Goal: Task Accomplishment & Management: Complete application form

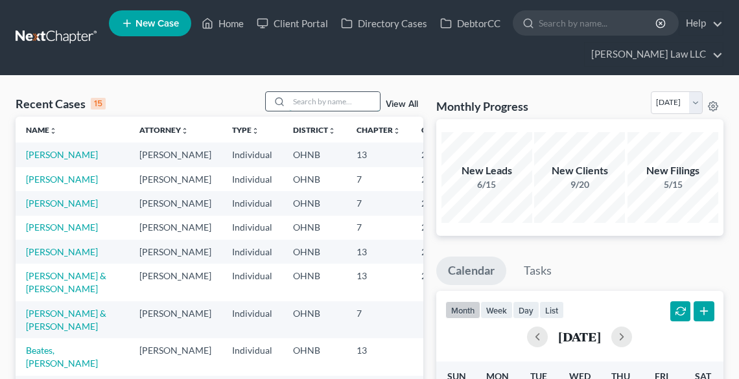
click at [295, 101] on input "search" at bounding box center [334, 101] width 91 height 19
type input "[PERSON_NAME]"
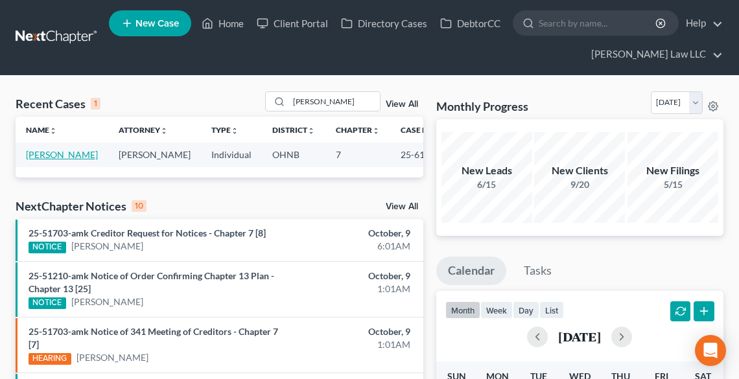
click at [47, 157] on link "[PERSON_NAME]" at bounding box center [62, 154] width 72 height 11
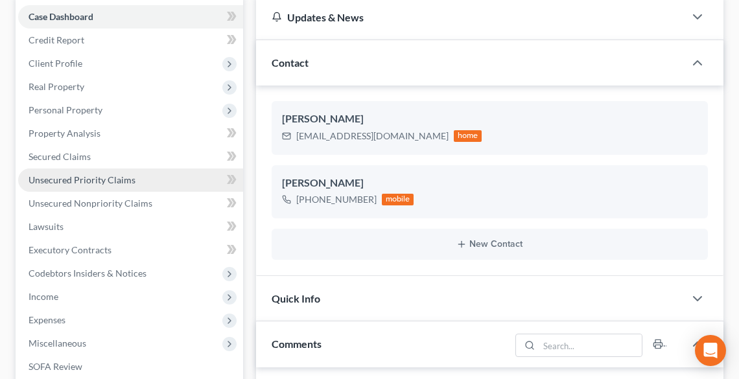
scroll to position [155, 0]
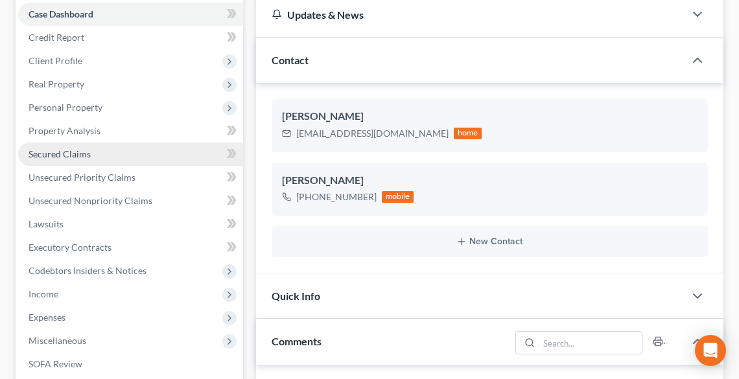
click at [75, 155] on span "Secured Claims" at bounding box center [60, 153] width 62 height 11
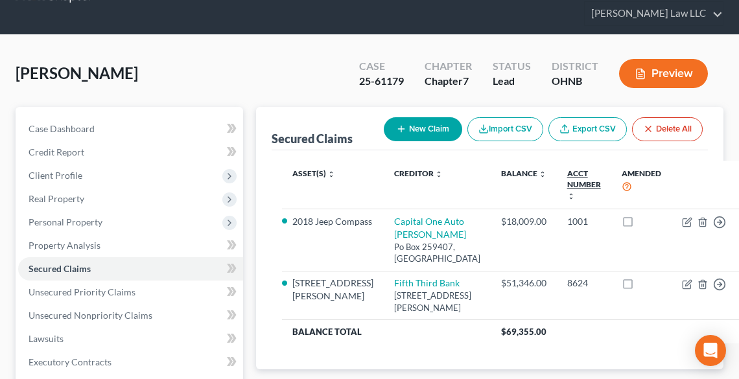
scroll to position [104, 0]
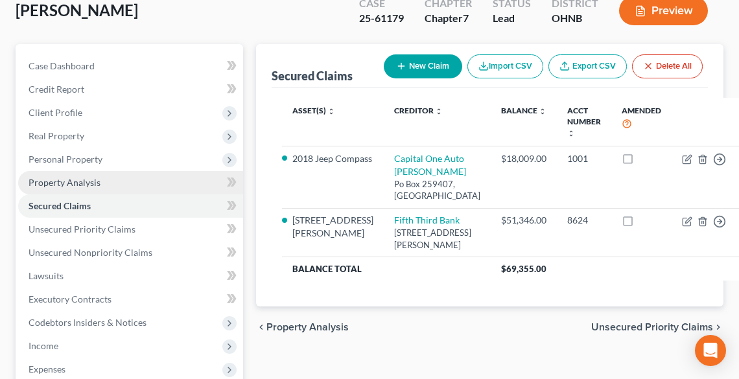
click at [73, 182] on span "Property Analysis" at bounding box center [65, 182] width 72 height 11
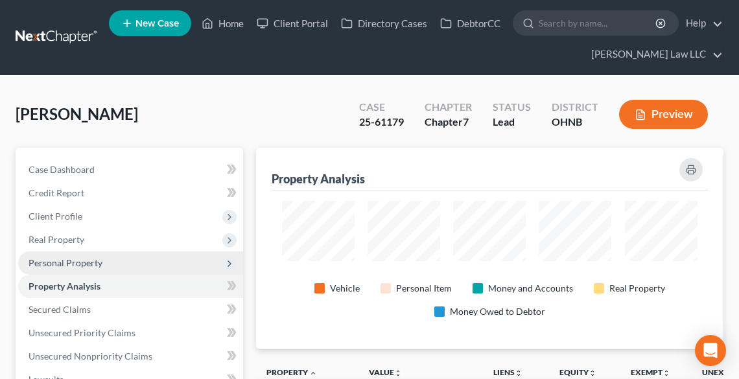
click at [61, 257] on span "Personal Property" at bounding box center [66, 262] width 74 height 11
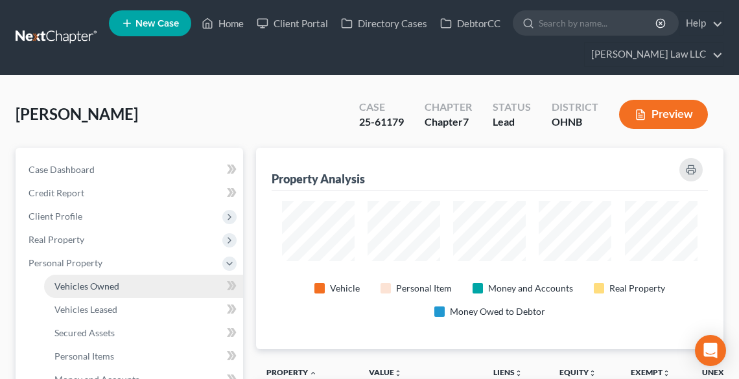
click at [105, 286] on span "Vehicles Owned" at bounding box center [86, 286] width 65 height 11
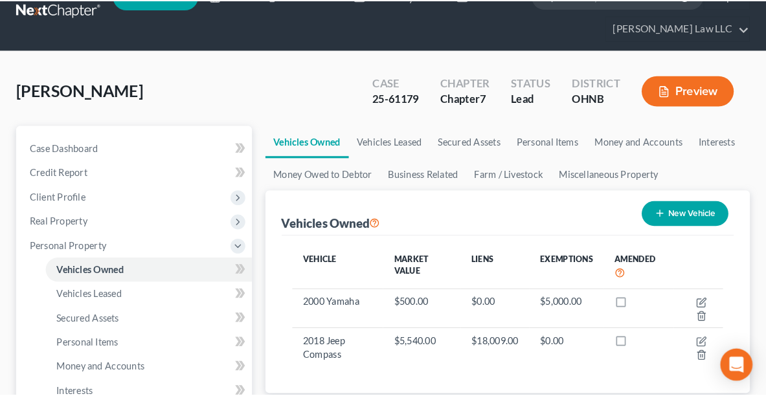
scroll to position [52, 0]
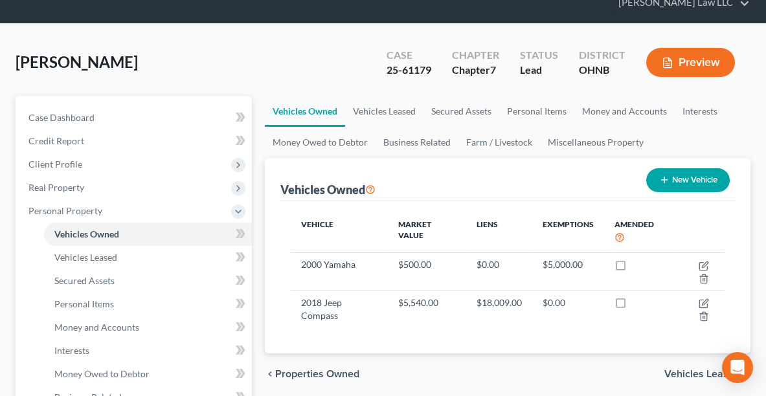
click at [44, 223] on link "Vehicles Owned" at bounding box center [148, 234] width 208 height 23
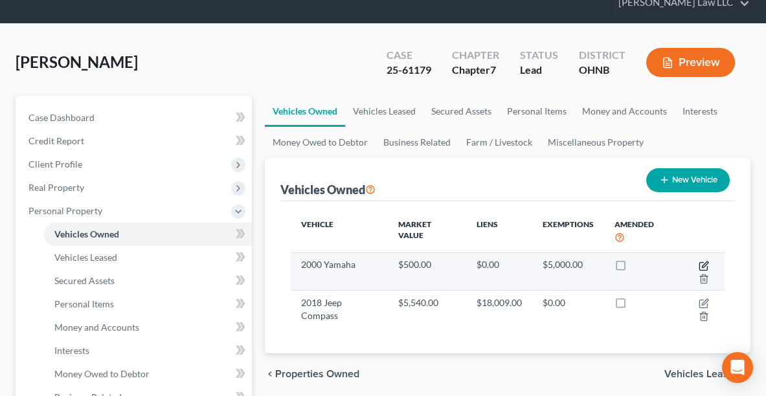
click at [702, 261] on icon "button" at bounding box center [704, 266] width 10 height 10
select select "0"
select select "26"
select select "4"
select select "0"
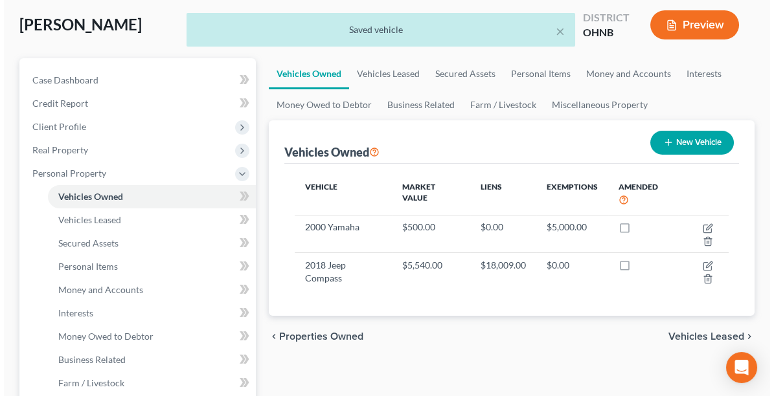
scroll to position [85, 0]
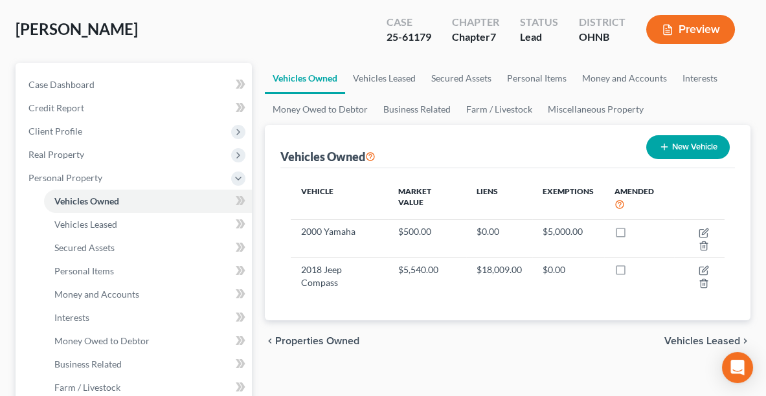
click at [696, 145] on button "New Vehicle" at bounding box center [689, 147] width 84 height 24
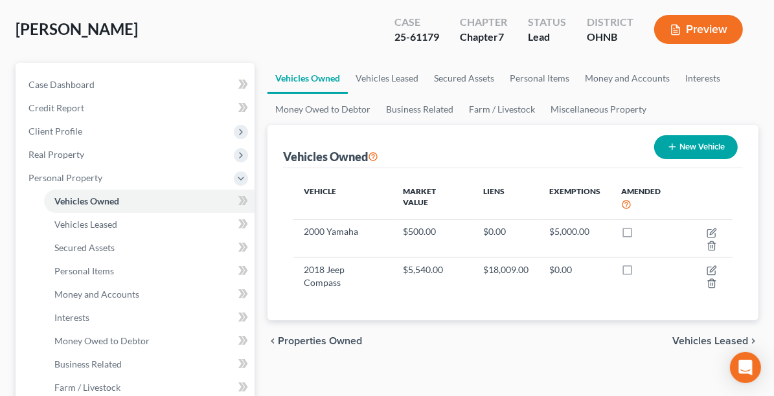
select select "0"
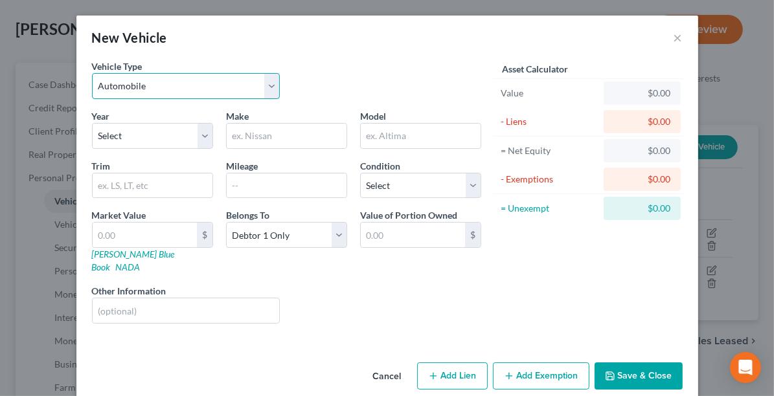
click at [168, 78] on select "Select Automobile Truck Trailer Watercraft Aircraft Motor Home Atv Other Vehicle" at bounding box center [186, 86] width 189 height 26
select select "2"
click at [92, 73] on select "Select Automobile Truck Trailer Watercraft Aircraft Motor Home Atv Other Vehicle" at bounding box center [186, 86] width 189 height 26
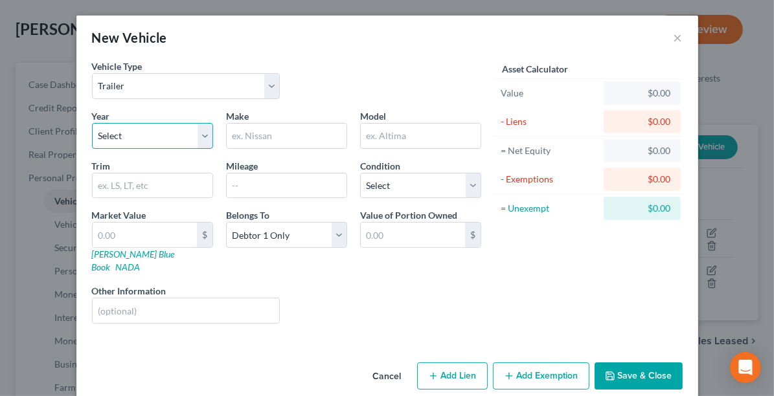
click at [133, 146] on select "Select 2026 2025 2024 2023 2022 2021 2020 2019 2018 2017 2016 2015 2014 2013 20…" at bounding box center [152, 136] width 121 height 26
select select "3"
click at [92, 123] on select "Select 2026 2025 2024 2023 2022 2021 2020 2019 2018 2017 2016 2015 2014 2013 20…" at bounding box center [152, 136] width 121 height 26
click at [262, 138] on input "text" at bounding box center [287, 136] width 120 height 25
type input "Belmont"
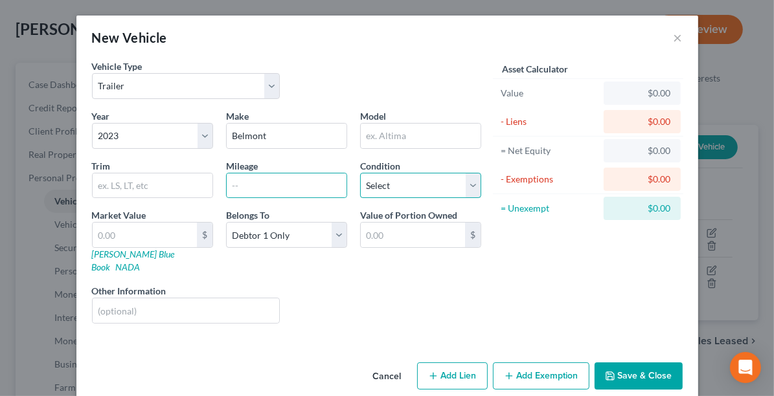
click at [397, 192] on select "Select Excellent Very Good Good Fair Poor" at bounding box center [420, 186] width 121 height 26
select select "3"
click at [360, 173] on select "Select Excellent Very Good Good Fair Poor" at bounding box center [420, 186] width 121 height 26
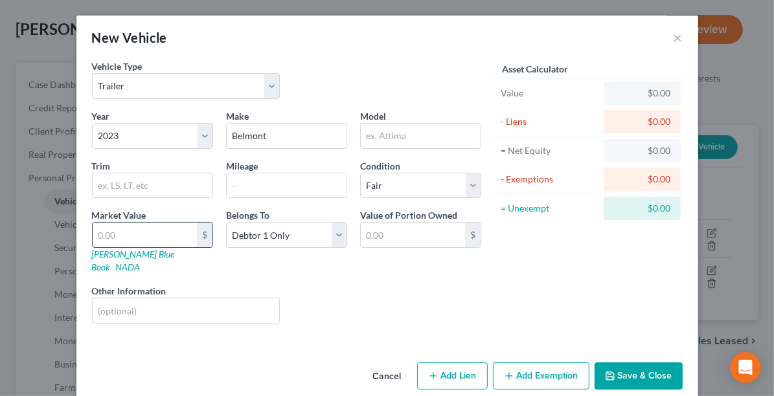
click at [151, 231] on input "text" at bounding box center [145, 235] width 104 height 25
type input "2"
type input "2.00"
type input "20"
type input "20.00"
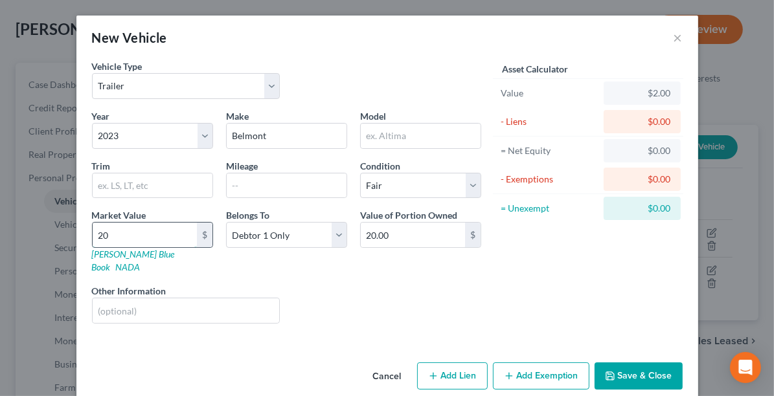
type input "200"
type input "200.00"
type input "2000"
type input "2,000.00"
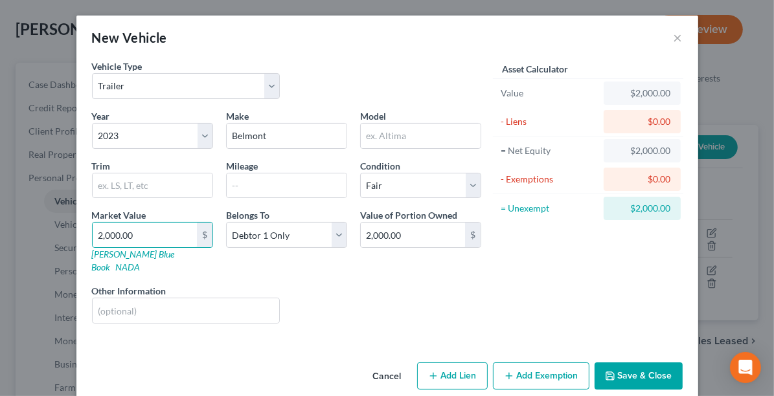
click at [538, 363] on button "Add Exemption" at bounding box center [541, 376] width 97 height 27
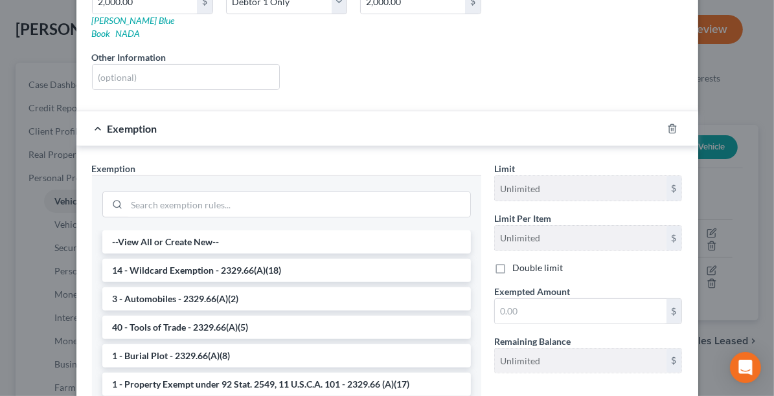
scroll to position [235, 0]
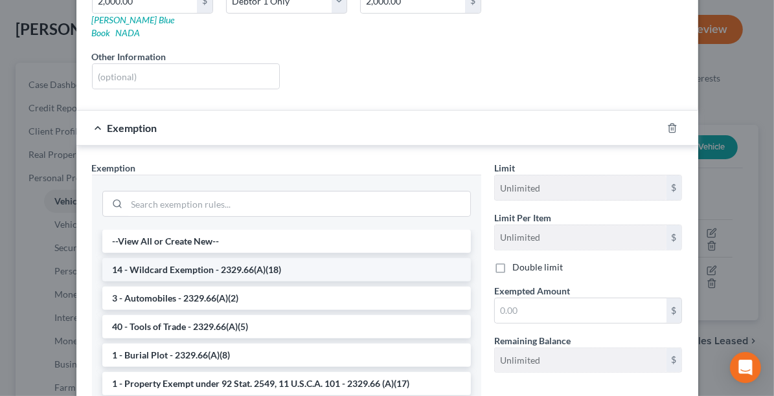
click at [310, 258] on li "14 - Wildcard Exemption - 2329.66(A)(18)" at bounding box center [286, 269] width 369 height 23
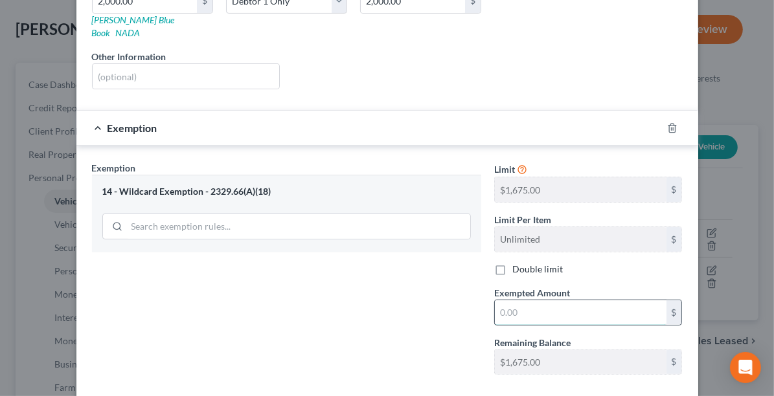
click at [551, 301] on input "text" at bounding box center [581, 313] width 172 height 25
type input "1,675.00"
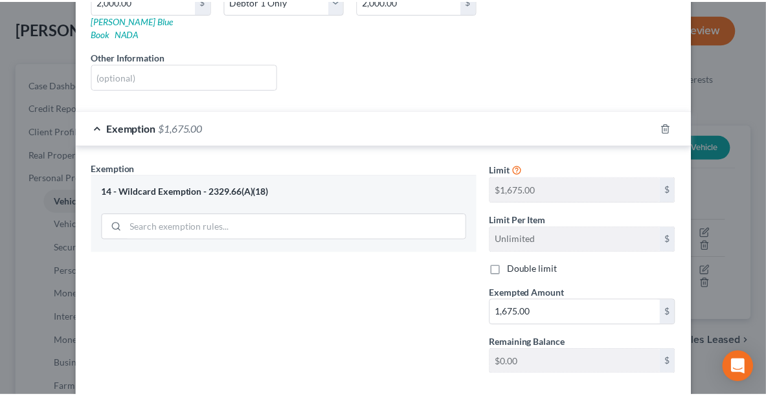
scroll to position [286, 0]
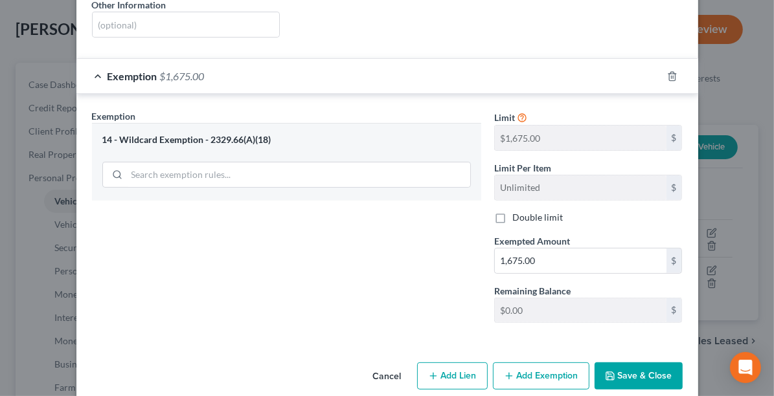
click at [654, 363] on button "Save & Close" at bounding box center [639, 376] width 88 height 27
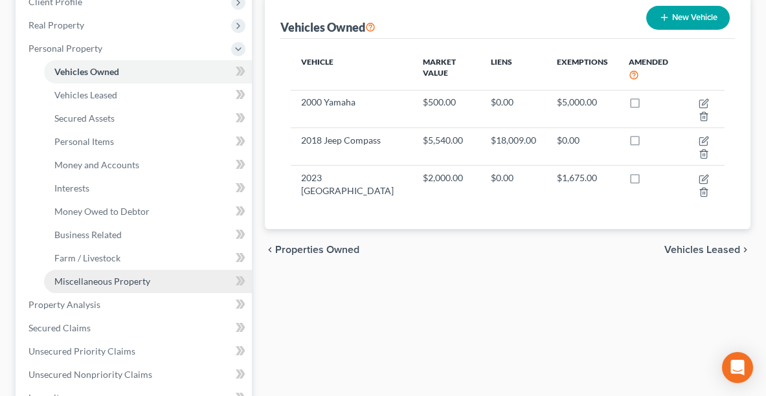
scroll to position [216, 0]
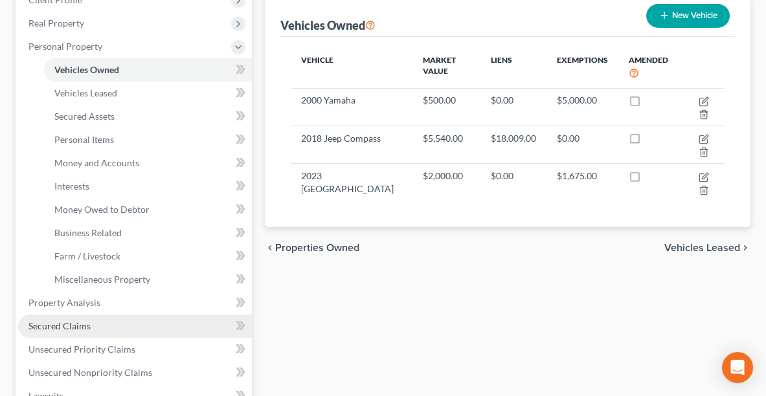
click at [78, 329] on span "Secured Claims" at bounding box center [60, 326] width 62 height 11
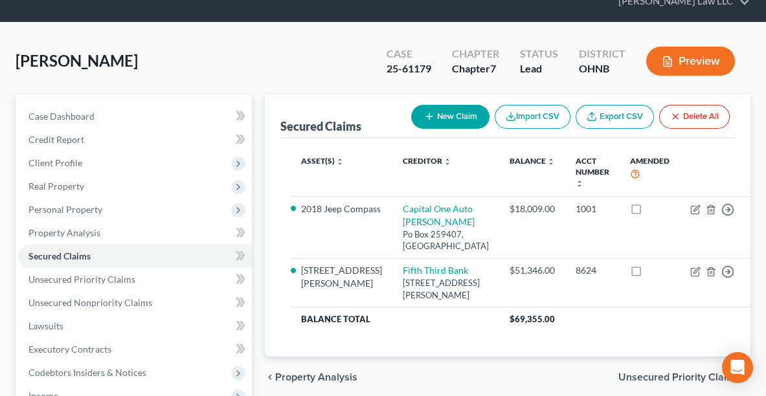
scroll to position [56, 0]
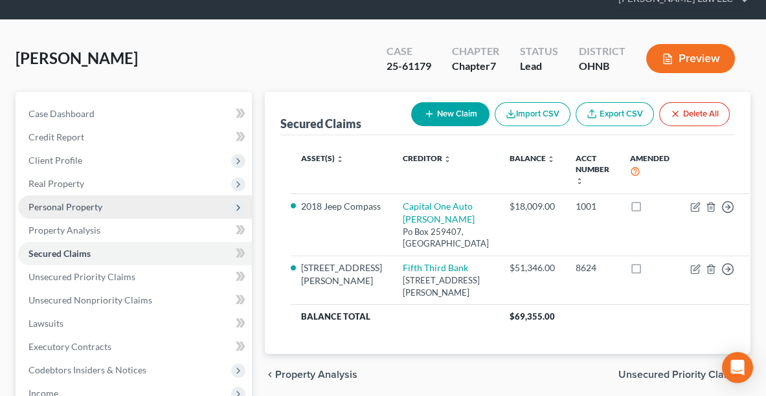
click at [73, 202] on span "Personal Property" at bounding box center [66, 206] width 74 height 11
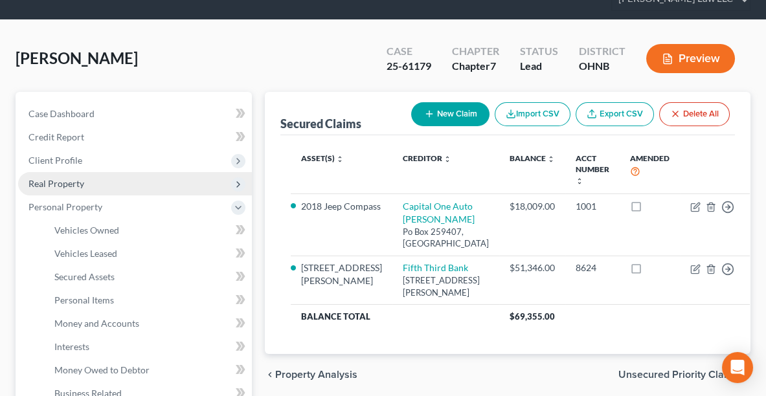
click at [63, 181] on span "Real Property" at bounding box center [57, 183] width 56 height 11
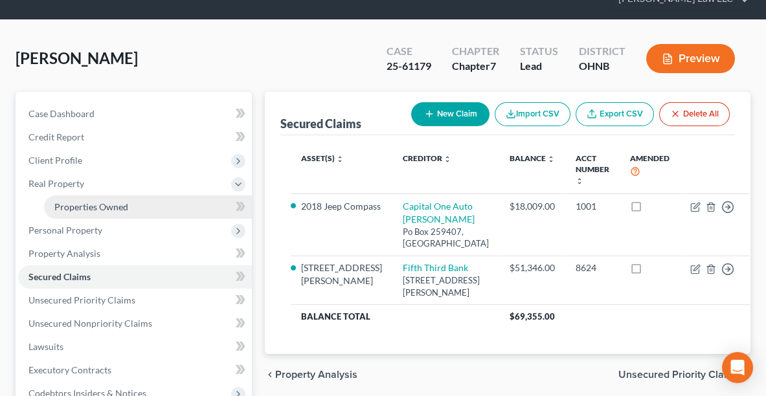
click at [90, 203] on span "Properties Owned" at bounding box center [91, 206] width 74 height 11
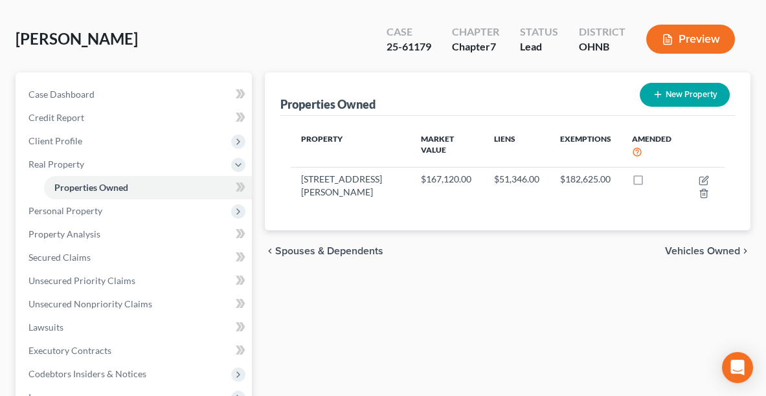
scroll to position [77, 0]
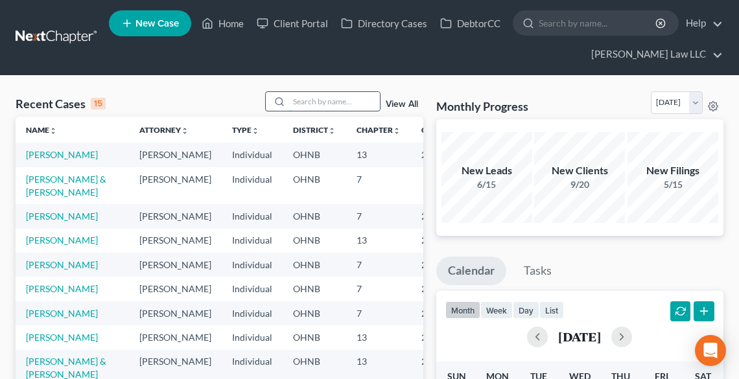
click at [350, 100] on input "search" at bounding box center [334, 101] width 91 height 19
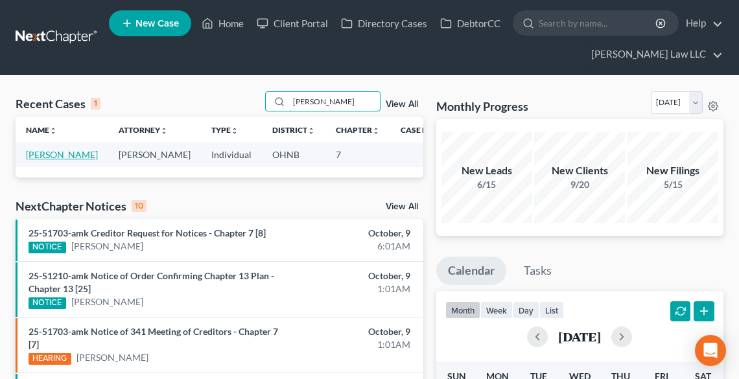
type input "[PERSON_NAME]"
click at [36, 157] on link "[PERSON_NAME]" at bounding box center [62, 154] width 72 height 11
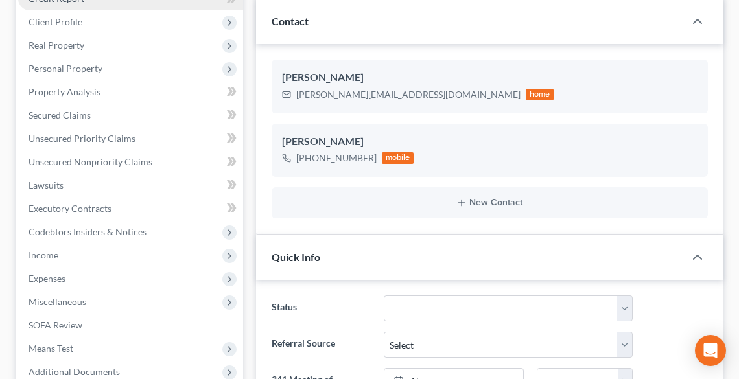
scroll to position [207, 0]
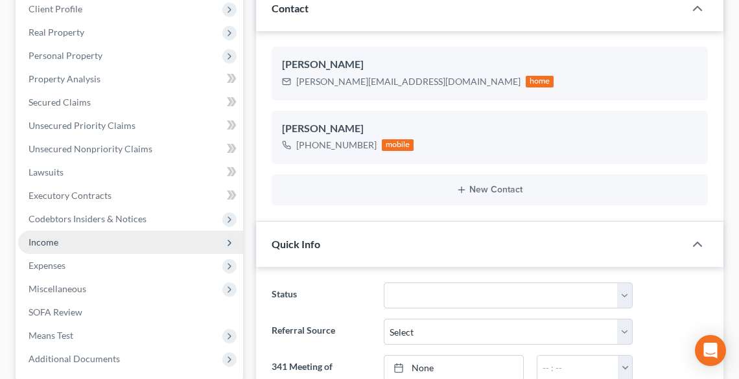
click at [62, 239] on span "Income" at bounding box center [130, 242] width 225 height 23
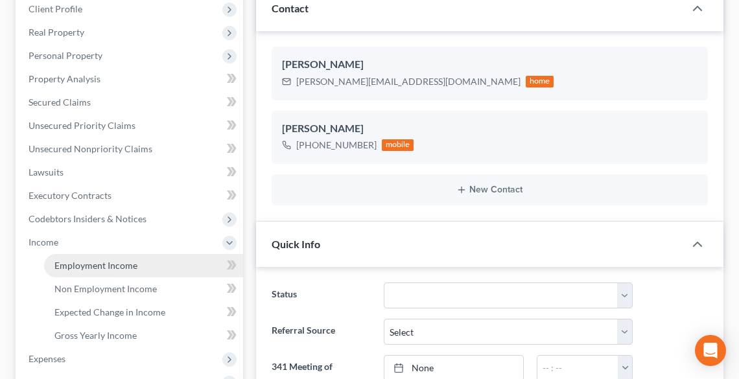
click at [111, 262] on span "Employment Income" at bounding box center [95, 265] width 83 height 11
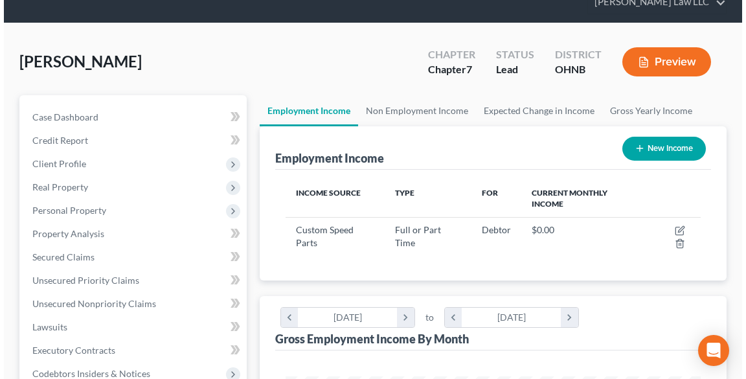
scroll to position [52, 0]
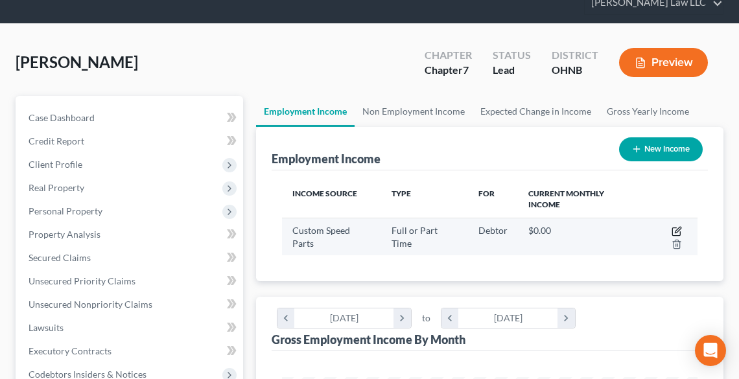
click at [674, 233] on icon "button" at bounding box center [676, 231] width 10 height 10
select select "0"
select select "36"
select select "3"
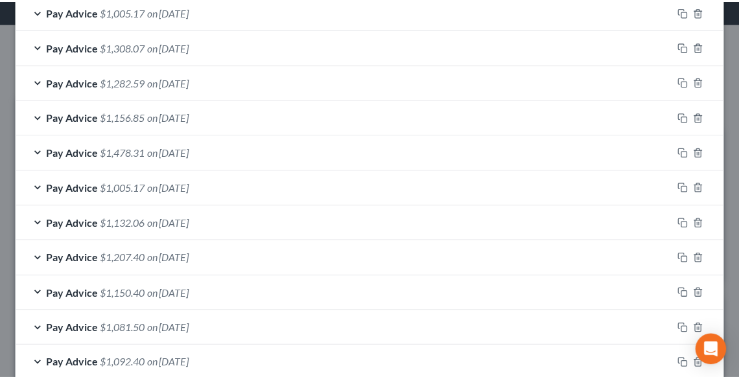
scroll to position [1041, 0]
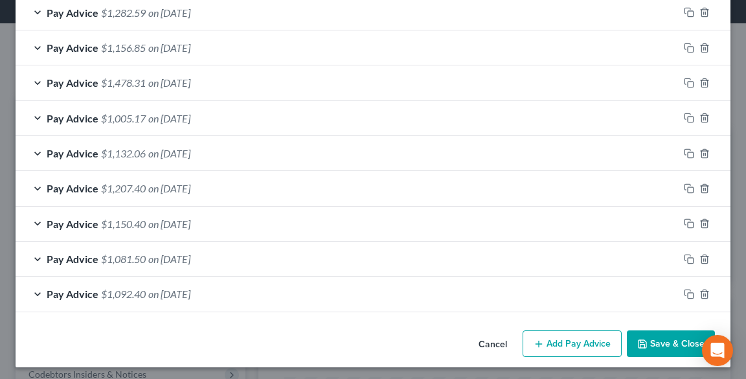
click at [648, 334] on button "Save & Close" at bounding box center [671, 343] width 88 height 27
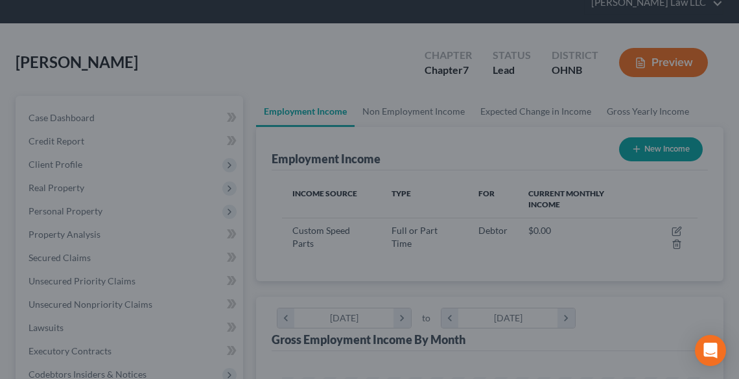
scroll to position [647607, 647372]
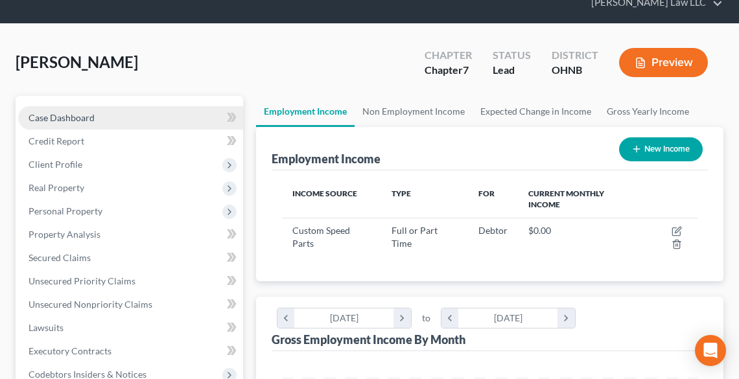
click at [70, 116] on span "Case Dashboard" at bounding box center [62, 117] width 66 height 11
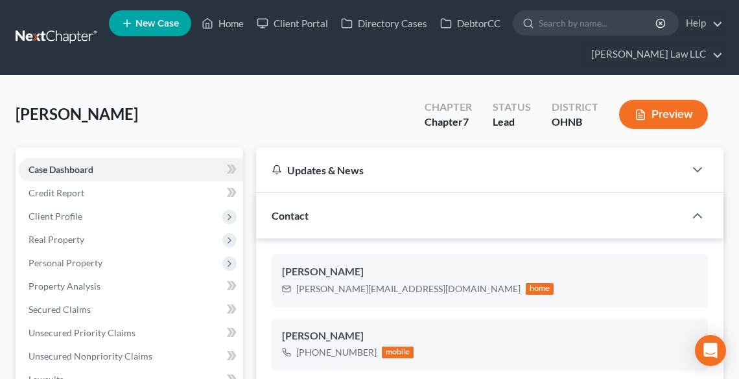
scroll to position [269, 0]
click at [212, 21] on icon at bounding box center [207, 24] width 12 height 16
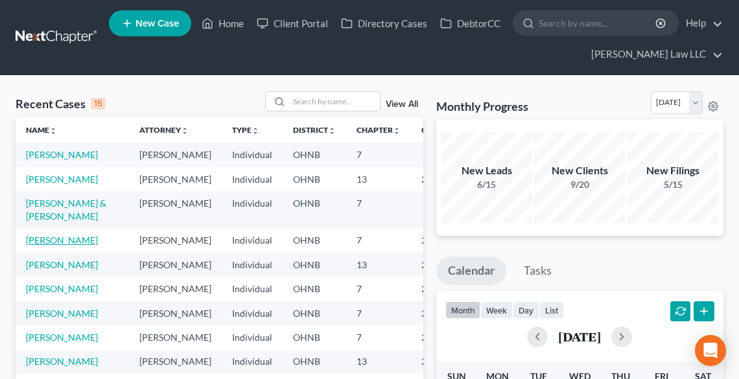
click at [42, 246] on link "[PERSON_NAME]" at bounding box center [62, 240] width 72 height 11
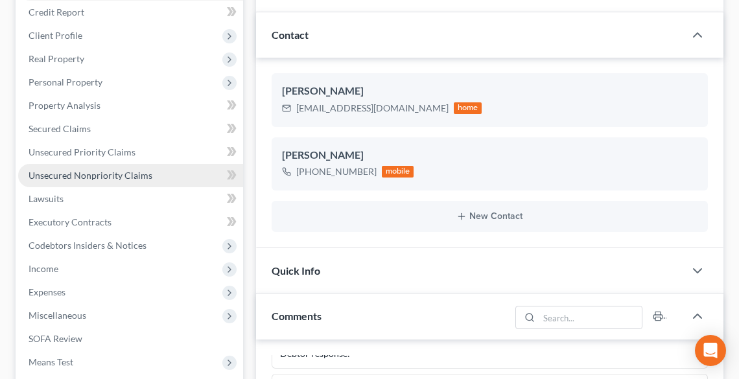
scroll to position [155, 0]
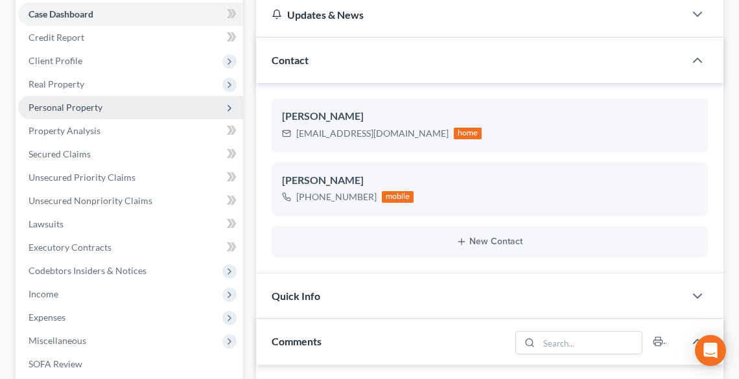
click at [71, 105] on span "Personal Property" at bounding box center [66, 107] width 74 height 11
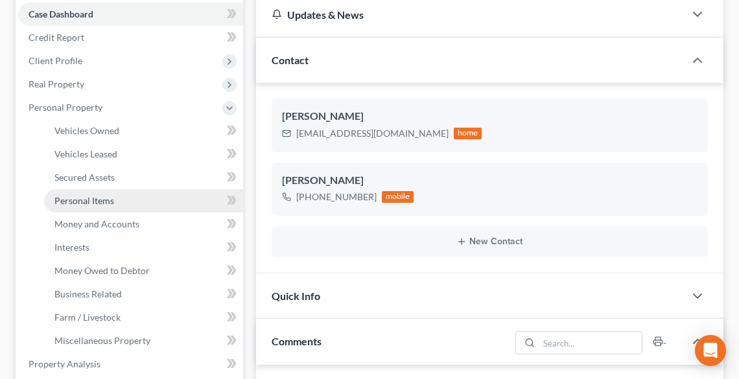
click at [91, 192] on link "Personal Items" at bounding box center [143, 200] width 199 height 23
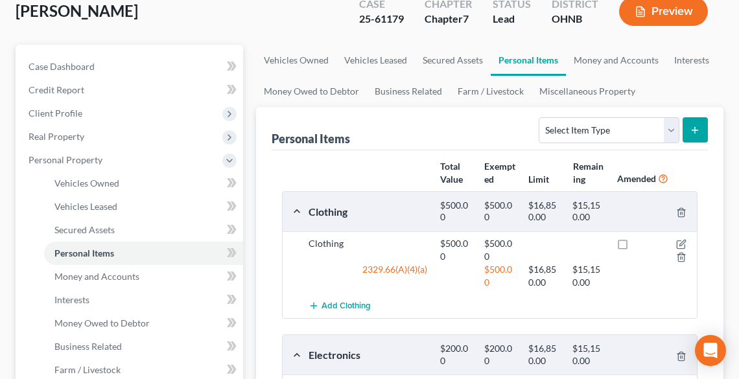
scroll to position [104, 0]
click at [307, 54] on link "Vehicles Owned" at bounding box center [296, 59] width 80 height 31
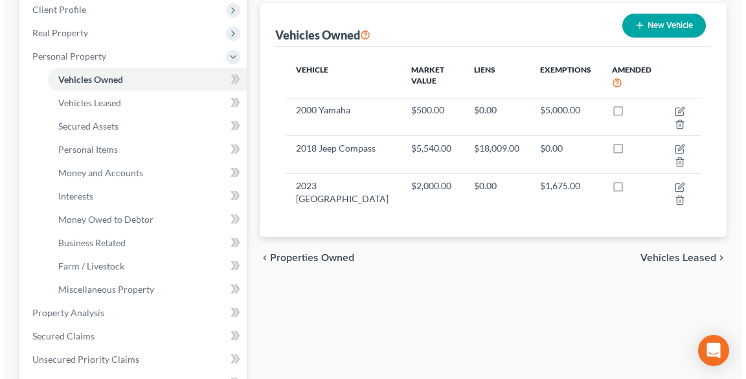
scroll to position [207, 0]
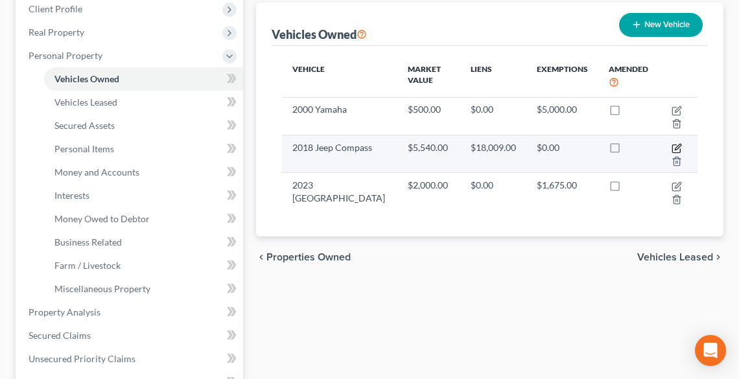
click at [676, 148] on icon "button" at bounding box center [677, 147] width 6 height 6
select select "0"
select select "8"
select select "3"
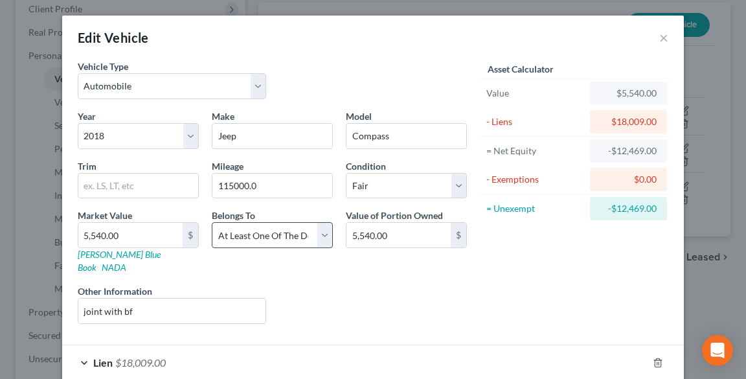
scroll to position [52, 0]
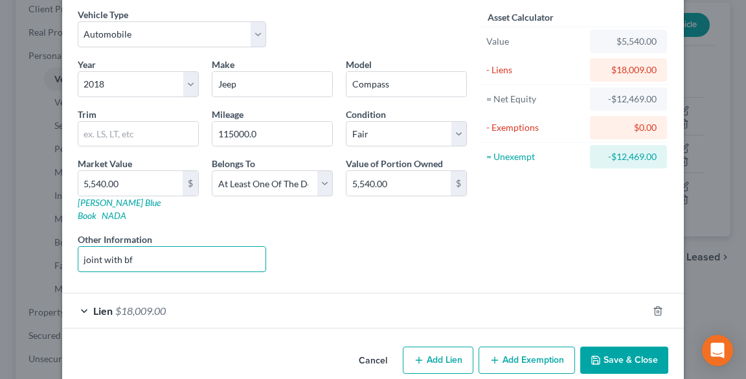
drag, startPoint x: 150, startPoint y: 249, endPoint x: 62, endPoint y: 255, distance: 87.6
click at [62, 255] on div "Vehicle Type Select Automobile Truck Trailer Watercraft Aircraft Motor Home Atv…" at bounding box center [373, 175] width 622 height 334
type input "Joint with boyfriend"
click at [596, 347] on button "Save & Close" at bounding box center [624, 360] width 88 height 27
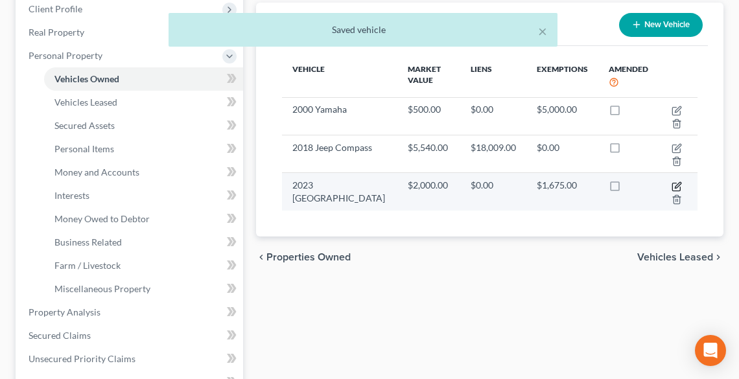
click at [674, 183] on icon "button" at bounding box center [676, 186] width 10 height 10
select select "2"
select select "3"
select select "0"
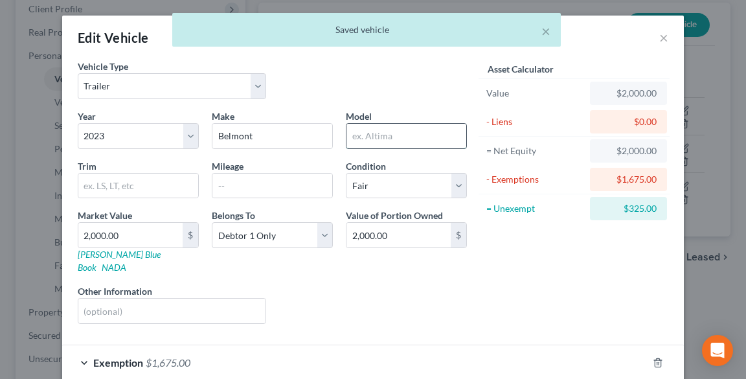
click at [371, 133] on input "text" at bounding box center [407, 136] width 120 height 25
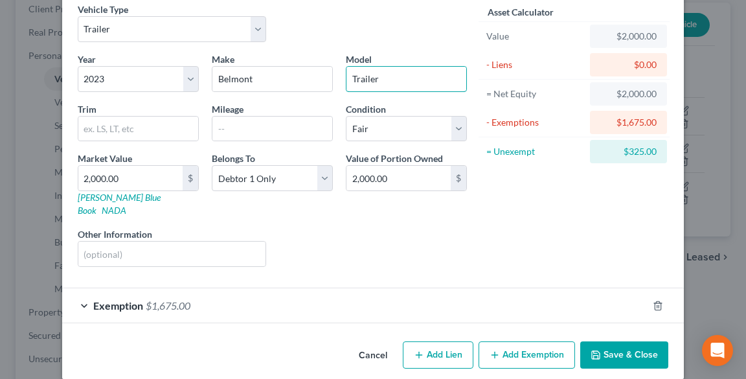
scroll to position [58, 0]
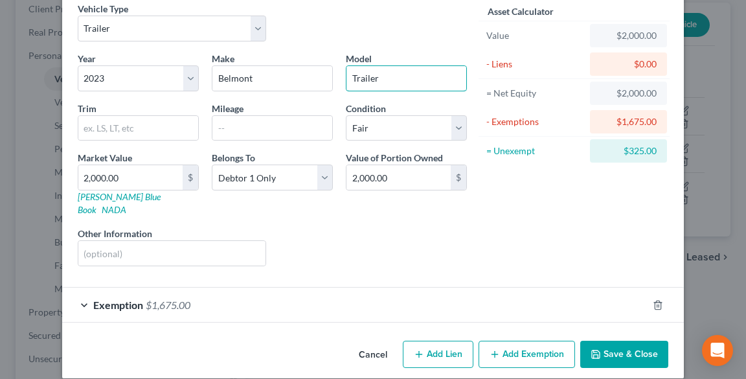
type input "Trailer"
click at [87, 288] on div "Exemption $1,675.00" at bounding box center [355, 305] width 586 height 34
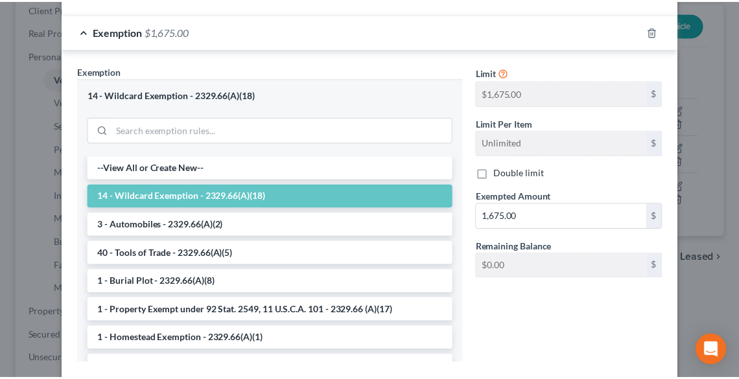
scroll to position [393, 0]
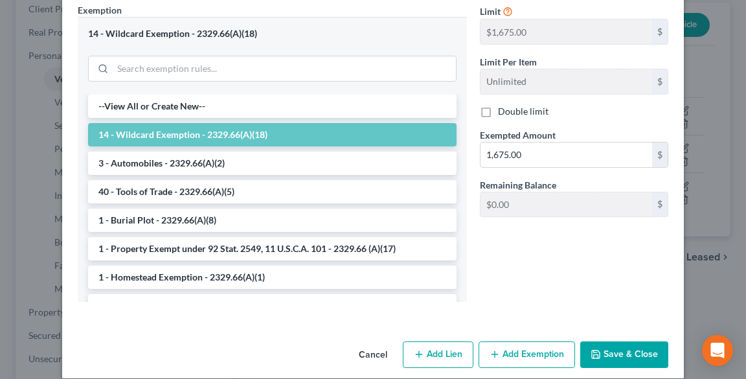
click at [624, 341] on button "Save & Close" at bounding box center [624, 354] width 88 height 27
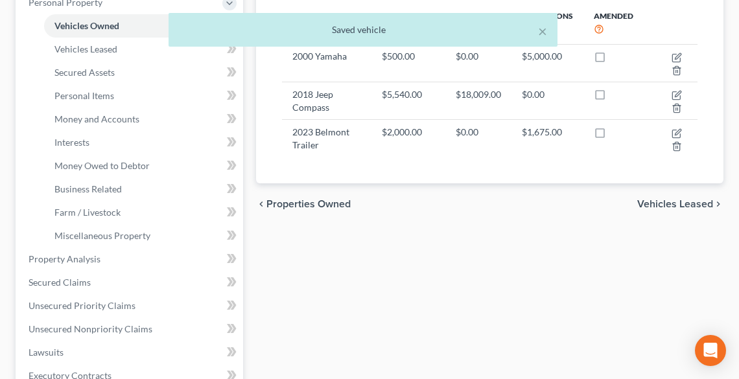
scroll to position [311, 0]
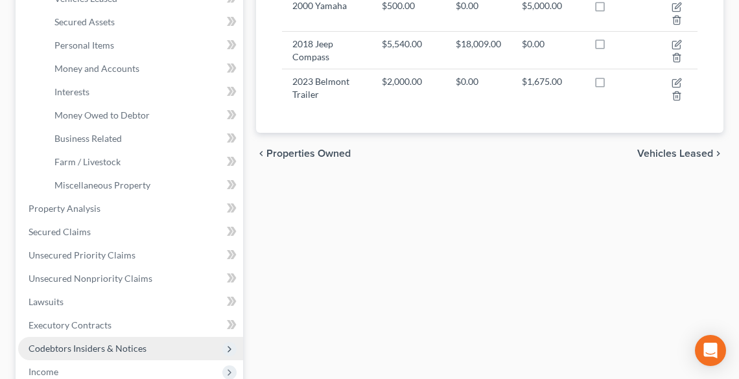
click at [114, 350] on span "Codebtors Insiders & Notices" at bounding box center [88, 348] width 118 height 11
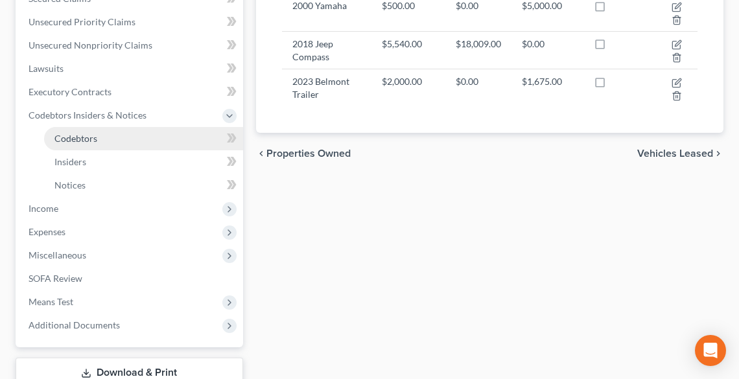
click at [69, 135] on span "Codebtors" at bounding box center [75, 138] width 43 height 11
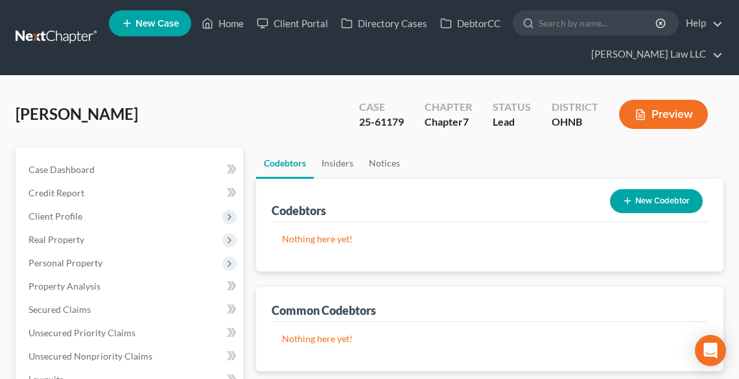
click at [630, 201] on icon "button" at bounding box center [627, 201] width 10 height 10
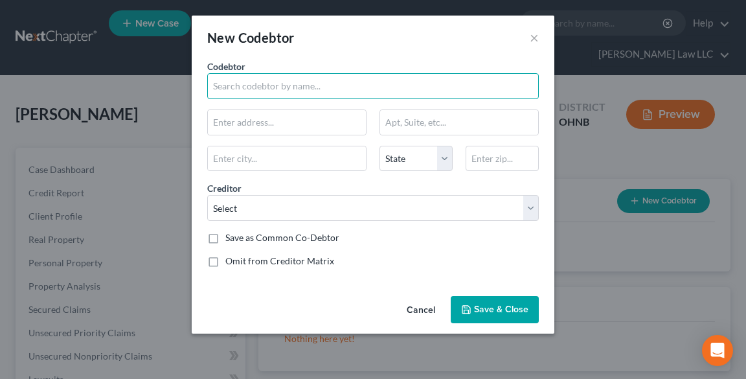
click at [267, 88] on input "text" at bounding box center [373, 86] width 332 height 26
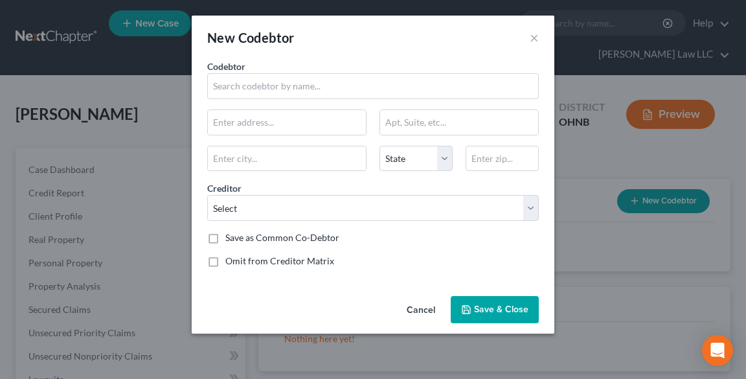
click at [420, 311] on button "Cancel" at bounding box center [420, 310] width 49 height 26
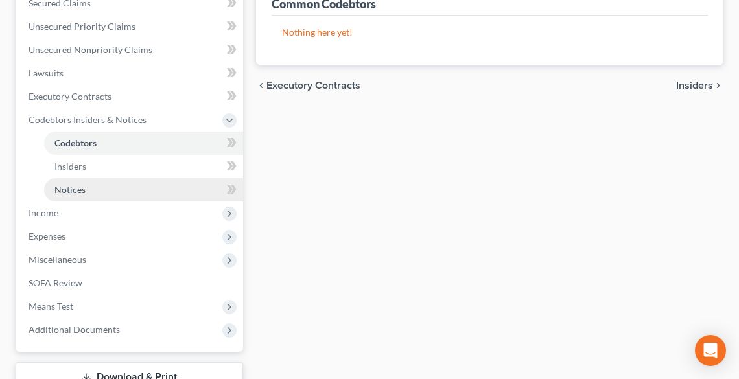
scroll to position [402, 0]
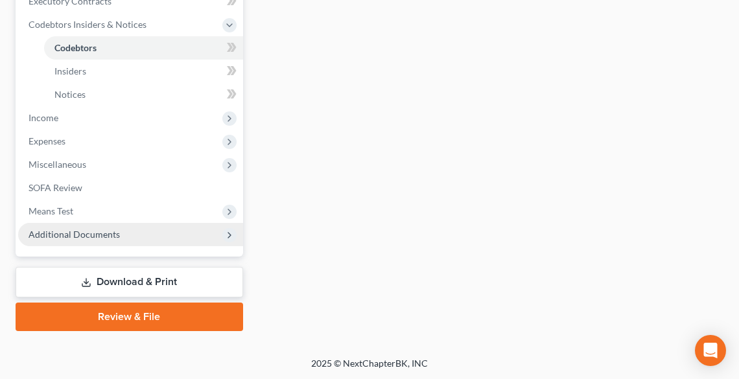
click at [93, 238] on span "Additional Documents" at bounding box center [74, 234] width 91 height 11
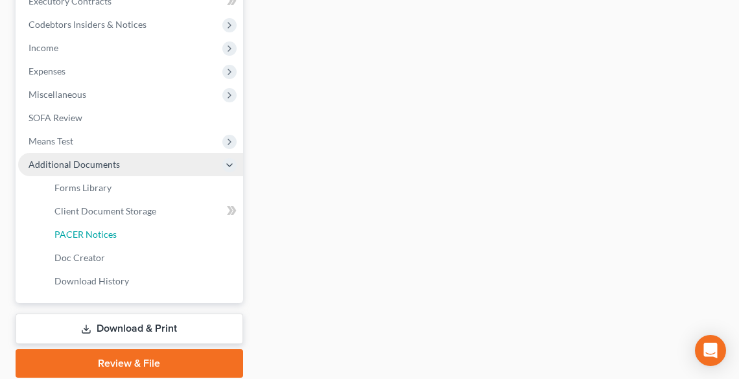
click at [93, 238] on span "PACER Notices" at bounding box center [85, 234] width 62 height 11
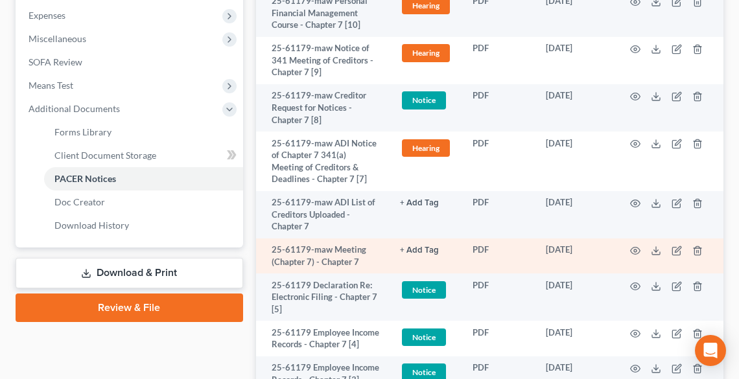
scroll to position [509, 0]
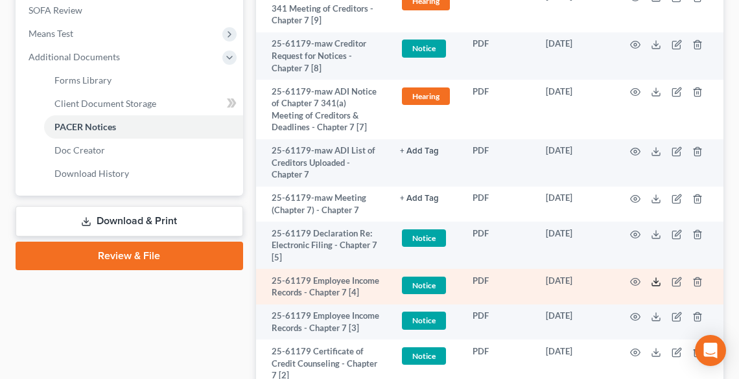
click at [656, 279] on line at bounding box center [656, 280] width 0 height 5
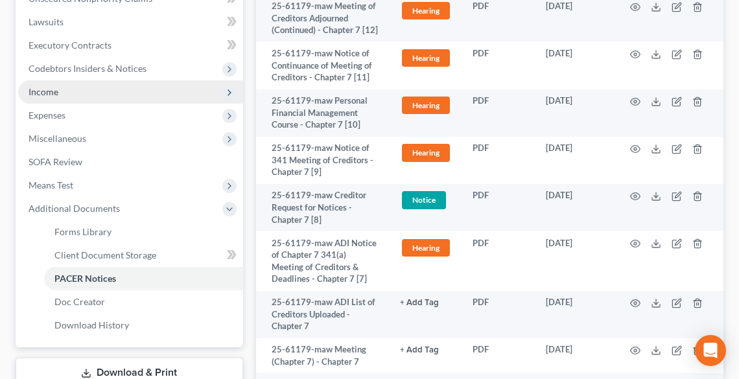
scroll to position [354, 0]
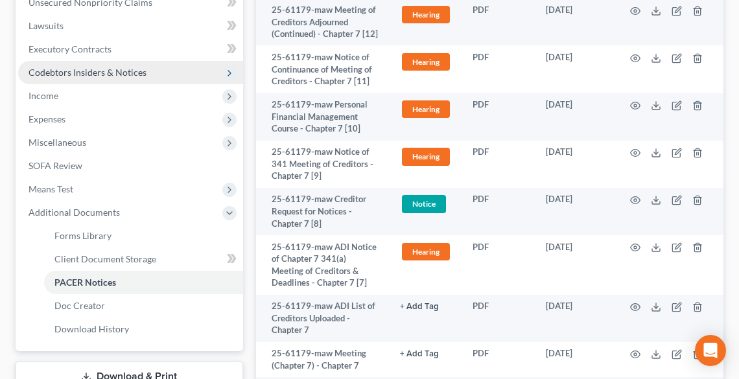
click at [78, 70] on span "Codebtors Insiders & Notices" at bounding box center [88, 72] width 118 height 11
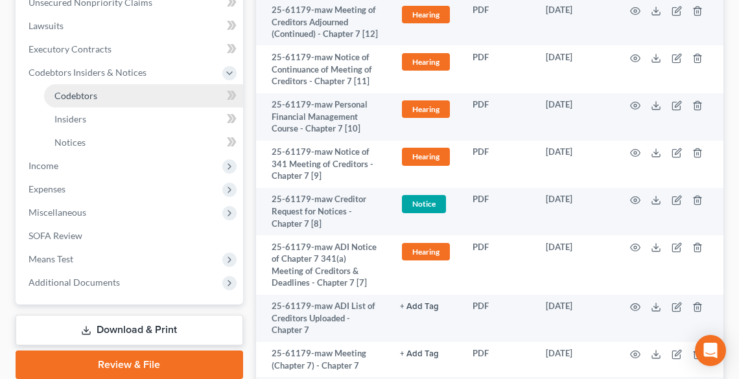
click at [91, 97] on span "Codebtors" at bounding box center [75, 95] width 43 height 11
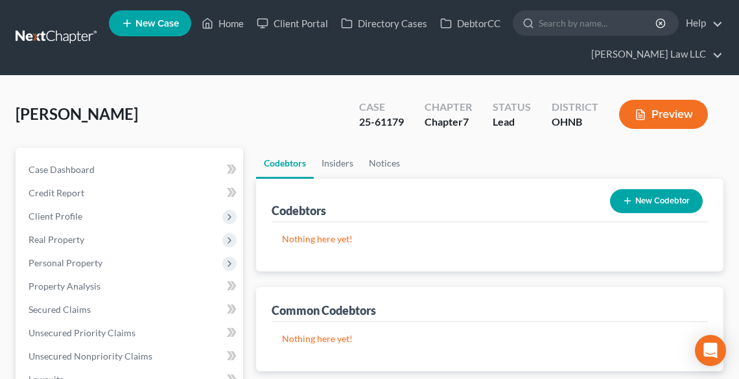
click at [671, 201] on button "New Codebtor" at bounding box center [656, 201] width 93 height 24
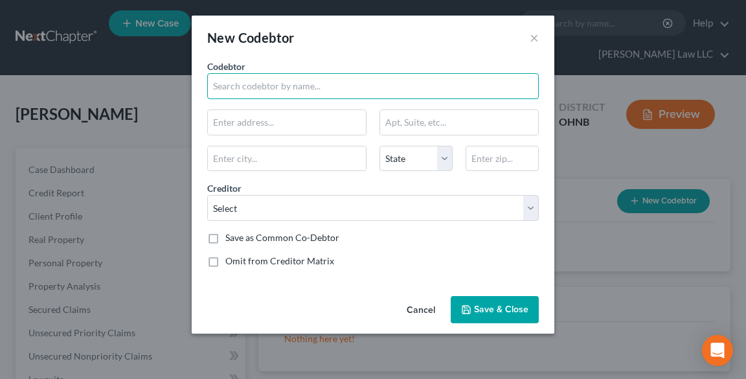
click at [238, 89] on input "text" at bounding box center [373, 86] width 332 height 26
type input "[PERSON_NAME]"
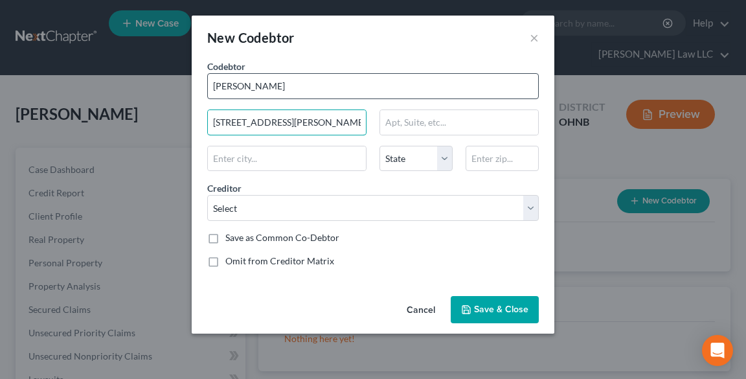
type input "[STREET_ADDRESS][PERSON_NAME]"
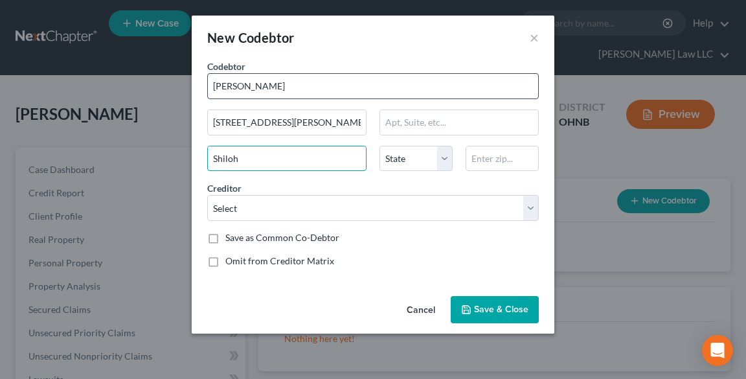
type input "Shiloh"
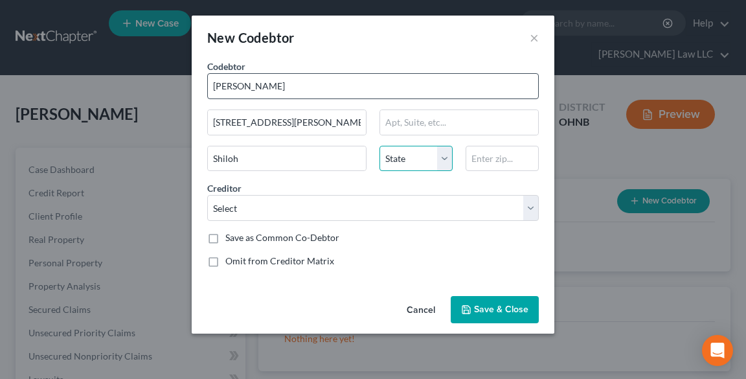
select select "36"
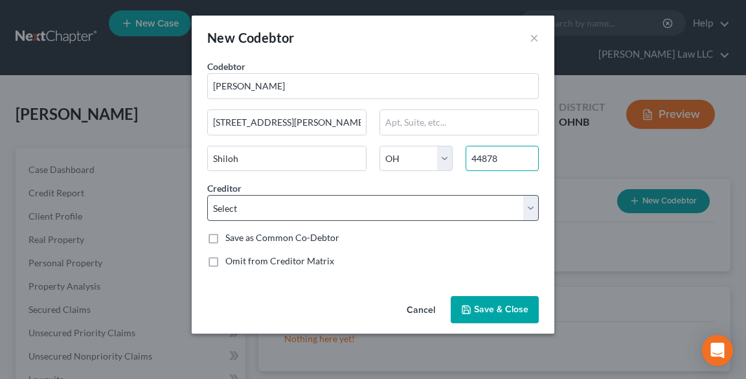
type input "44878"
click at [290, 211] on select "Select Capital One Bank Usa Discoverc Keybank Na Lvnv Funding Llc Truist Bank […" at bounding box center [373, 208] width 332 height 26
select select "52"
click at [207, 195] on select "Select Capital One Bank Usa Discoverc Keybank Na Lvnv Funding Llc Truist Bank […" at bounding box center [373, 208] width 332 height 26
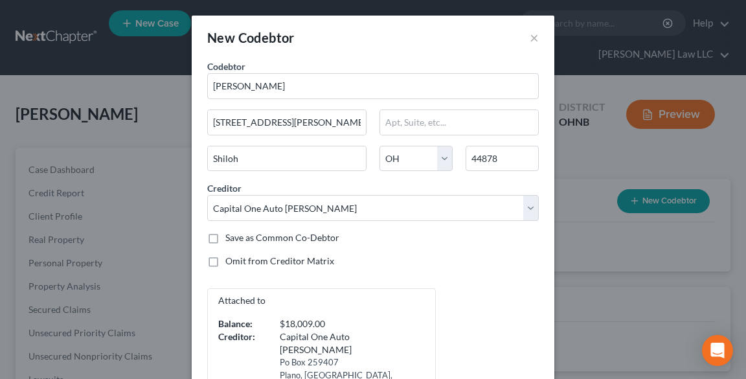
click at [225, 240] on label "Save as Common Co-Debtor" at bounding box center [282, 237] width 114 height 13
click at [231, 240] on input "Save as Common Co-Debtor" at bounding box center [235, 235] width 8 height 8
click at [225, 240] on label "Save as Common Co-Debtor" at bounding box center [282, 237] width 114 height 13
click at [231, 240] on input "Save as Common Co-Debtor" at bounding box center [235, 235] width 8 height 8
checkbox input "false"
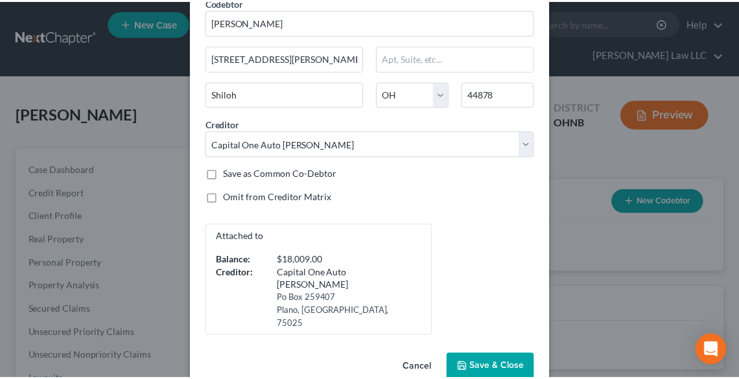
scroll to position [65, 0]
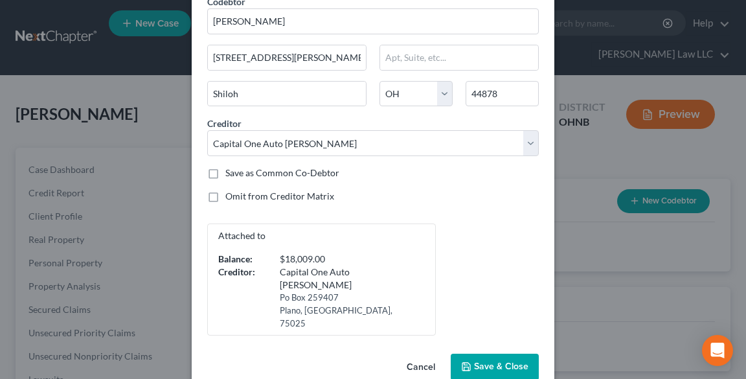
click at [225, 195] on label "Omit from Creditor Matrix" at bounding box center [279, 196] width 109 height 13
click at [231, 195] on input "Omit from Creditor Matrix" at bounding box center [235, 194] width 8 height 8
checkbox input "true"
click at [508, 361] on span "Save & Close" at bounding box center [501, 366] width 54 height 11
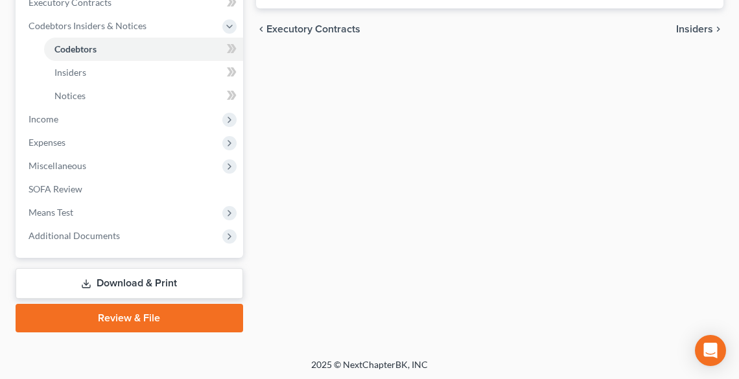
scroll to position [402, 0]
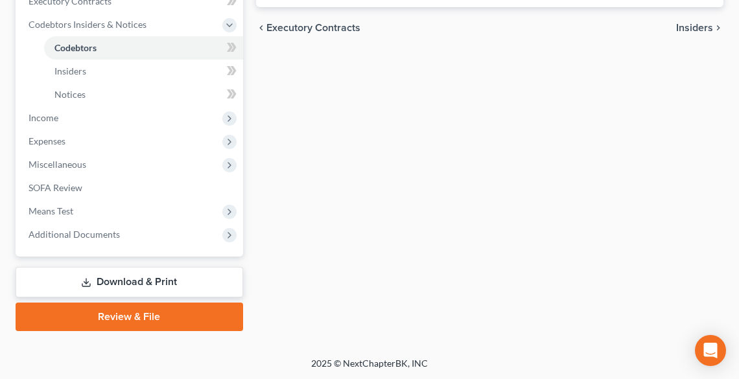
click at [181, 277] on link "Download & Print" at bounding box center [129, 282] width 227 height 30
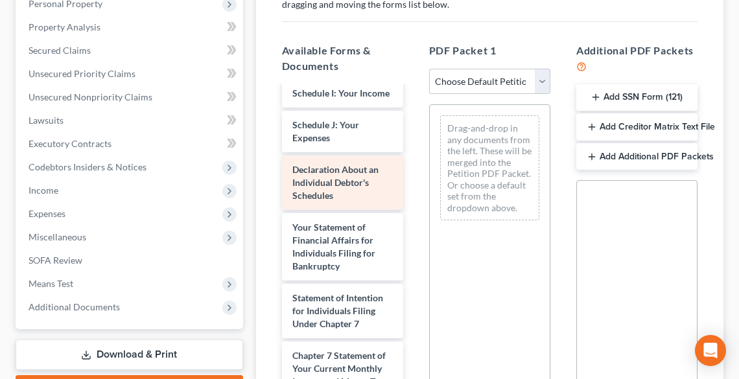
scroll to position [545, 0]
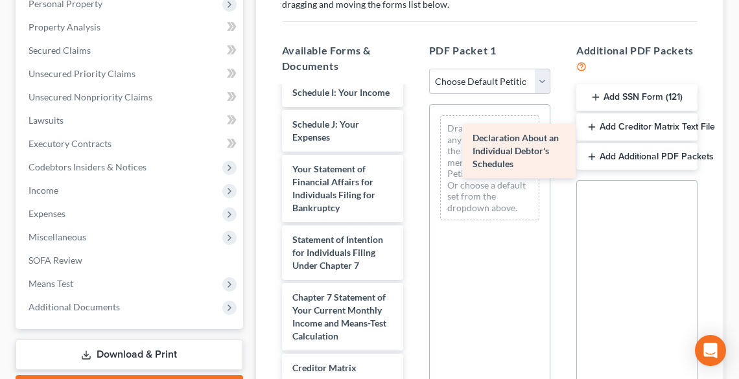
drag, startPoint x: 329, startPoint y: 203, endPoint x: 512, endPoint y: 141, distance: 193.0
click at [413, 141] on div "Declaration About an Individual Debtor's Schedules 3973_001-pdf 3972_001-pdf RE…" at bounding box center [342, 42] width 142 height 1000
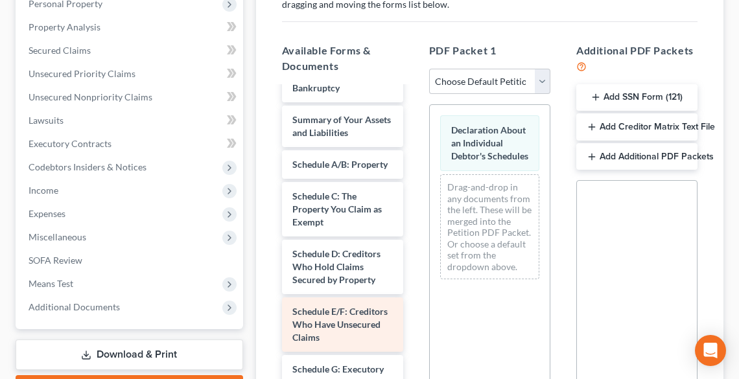
scroll to position [131, 0]
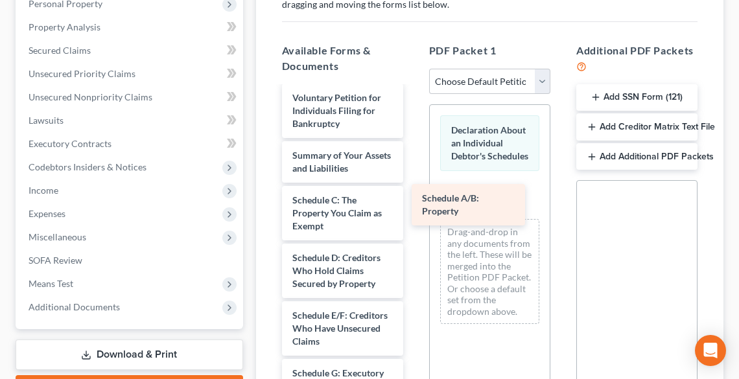
drag, startPoint x: 345, startPoint y: 205, endPoint x: 482, endPoint y: 205, distance: 137.3
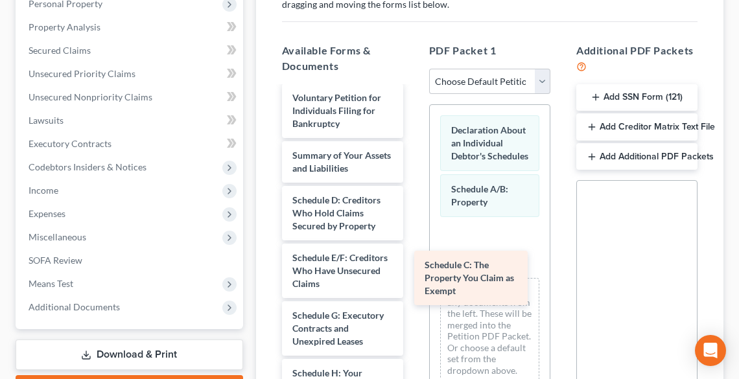
drag, startPoint x: 340, startPoint y: 213, endPoint x: 482, endPoint y: 279, distance: 156.5
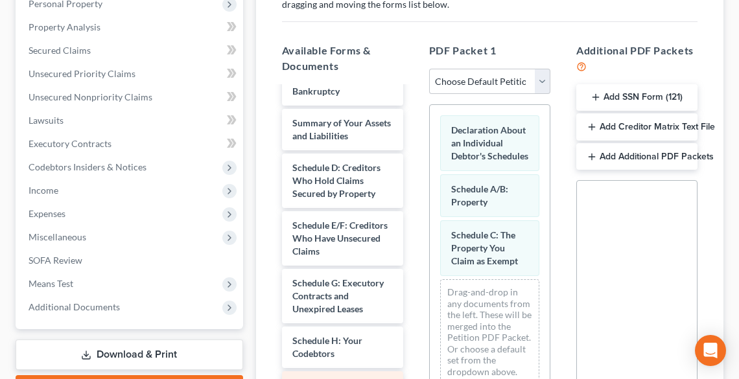
scroll to position [235, 0]
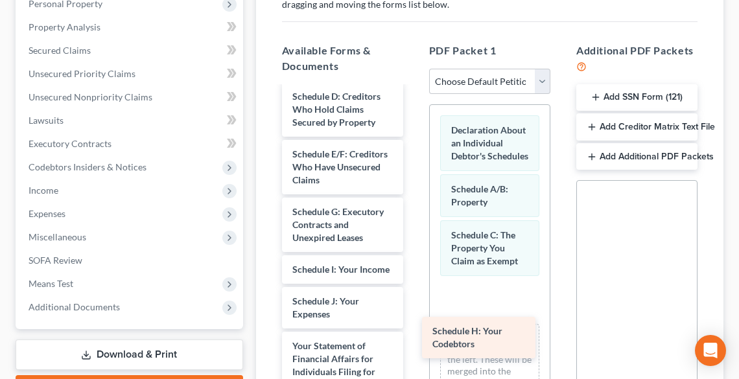
drag, startPoint x: 345, startPoint y: 275, endPoint x: 485, endPoint y: 338, distance: 153.4
click at [413, 338] on div "Schedule H: Your Codebtors 3973_001-pdf 3972_001-pdf RECENT PAY-pdf CCC-pdf Vol…" at bounding box center [342, 286] width 142 height 866
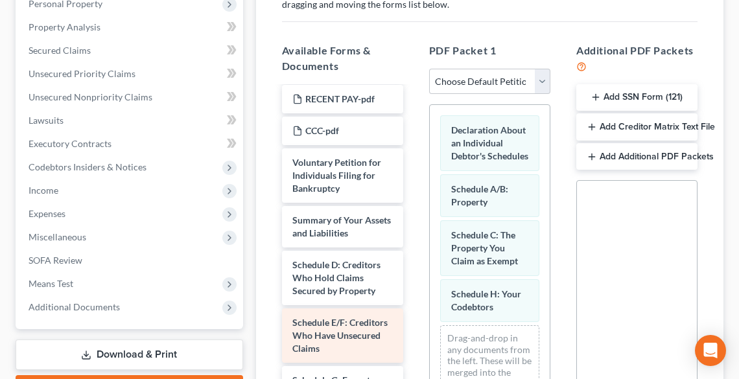
scroll to position [27, 0]
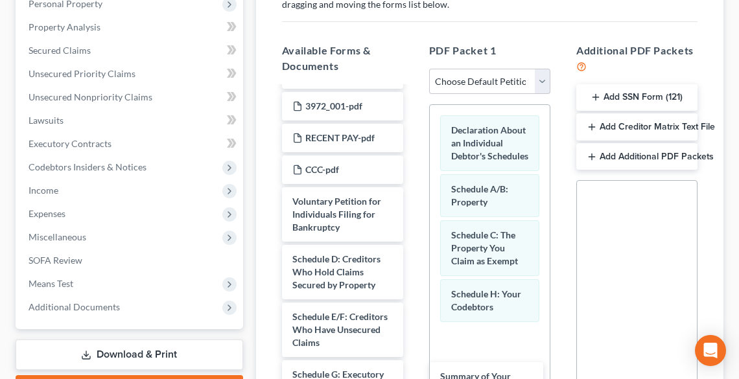
drag, startPoint x: 352, startPoint y: 262, endPoint x: 499, endPoint y: 380, distance: 189.4
click at [499, 378] on html "Home New Case Client Portal Directory Cases DebtorCC [PERSON_NAME] Law LLC [PER…" at bounding box center [369, 166] width 739 height 851
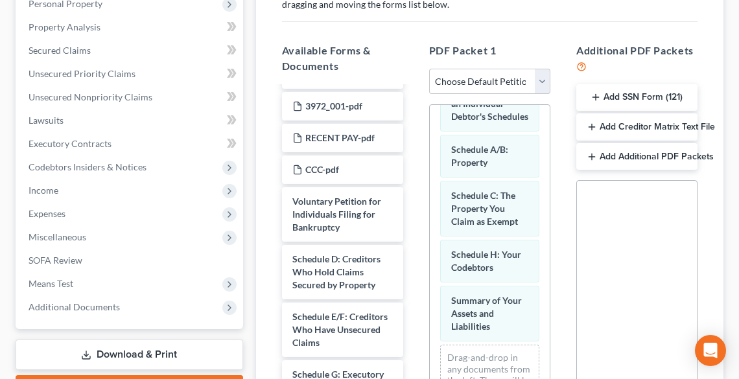
scroll to position [471, 0]
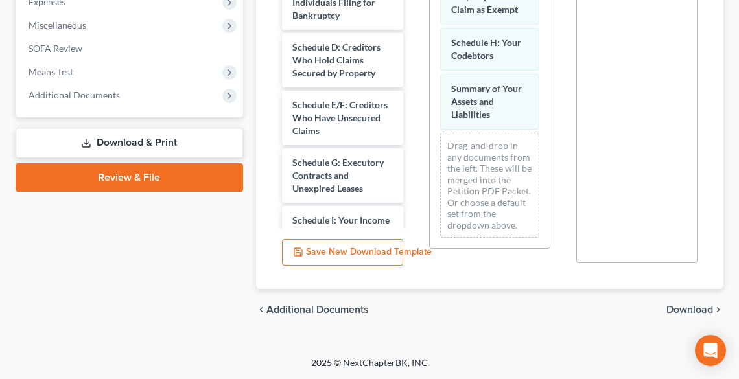
click at [684, 308] on span "Download" at bounding box center [689, 309] width 47 height 10
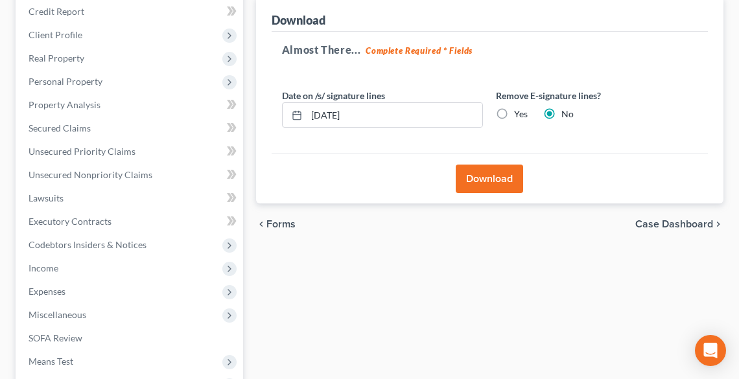
scroll to position [176, 0]
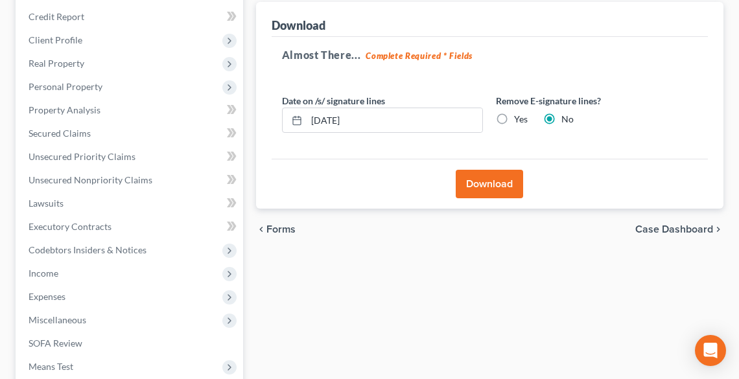
click at [497, 181] on button "Download" at bounding box center [488, 184] width 67 height 29
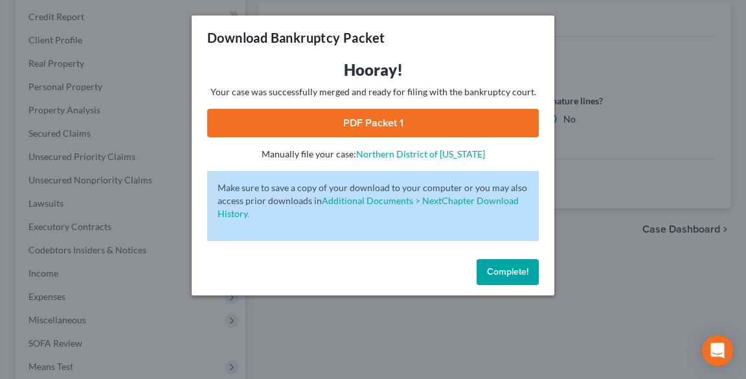
click at [366, 129] on link "PDF Packet 1" at bounding box center [373, 123] width 332 height 29
click at [508, 282] on button "Complete!" at bounding box center [508, 272] width 62 height 26
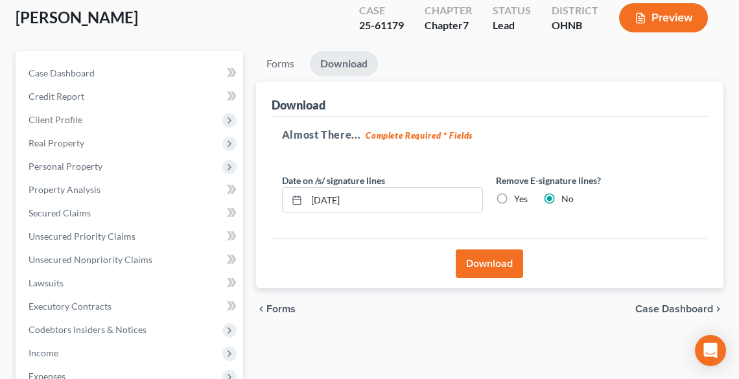
scroll to position [0, 0]
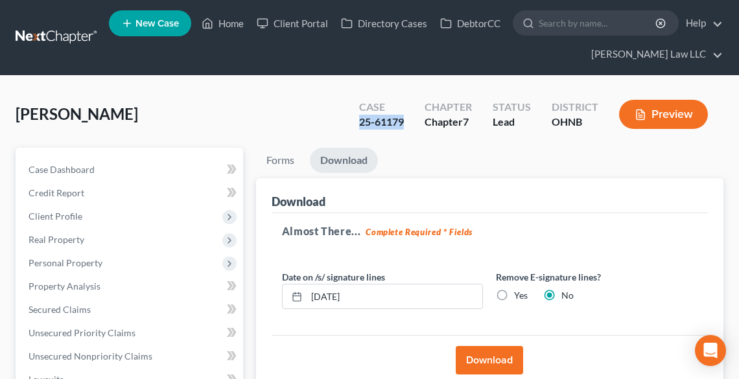
drag, startPoint x: 405, startPoint y: 124, endPoint x: 356, endPoint y: 127, distance: 49.3
click at [356, 127] on div "Case 25-61179" at bounding box center [381, 116] width 65 height 38
copy div "25-61179"
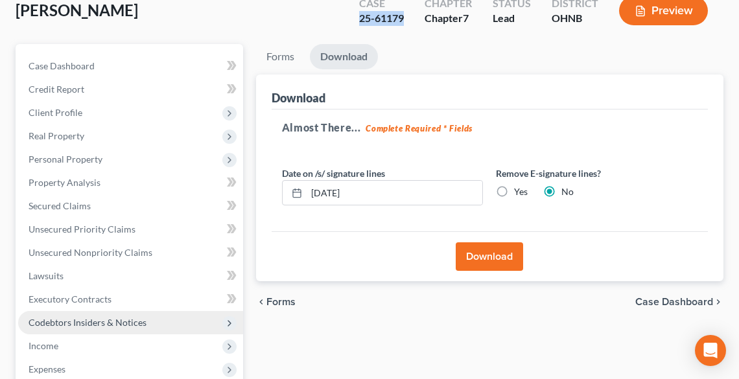
scroll to position [155, 0]
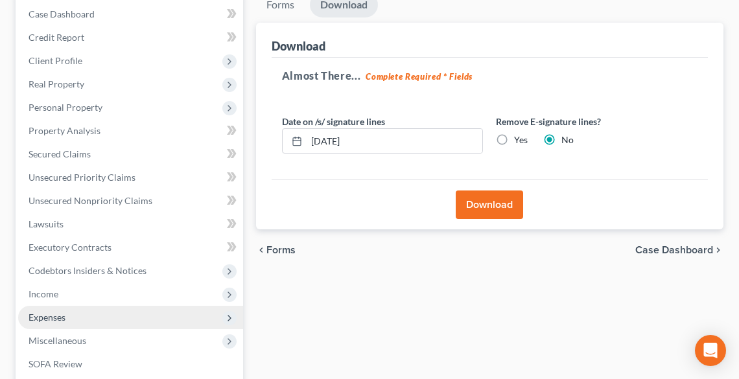
click at [52, 315] on span "Expenses" at bounding box center [47, 317] width 37 height 11
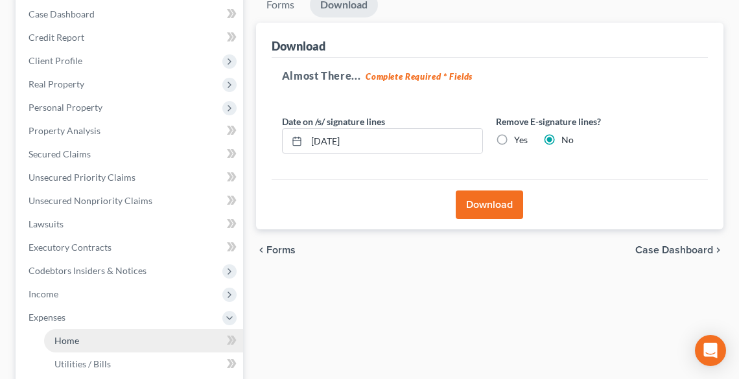
click at [83, 344] on link "Home" at bounding box center [143, 340] width 199 height 23
click at [76, 335] on span "Home" at bounding box center [66, 340] width 25 height 11
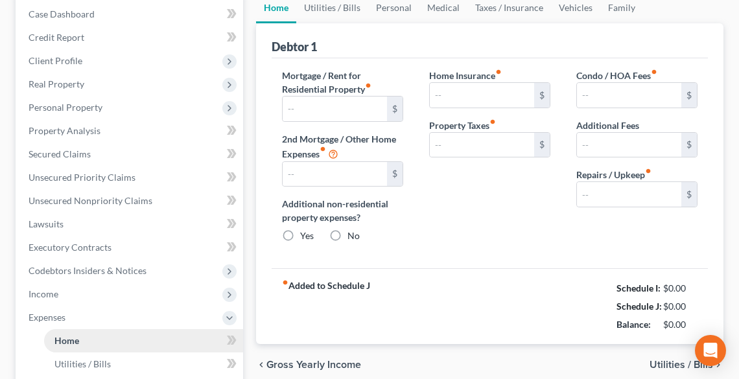
click at [65, 337] on ul "Case Dashboard Payments Invoices Payments Payments Credit Report Client Profile" at bounding box center [130, 294] width 225 height 583
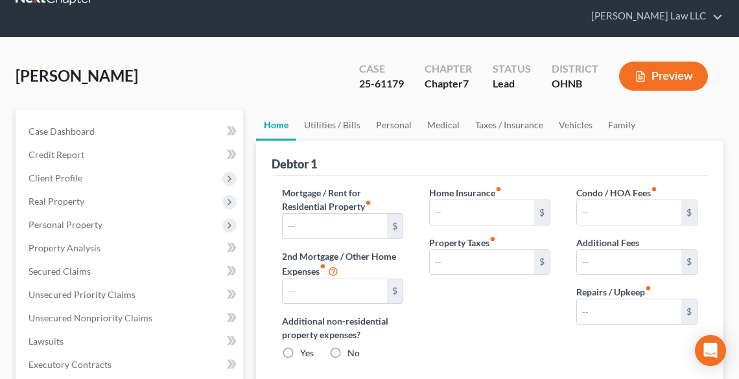
type input "651.00"
type input "0.00"
radio input "true"
type input "0.00"
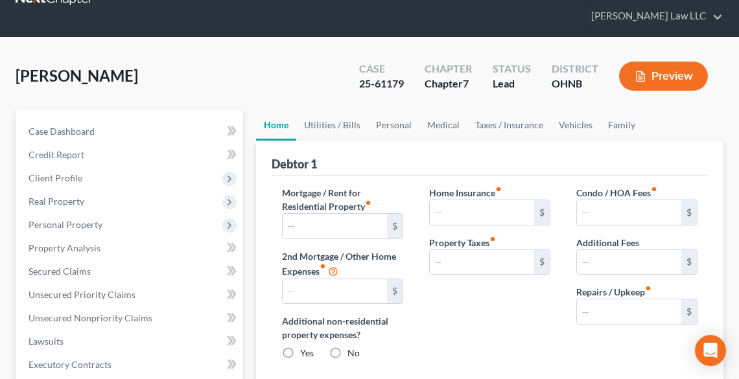
type input "0.00"
type input "100.00"
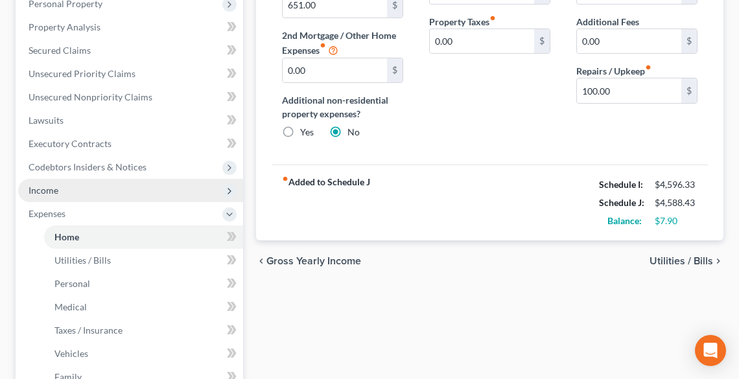
scroll to position [0, 0]
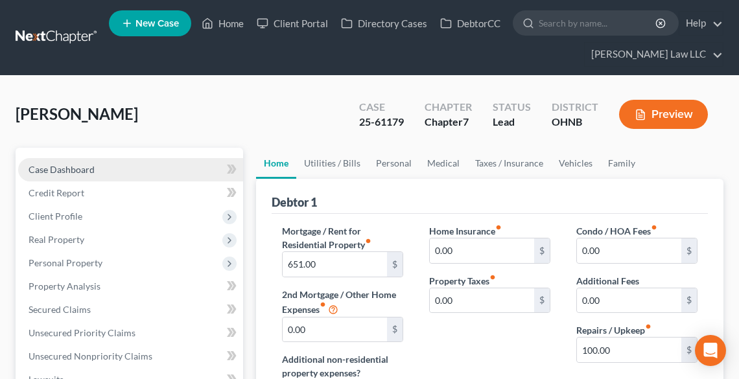
click at [67, 174] on span "Case Dashboard" at bounding box center [62, 169] width 66 height 11
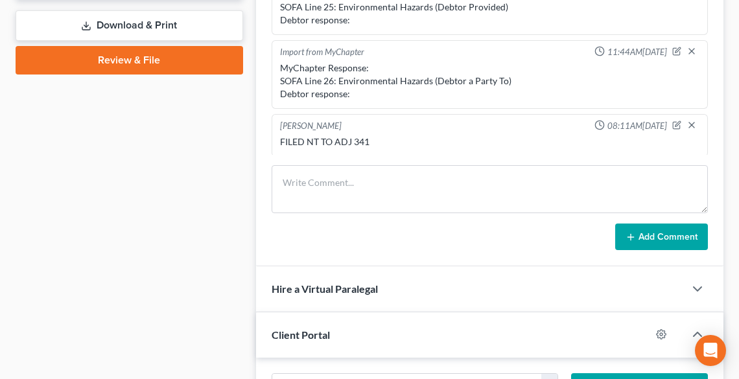
scroll to position [570, 0]
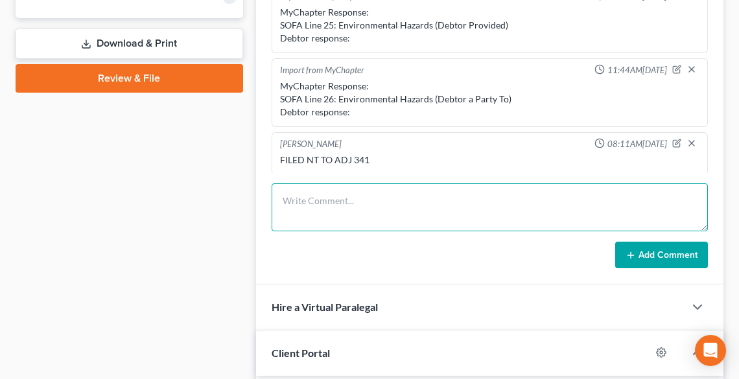
click at [339, 194] on textarea at bounding box center [489, 207] width 436 height 48
type textarea "FILED AMENDED B, C, & H"
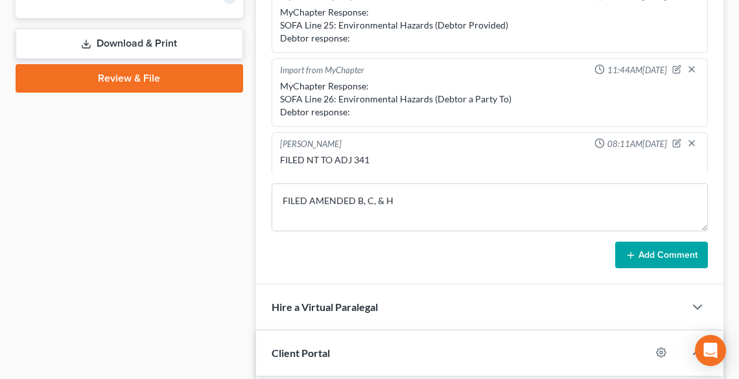
click at [624, 258] on button "Add Comment" at bounding box center [661, 255] width 93 height 27
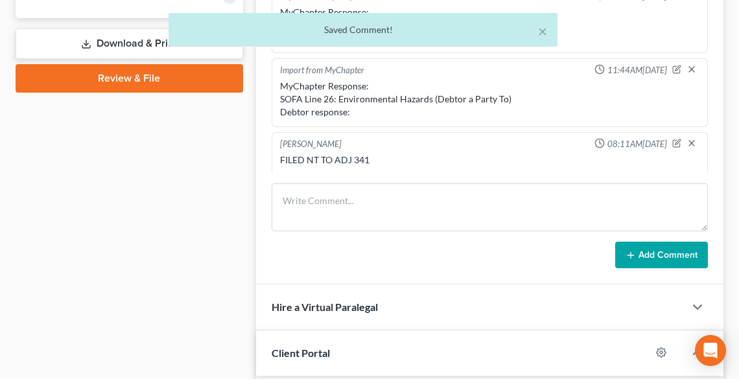
scroll to position [324, 0]
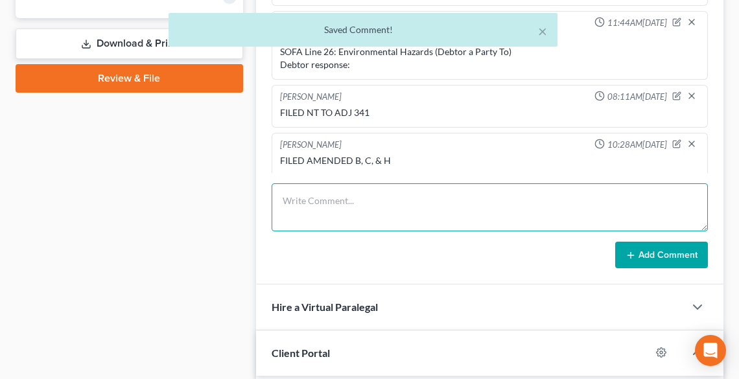
click at [461, 212] on textarea at bounding box center [489, 207] width 436 height 48
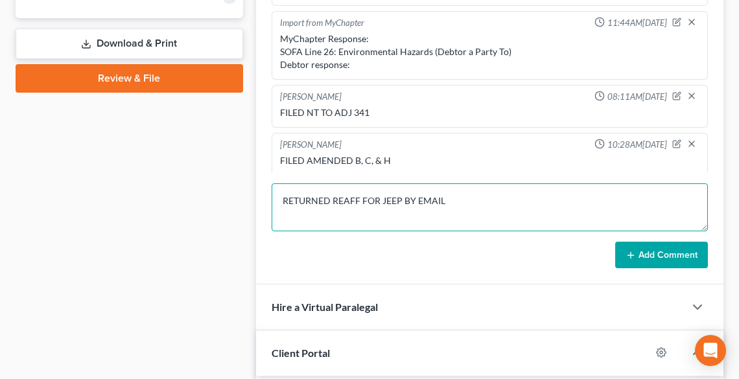
type textarea "RETURNED REAFF FOR JEEP BY EMAIL"
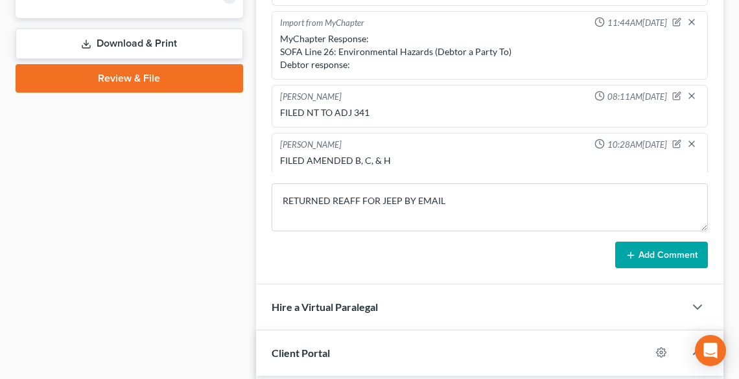
click at [651, 251] on button "Add Comment" at bounding box center [661, 255] width 93 height 27
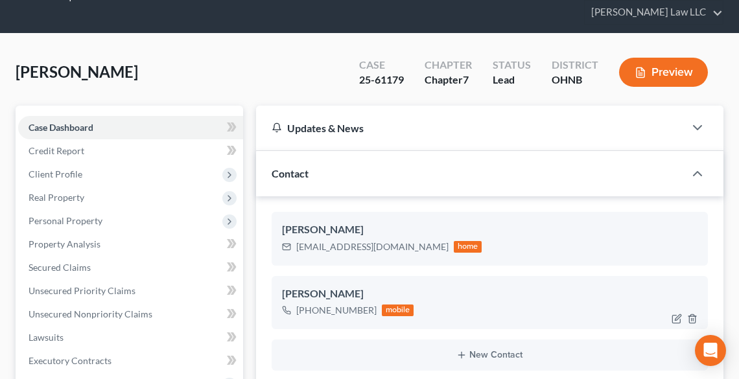
scroll to position [0, 0]
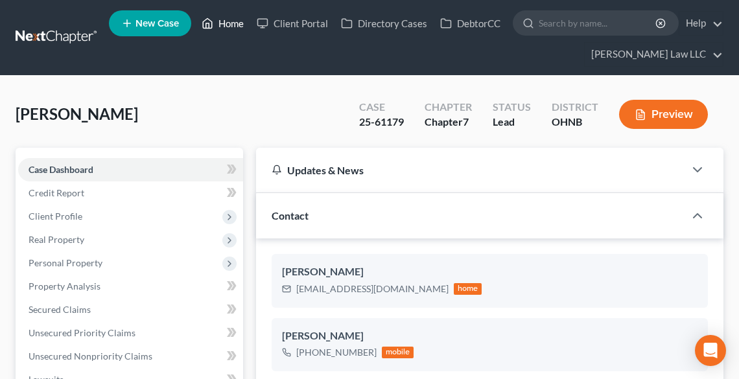
click at [233, 25] on link "Home" at bounding box center [222, 23] width 55 height 23
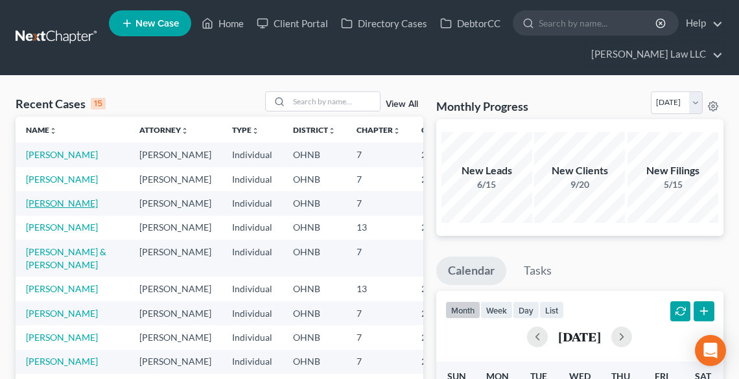
click at [43, 209] on link "[PERSON_NAME]" at bounding box center [62, 203] width 72 height 11
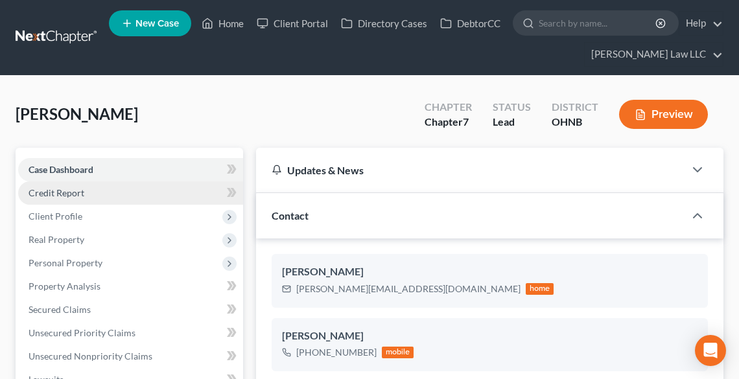
scroll to position [269, 0]
click at [46, 192] on span "Credit Report" at bounding box center [57, 192] width 56 height 11
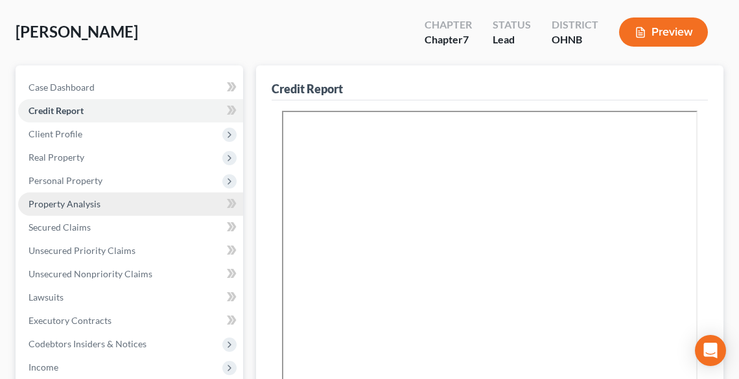
scroll to position [104, 0]
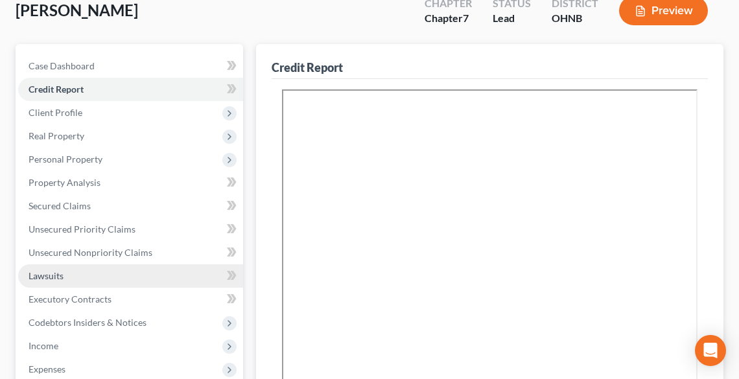
click at [54, 275] on span "Lawsuits" at bounding box center [46, 275] width 35 height 11
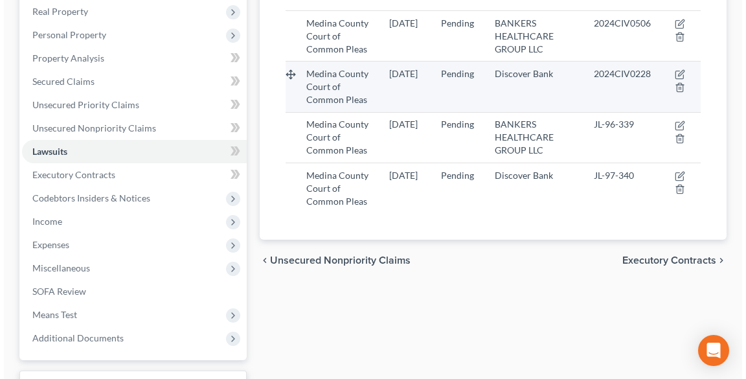
scroll to position [73, 0]
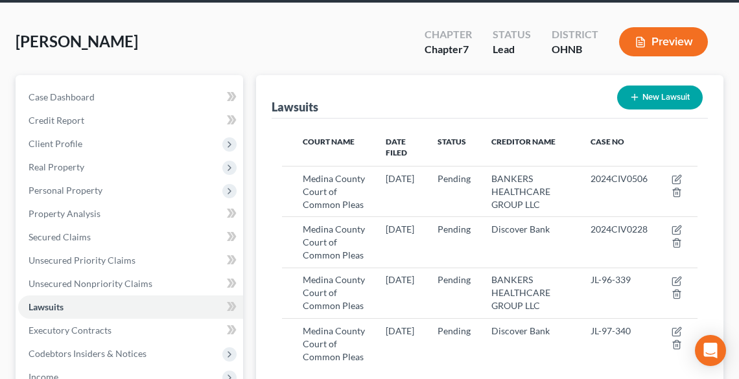
click at [666, 100] on button "New Lawsuit" at bounding box center [660, 98] width 86 height 24
select select "0"
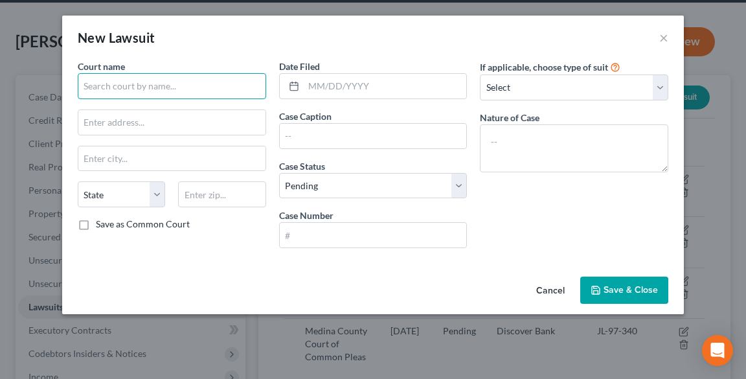
click at [214, 95] on input "text" at bounding box center [172, 86] width 189 height 26
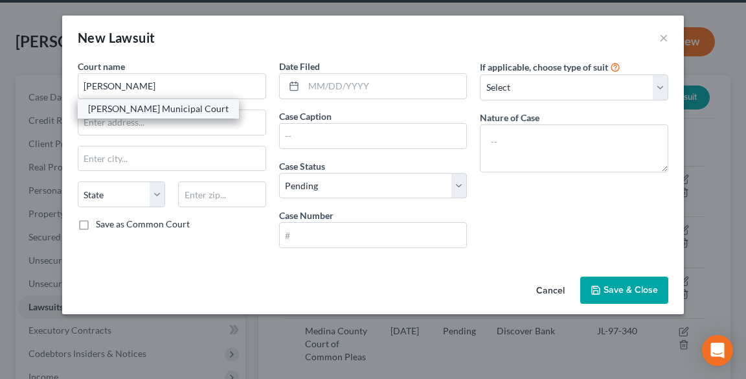
click at [176, 111] on div "[PERSON_NAME] Municipal Court" at bounding box center [158, 108] width 141 height 13
type input "[PERSON_NAME] Municipal Court"
type input "[STREET_ADDRESS]"
type input "[PERSON_NAME]"
select select "36"
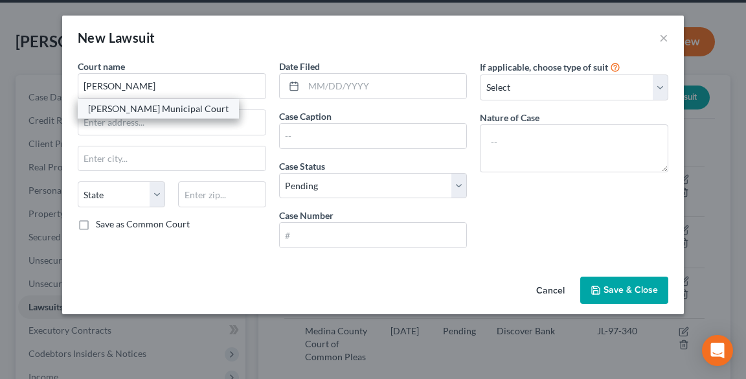
type input "44256"
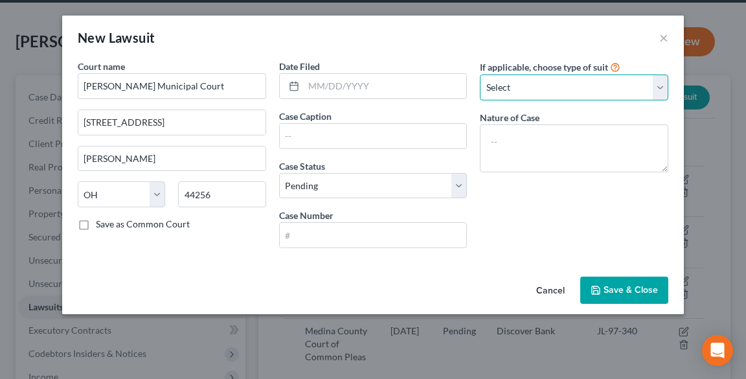
click at [525, 88] on select "Select Repossession Garnishment Foreclosure Attached, Seized, Or Levied Other" at bounding box center [574, 87] width 189 height 26
select select "4"
click at [480, 74] on select "Select Repossession Garnishment Foreclosure Attached, Seized, Or Levied Other" at bounding box center [574, 87] width 189 height 26
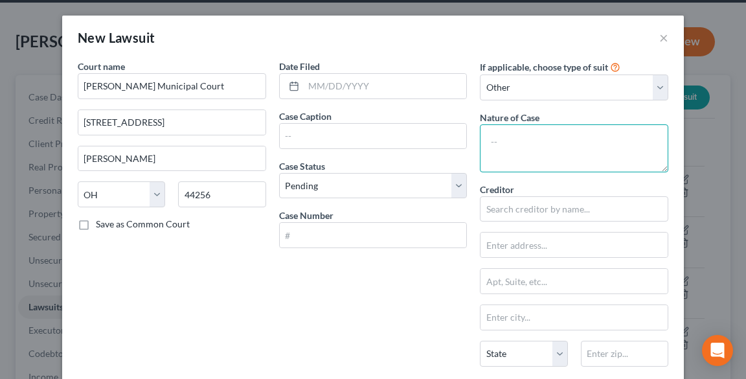
drag, startPoint x: 525, startPoint y: 148, endPoint x: 518, endPoint y: 139, distance: 11.0
click at [525, 147] on textarea at bounding box center [574, 148] width 189 height 48
type textarea "Evicition"
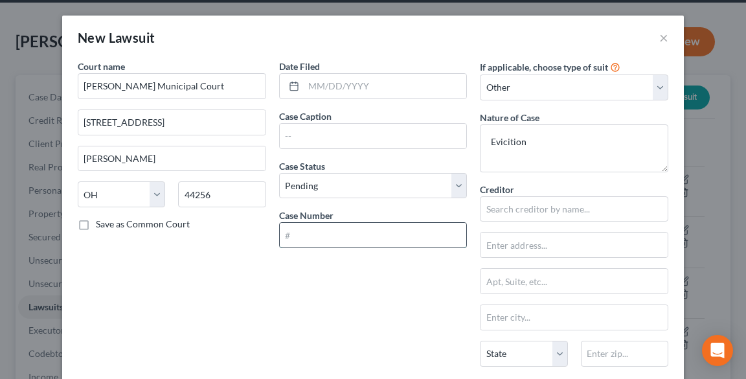
click at [407, 237] on input "text" at bounding box center [373, 235] width 187 height 25
paste input "25CVF00812"
type input "25CVF00812"
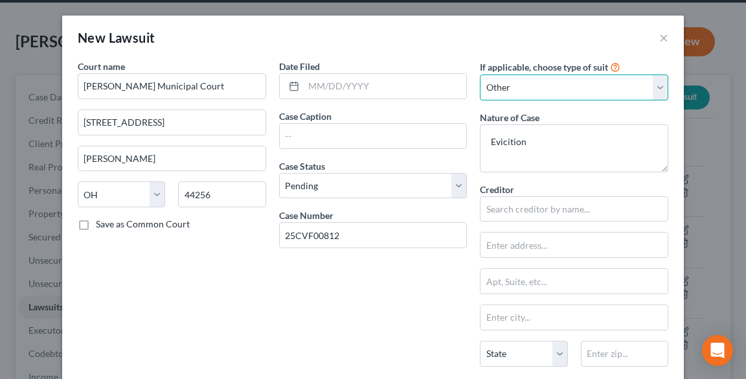
click at [511, 91] on select "Select Repossession Garnishment Foreclosure Attached, Seized, Or Levied Other" at bounding box center [574, 87] width 189 height 26
click at [480, 74] on select "Select Repossession Garnishment Foreclosure Attached, Seized, Or Levied Other" at bounding box center [574, 87] width 189 height 26
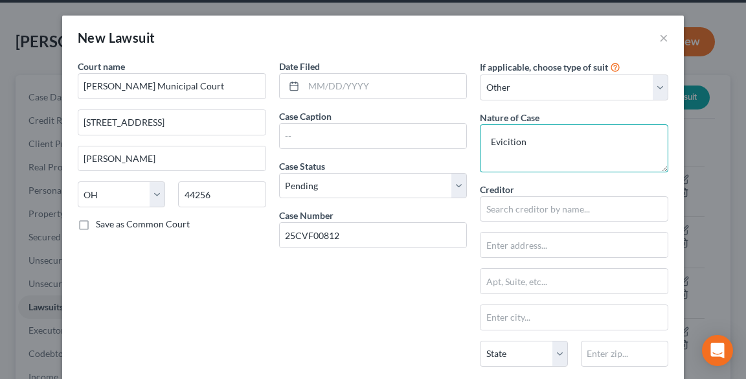
drag, startPoint x: 501, startPoint y: 142, endPoint x: 472, endPoint y: 144, distance: 29.2
click at [474, 144] on div "If applicable, choose type of suit Select Repossession Garnishment Foreclosure …" at bounding box center [574, 264] width 201 height 408
type textarea "Collections"
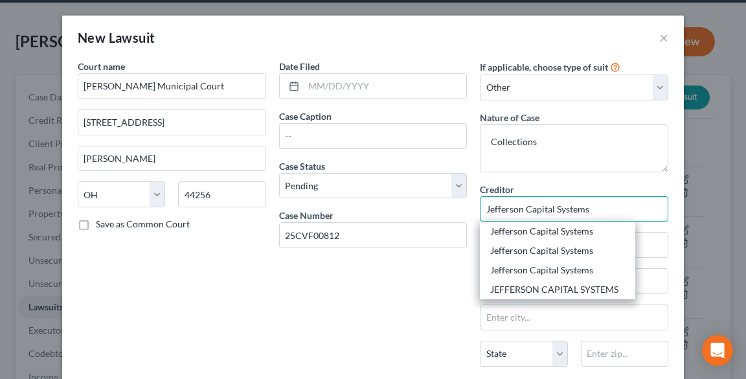
type input "Jefferson Capital Systems"
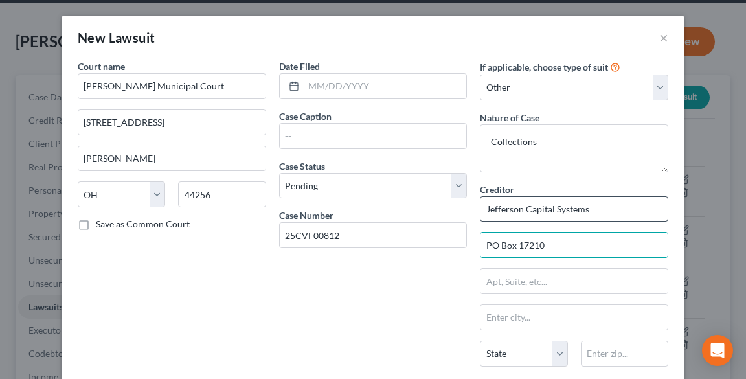
type input "PO Box 17210"
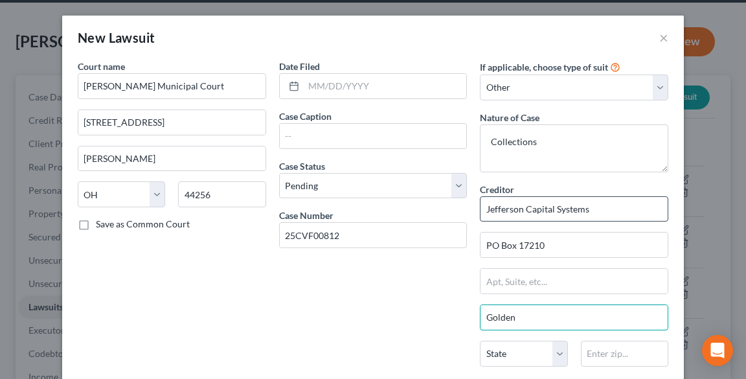
type input "Golden"
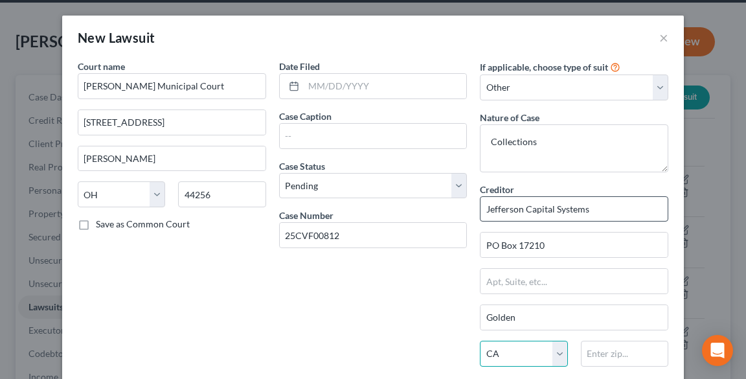
select select "5"
type input "80402"
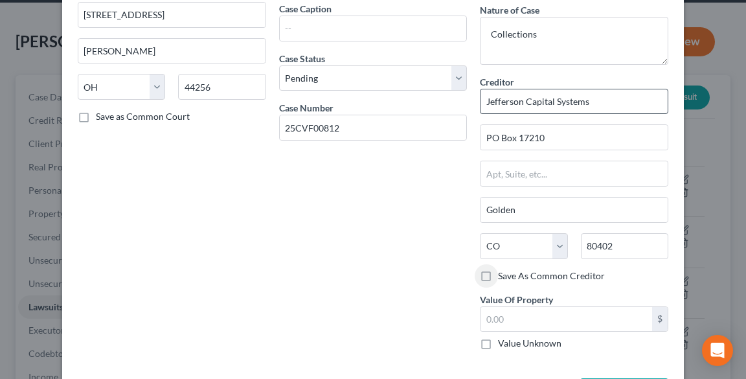
scroll to position [109, 0]
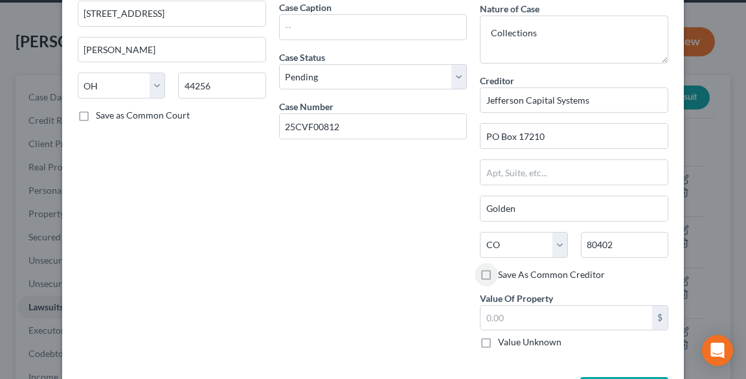
click at [498, 273] on label "Save As Common Creditor" at bounding box center [551, 274] width 107 height 13
click at [503, 273] on input "Save As Common Creditor" at bounding box center [507, 272] width 8 height 8
checkbox input "true"
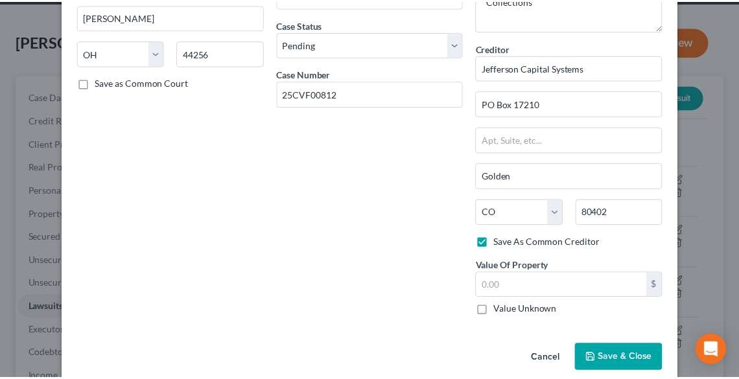
scroll to position [158, 0]
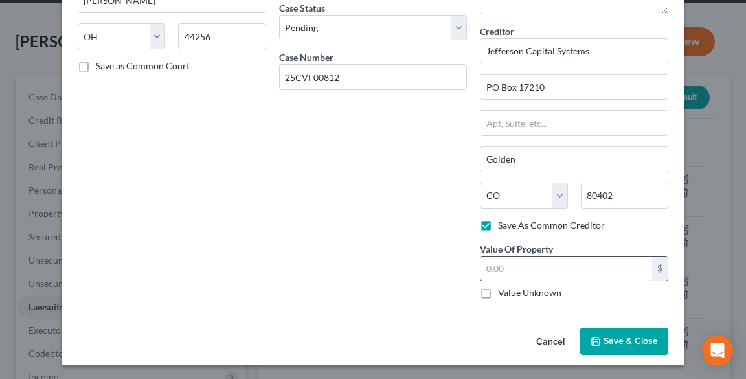
click at [523, 273] on input "text" at bounding box center [567, 269] width 172 height 25
type input "2,389.07"
click at [620, 343] on span "Save & Close" at bounding box center [631, 341] width 54 height 11
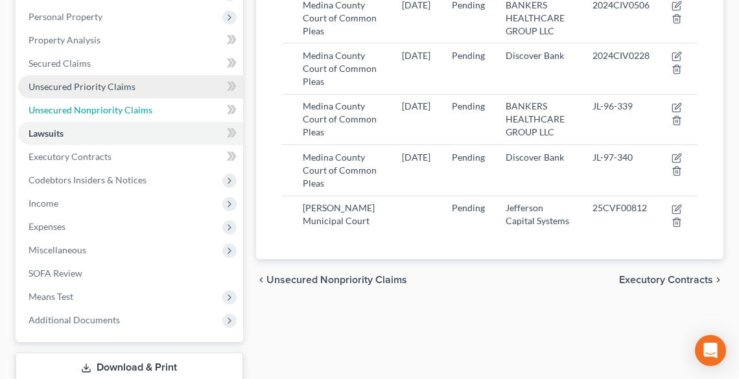
scroll to position [228, 0]
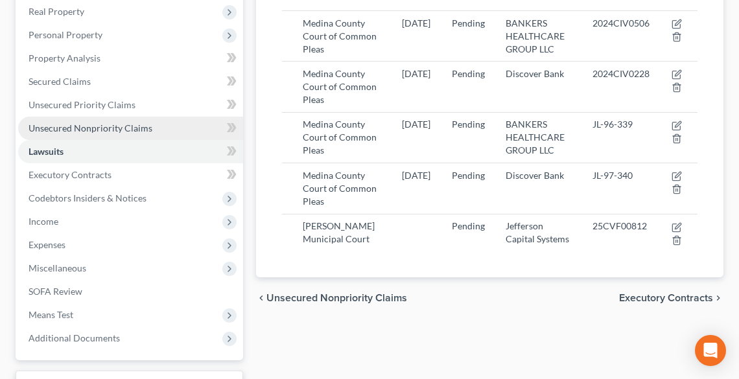
click at [101, 130] on span "Unsecured Nonpriority Claims" at bounding box center [91, 127] width 124 height 11
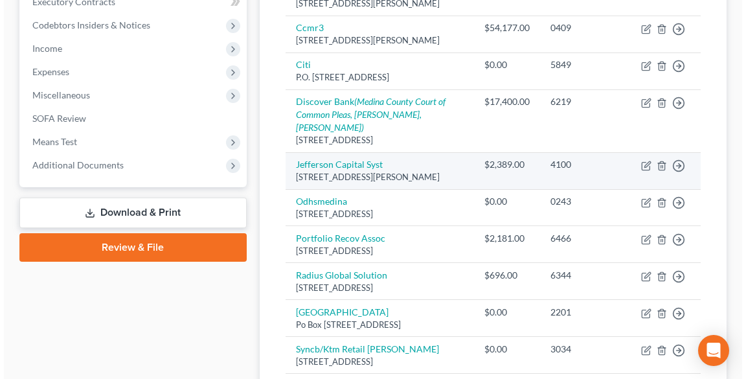
scroll to position [399, 0]
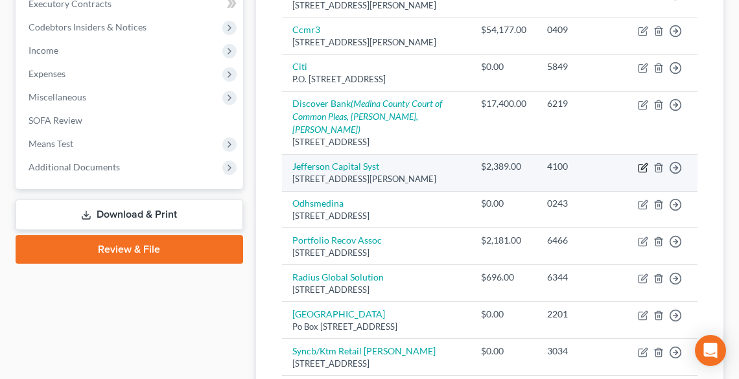
click at [641, 169] on icon "button" at bounding box center [644, 166] width 6 height 6
select select "24"
select select "0"
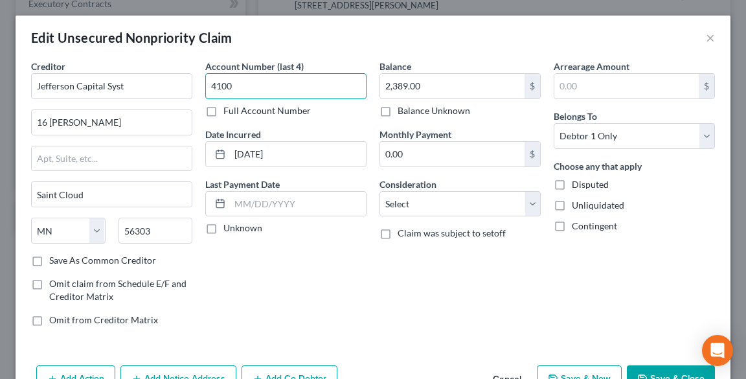
drag, startPoint x: 268, startPoint y: 83, endPoint x: 212, endPoint y: 84, distance: 55.7
click at [212, 84] on input "4100" at bounding box center [285, 86] width 161 height 26
type input "4"
click at [223, 112] on label "Full Account Number" at bounding box center [266, 110] width 87 height 13
click at [229, 112] on input "Full Account Number" at bounding box center [233, 108] width 8 height 8
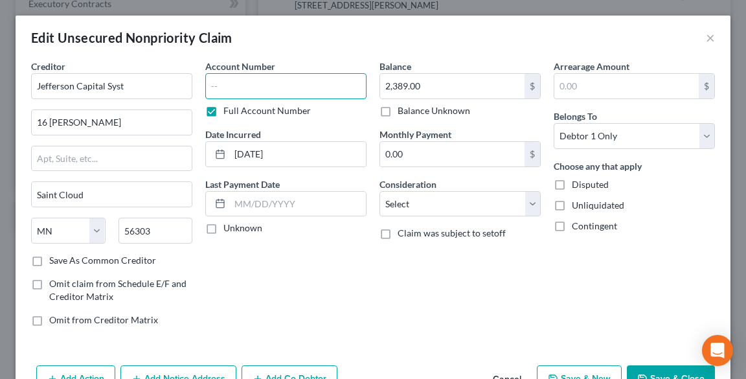
click at [227, 87] on input "text" at bounding box center [285, 86] width 161 height 26
paste input "25CVF00812"
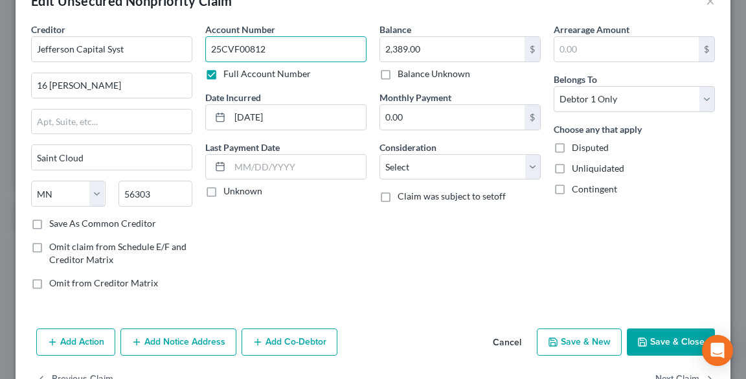
scroll to position [75, 0]
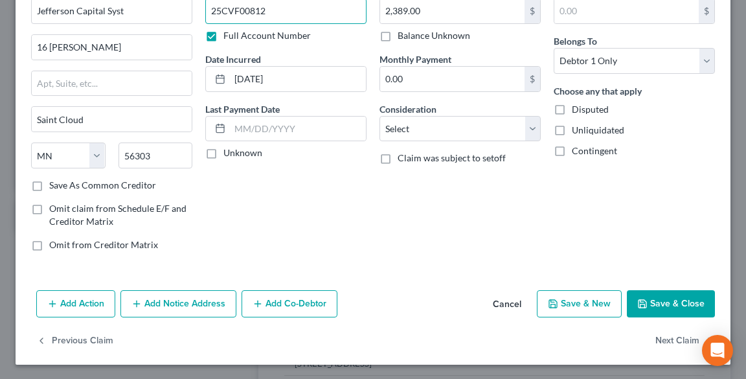
type input "25CVF00812"
click at [178, 298] on button "Add Notice Address" at bounding box center [178, 303] width 116 height 27
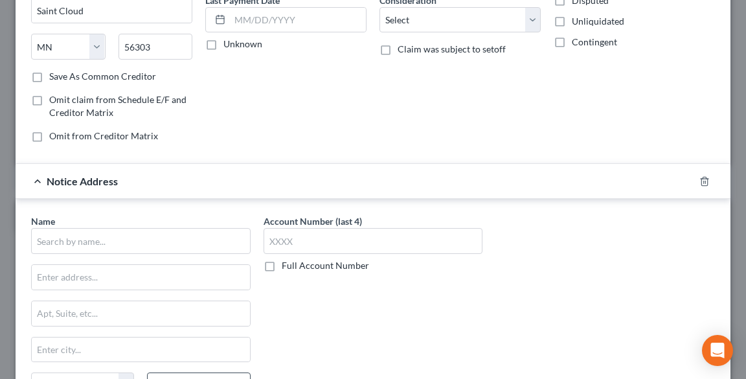
scroll to position [282, 0]
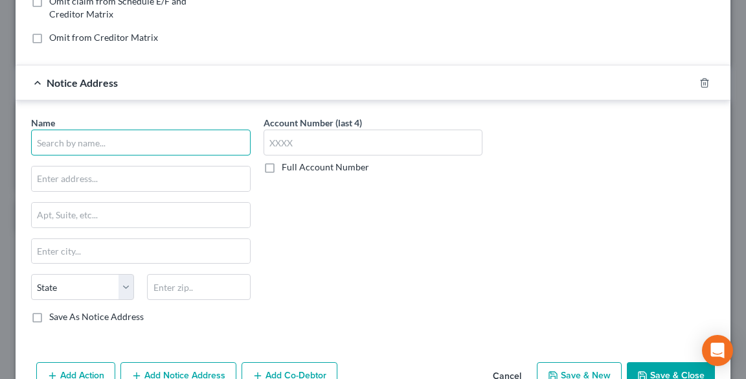
click at [91, 148] on input "text" at bounding box center [141, 143] width 220 height 26
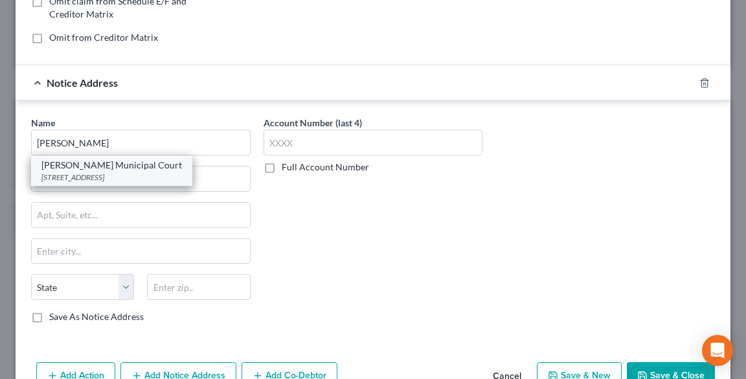
click at [112, 166] on div "[PERSON_NAME] Municipal Court" at bounding box center [111, 165] width 141 height 13
type input "[PERSON_NAME] Municipal Court"
type input "[STREET_ADDRESS]"
type input "[PERSON_NAME]"
select select "36"
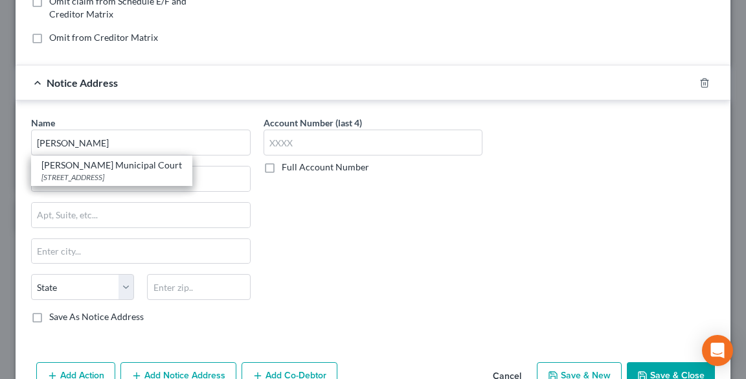
type input "44256"
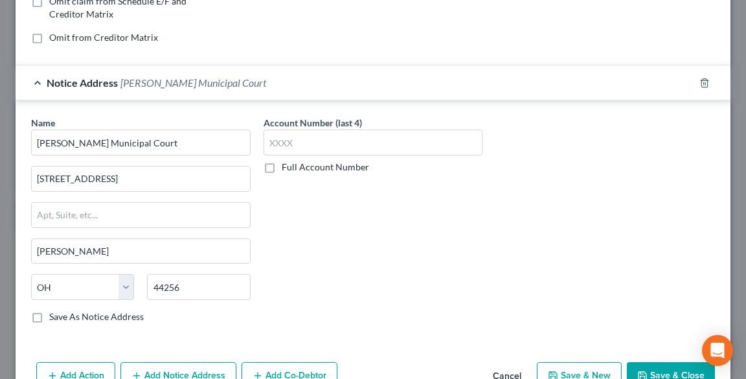
click at [282, 164] on label "Full Account Number" at bounding box center [325, 167] width 87 height 13
click at [287, 164] on input "Full Account Number" at bounding box center [291, 165] width 8 height 8
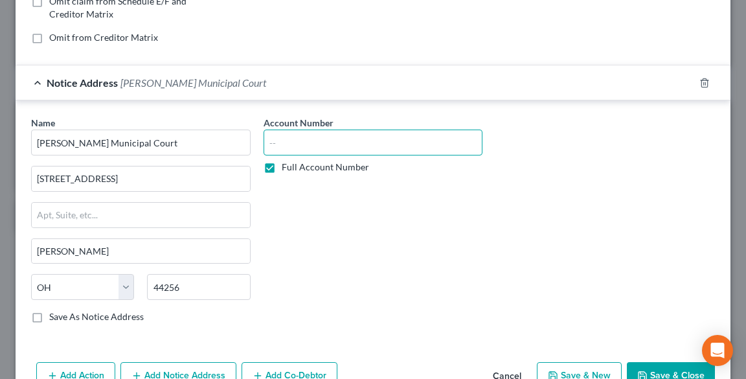
click at [291, 143] on input "text" at bounding box center [374, 143] width 220 height 26
paste input "25CVF00812"
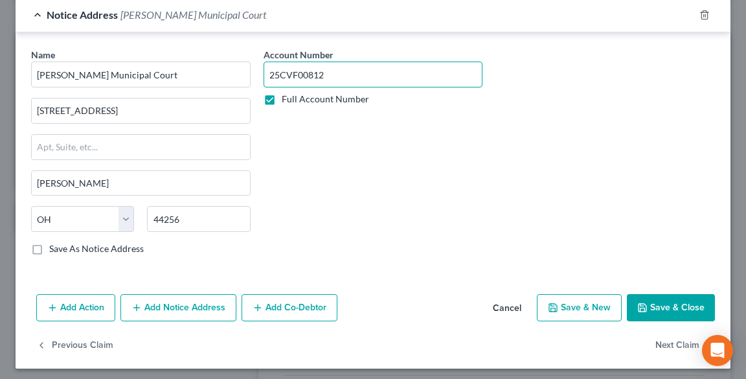
scroll to position [353, 0]
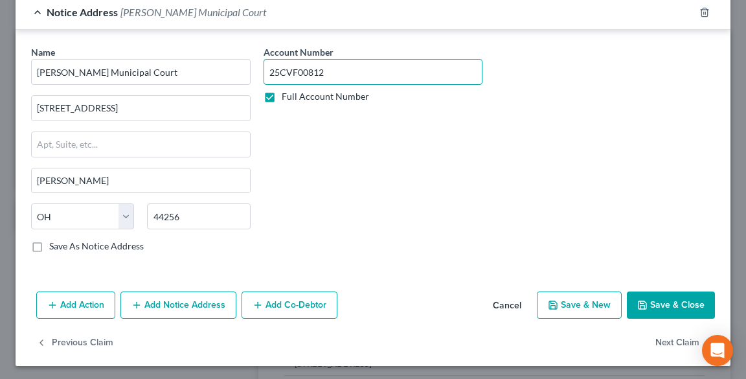
type input "25CVF00812"
click at [174, 297] on button "Add Notice Address" at bounding box center [178, 305] width 116 height 27
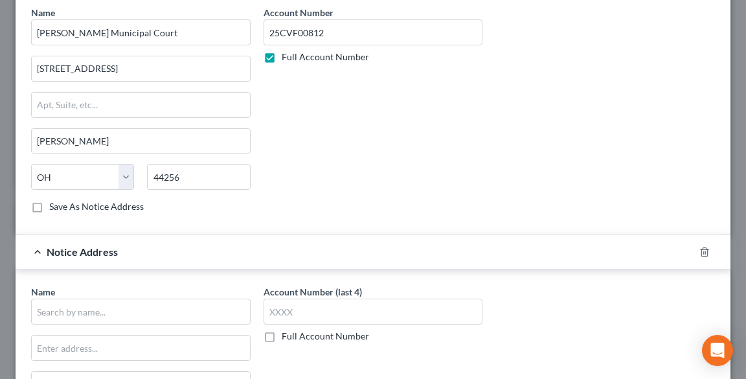
scroll to position [457, 0]
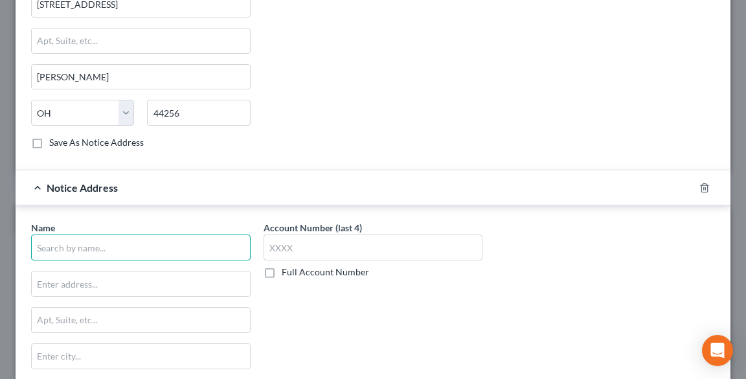
click at [117, 247] on input "text" at bounding box center [141, 248] width 220 height 26
type input "[PERSON_NAME] Esq"
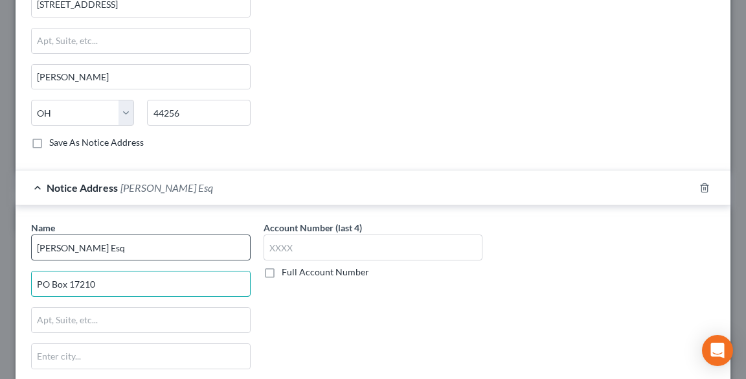
type input "PO Box 17210"
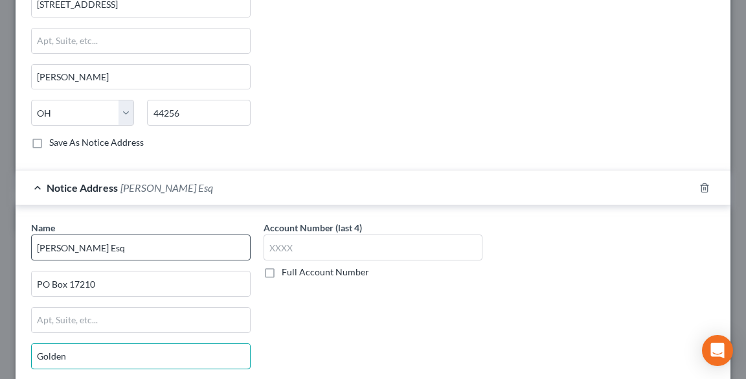
type input "Golden"
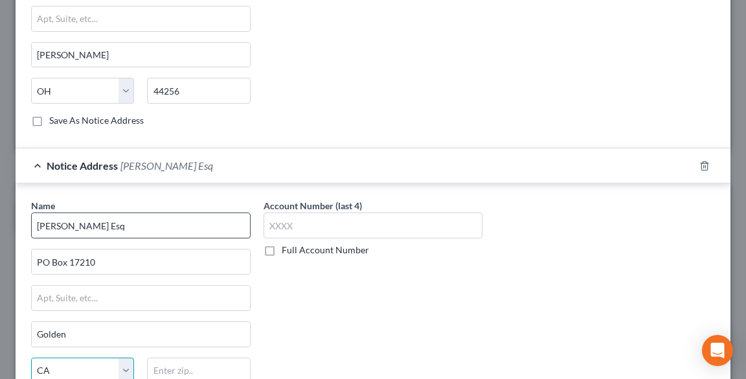
select select "5"
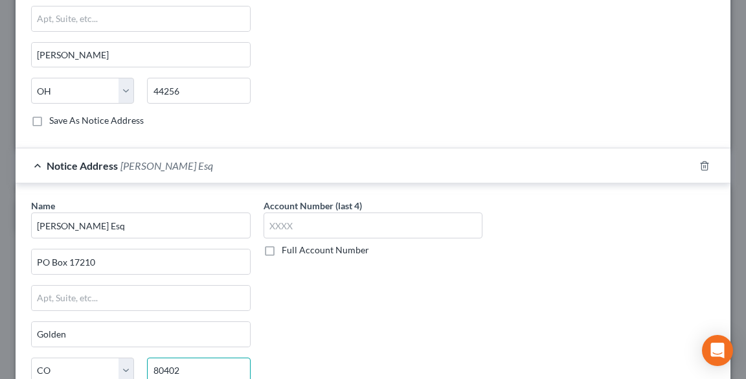
type input "80402"
click at [282, 251] on label "Full Account Number" at bounding box center [325, 250] width 87 height 13
click at [287, 251] on input "Full Account Number" at bounding box center [291, 248] width 8 height 8
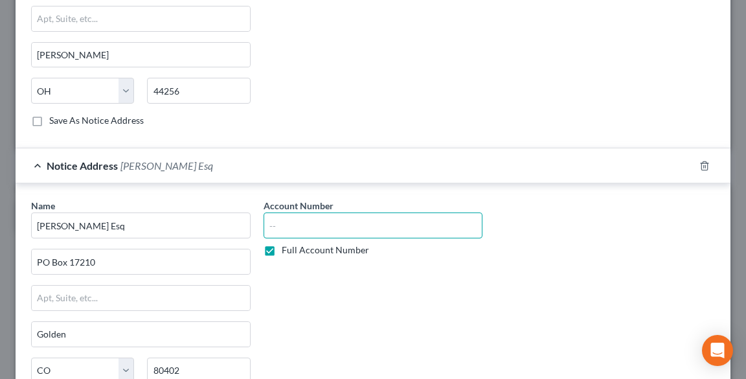
click at [292, 223] on input "text" at bounding box center [374, 225] width 220 height 26
paste input "25CVF00812"
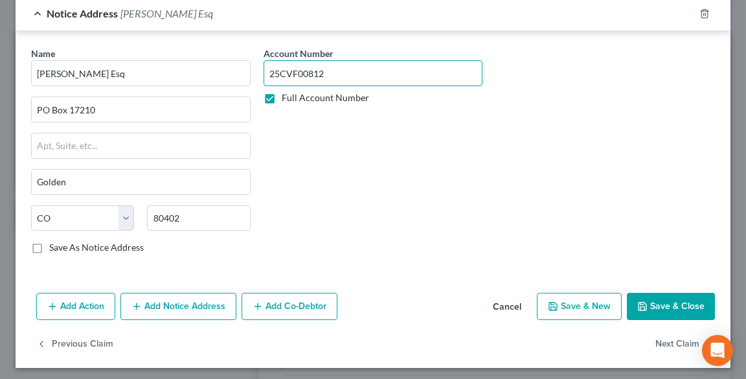
type input "25CVF00812"
click at [646, 303] on button "Save & Close" at bounding box center [671, 306] width 88 height 27
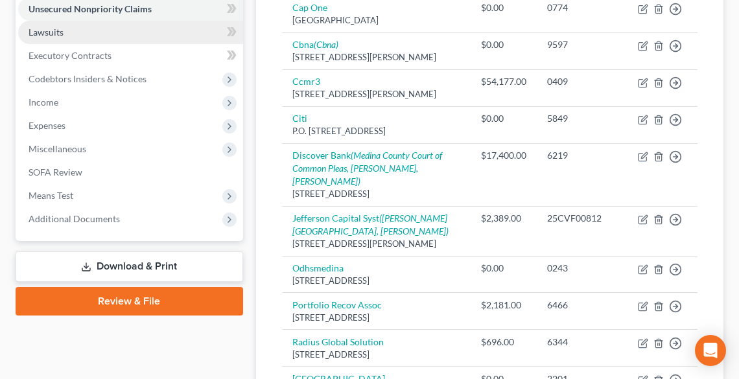
click at [65, 33] on link "Lawsuits" at bounding box center [130, 32] width 225 height 23
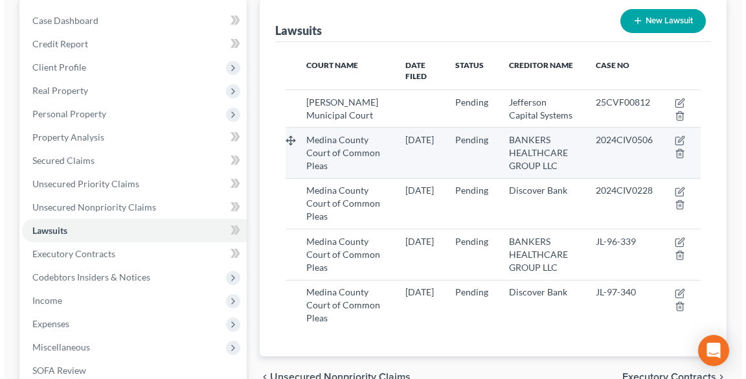
scroll to position [155, 0]
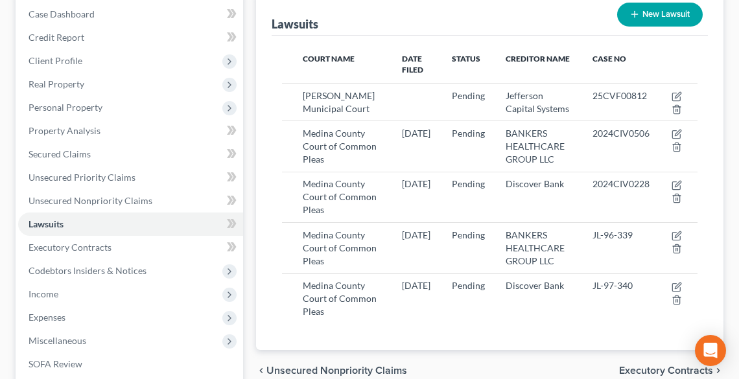
click at [653, 10] on button "New Lawsuit" at bounding box center [660, 15] width 86 height 24
select select "0"
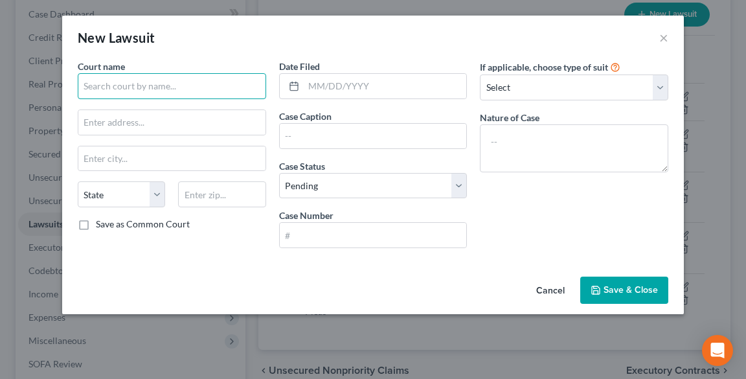
click at [236, 78] on input "text" at bounding box center [172, 86] width 189 height 26
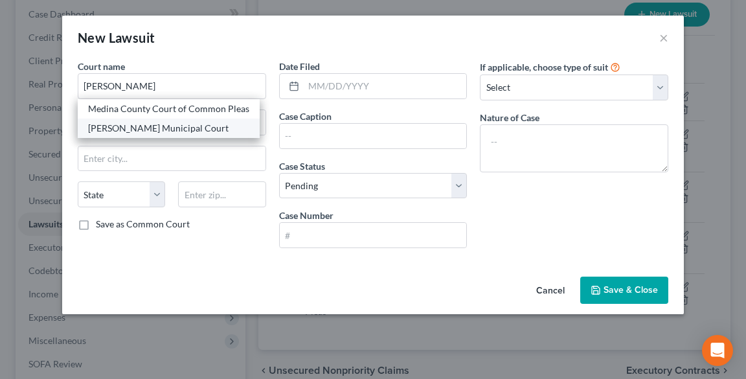
click at [163, 128] on div "[PERSON_NAME] Municipal Court" at bounding box center [168, 128] width 161 height 13
type input "[PERSON_NAME] Municipal Court"
type input "[STREET_ADDRESS]"
type input "[PERSON_NAME]"
select select "36"
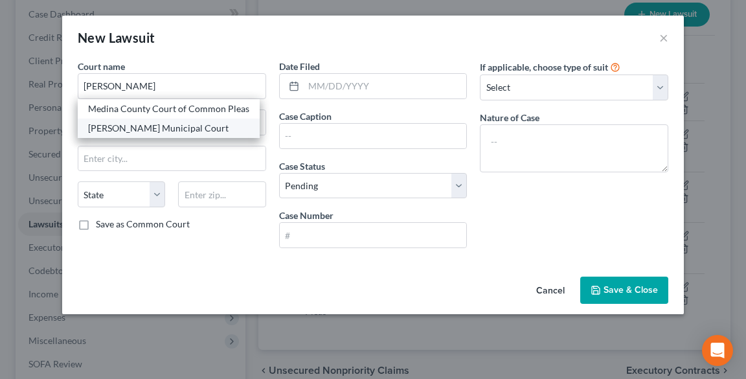
type input "44256"
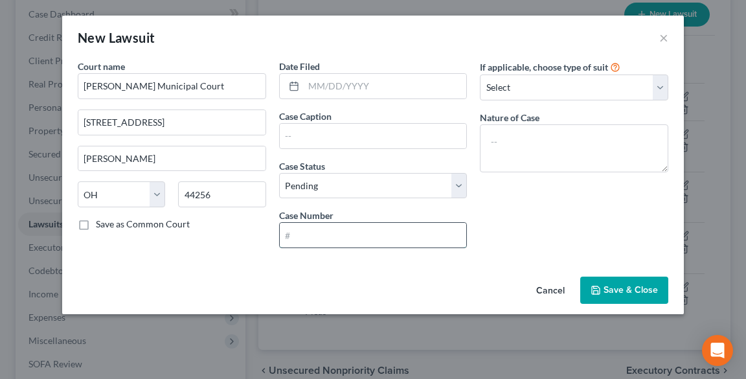
click at [376, 231] on input "text" at bounding box center [373, 235] width 187 height 25
paste input "25CVF00852"
type input "25CVF00852"
click at [497, 91] on select "Select Repossession Garnishment Foreclosure Attached, Seized, Or Levied Other" at bounding box center [574, 87] width 189 height 26
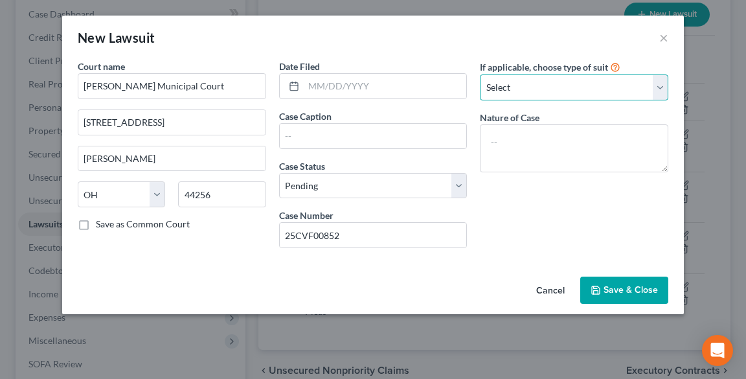
select select "4"
click at [480, 74] on select "Select Repossession Garnishment Foreclosure Attached, Seized, Or Levied Other" at bounding box center [574, 87] width 189 height 26
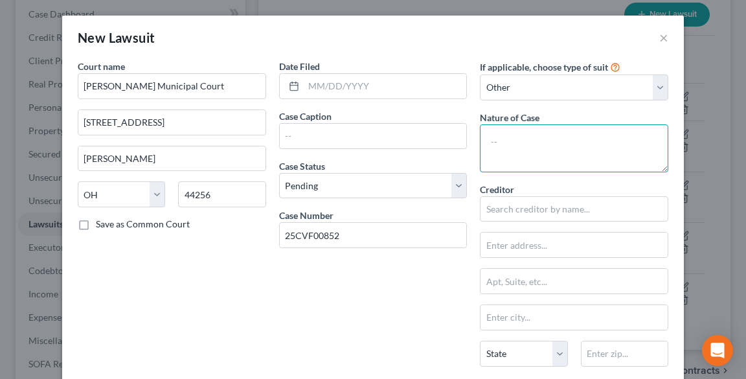
click at [518, 151] on textarea at bounding box center [574, 148] width 189 height 48
type textarea "Collections"
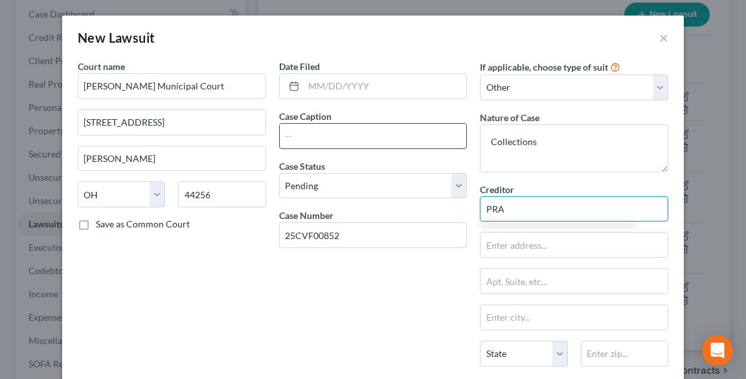
type input "PRA"
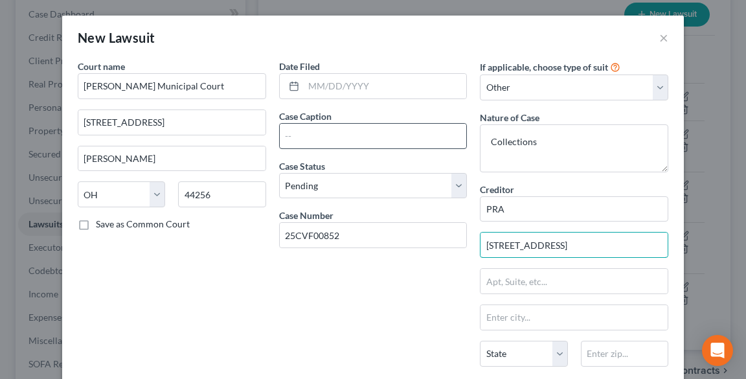
type input "[STREET_ADDRESS]"
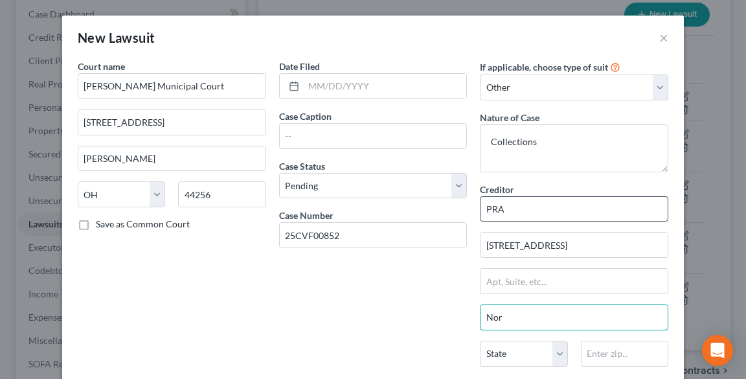
type input "[GEOGRAPHIC_DATA]"
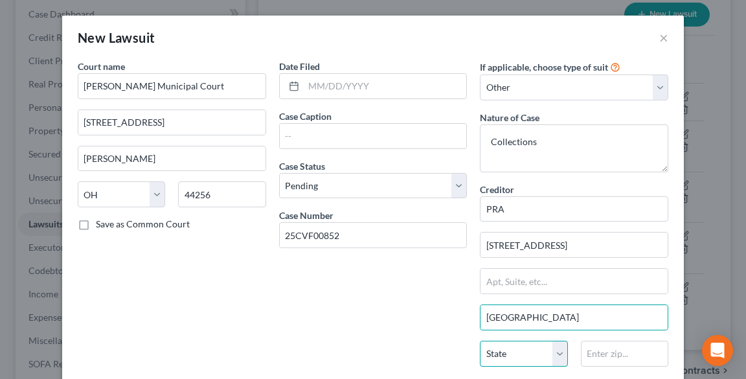
click at [525, 353] on select "State [US_STATE] AK AR AZ CA CO CT DE DC [GEOGRAPHIC_DATA] [GEOGRAPHIC_DATA] GU…" at bounding box center [523, 354] width 87 height 26
select select "48"
click at [480, 341] on select "State [US_STATE] AK AR AZ CA CO CT DE DC [GEOGRAPHIC_DATA] [GEOGRAPHIC_DATA] GU…" at bounding box center [523, 354] width 87 height 26
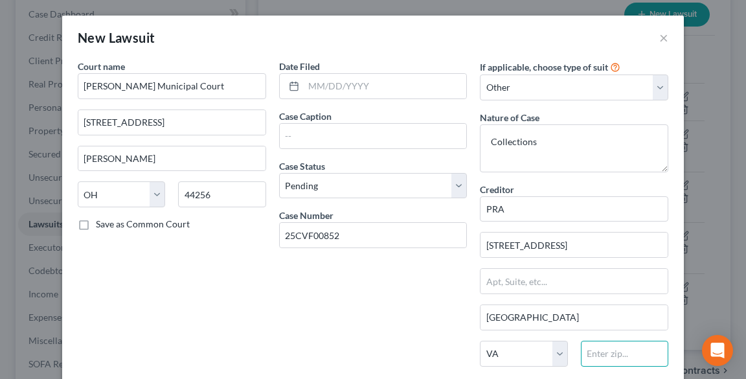
click at [608, 354] on input "text" at bounding box center [624, 354] width 87 height 26
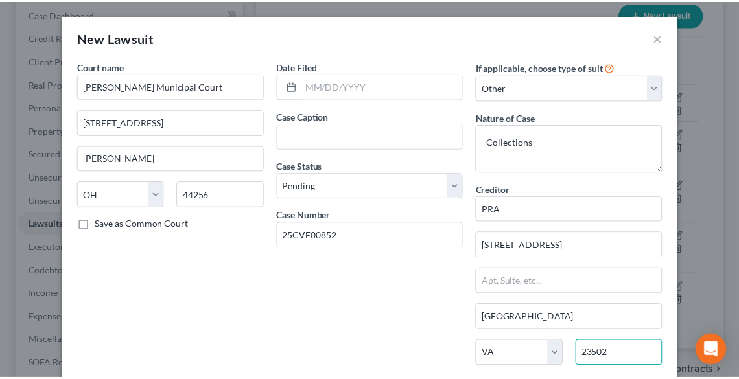
scroll to position [158, 0]
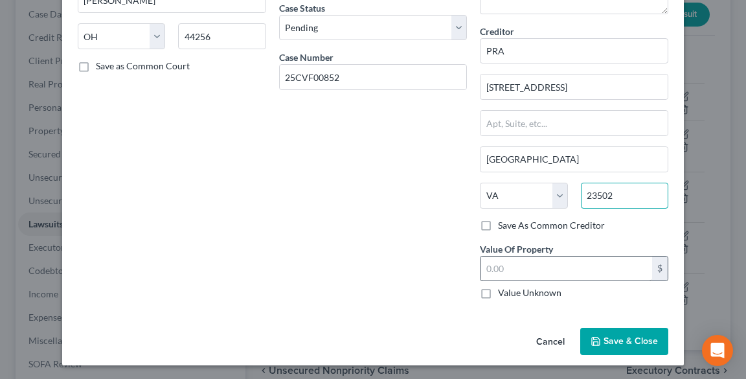
type input "23502"
click at [544, 267] on input "text" at bounding box center [567, 269] width 172 height 25
type input "2,180.78"
click at [625, 336] on span "Save & Close" at bounding box center [631, 341] width 54 height 11
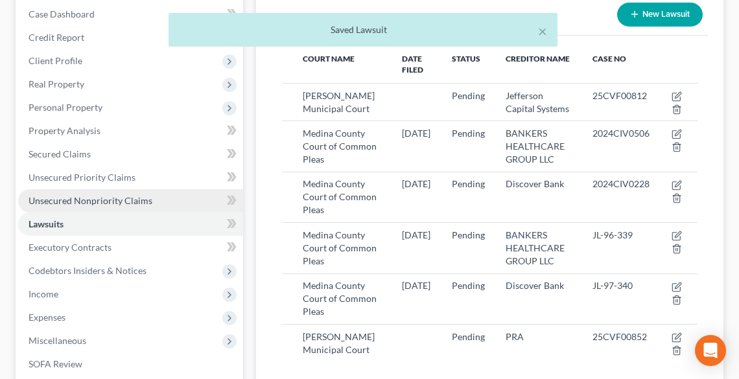
click at [70, 196] on span "Unsecured Nonpriority Claims" at bounding box center [91, 200] width 124 height 11
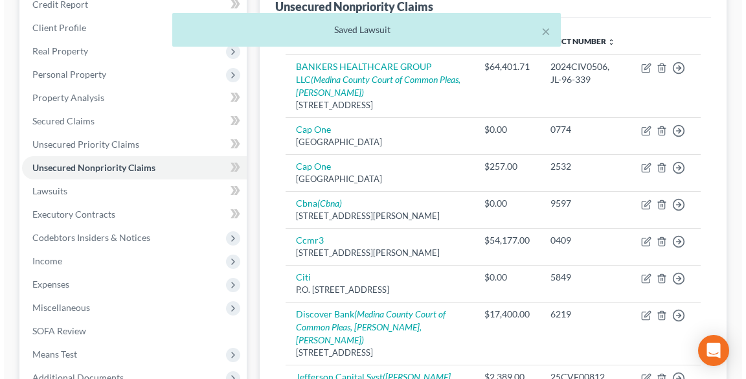
scroll to position [415, 0]
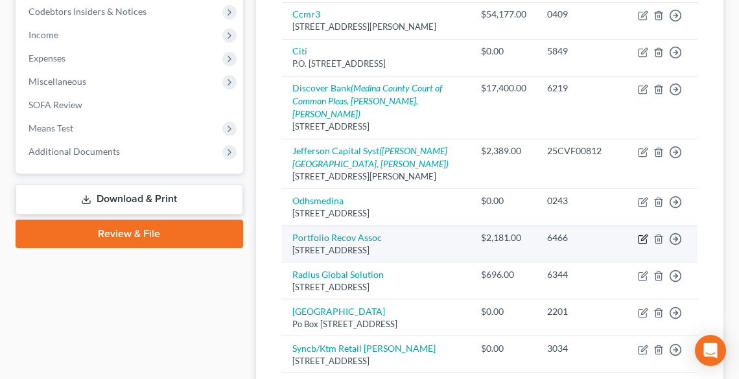
click at [643, 244] on icon "button" at bounding box center [642, 239] width 10 height 10
select select "48"
select select "0"
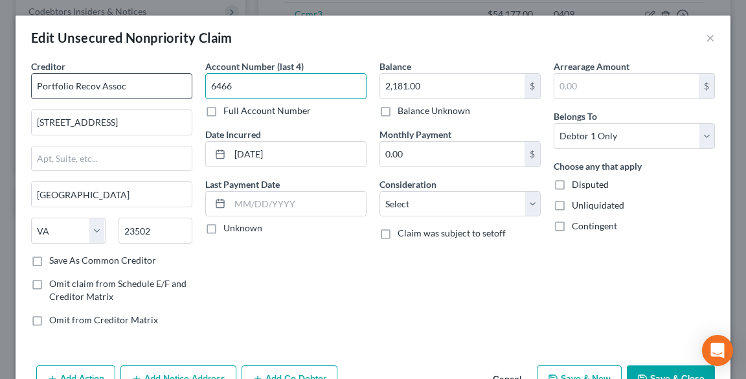
drag, startPoint x: 259, startPoint y: 91, endPoint x: 184, endPoint y: 91, distance: 75.1
click at [184, 91] on div "Creditor * Portfolio Recov Assoc [GEOGRAPHIC_DATA] [US_STATE][GEOGRAPHIC_DATA] …" at bounding box center [373, 198] width 697 height 277
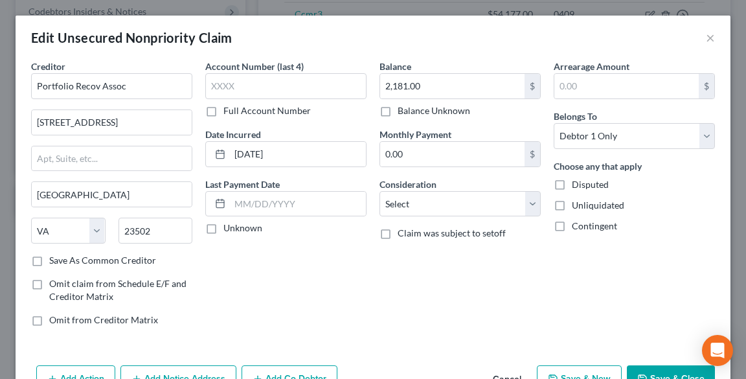
click at [223, 111] on label "Full Account Number" at bounding box center [266, 110] width 87 height 13
click at [229, 111] on input "Full Account Number" at bounding box center [233, 108] width 8 height 8
click at [224, 83] on input "text" at bounding box center [285, 86] width 161 height 26
paste input "25CVF00852"
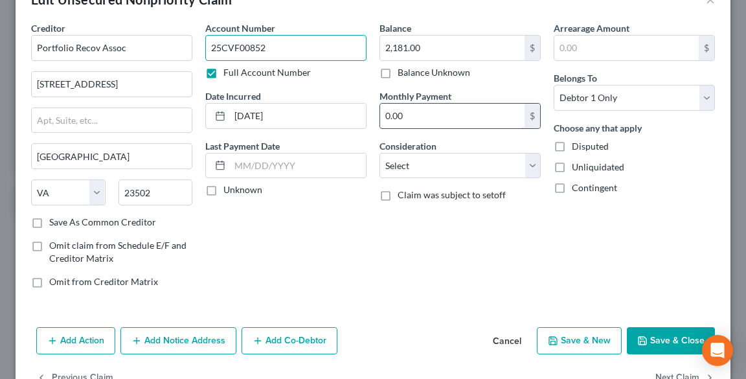
scroll to position [75, 0]
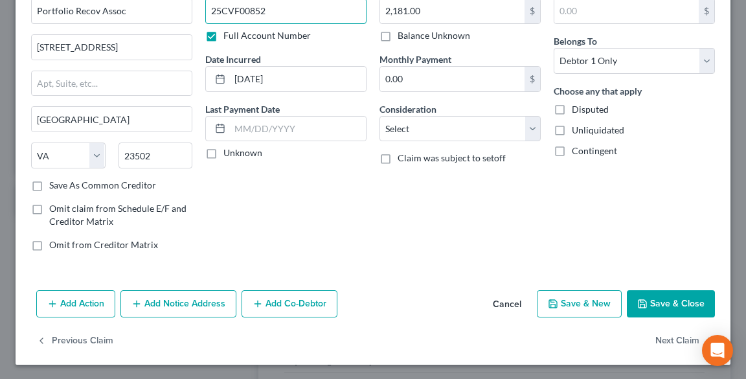
type input "25CVF00852"
click at [182, 306] on button "Add Notice Address" at bounding box center [178, 303] width 116 height 27
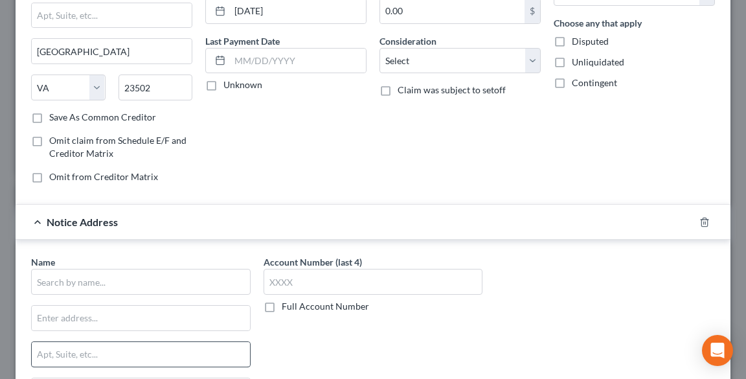
scroll to position [231, 0]
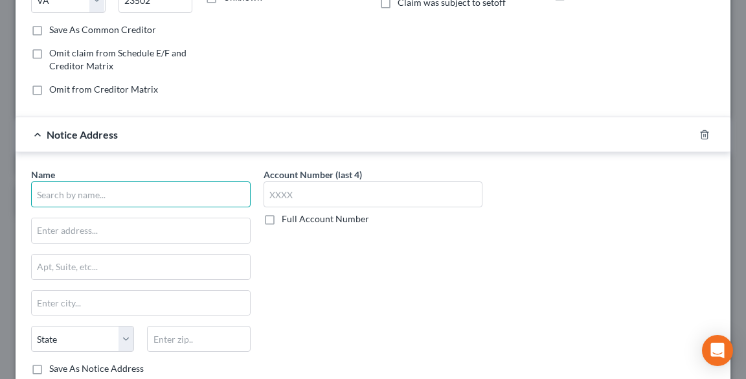
click at [77, 194] on input "text" at bounding box center [141, 194] width 220 height 26
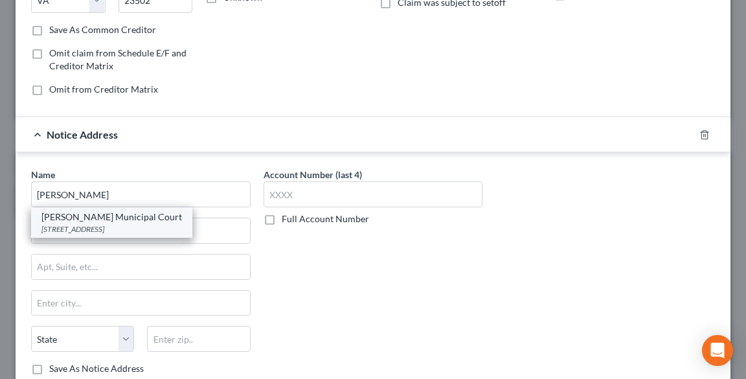
click at [101, 224] on div "[STREET_ADDRESS]" at bounding box center [111, 228] width 141 height 11
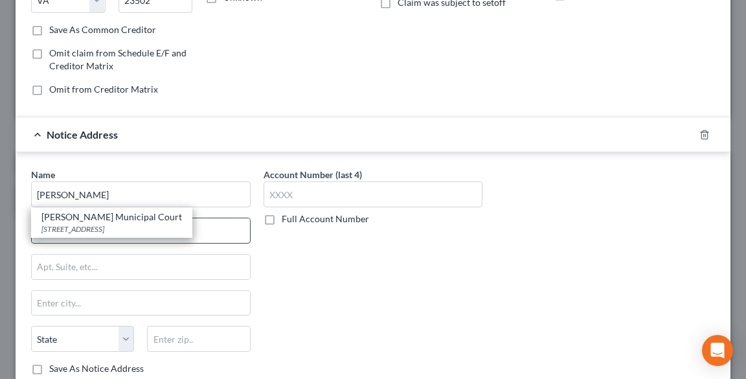
type input "[PERSON_NAME] Municipal Court"
type input "[STREET_ADDRESS]"
type input "[PERSON_NAME]"
select select "36"
type input "44256"
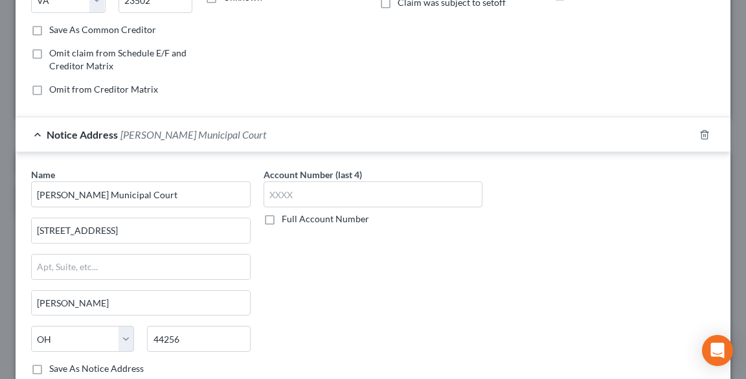
click at [282, 218] on label "Full Account Number" at bounding box center [325, 218] width 87 height 13
click at [287, 218] on input "Full Account Number" at bounding box center [291, 216] width 8 height 8
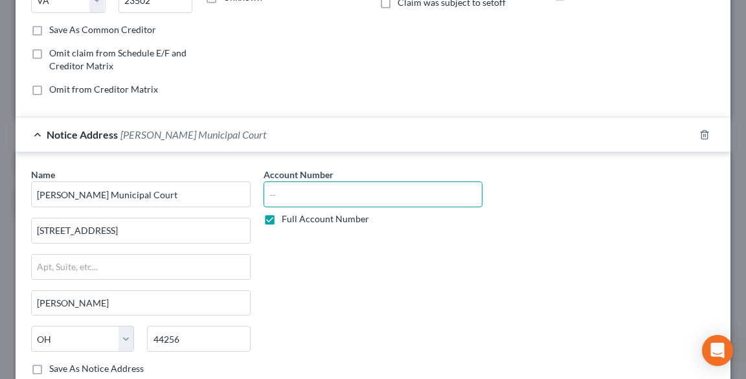
click at [293, 194] on input "text" at bounding box center [374, 194] width 220 height 26
paste input "25CVF00852"
type input "25CVF00852"
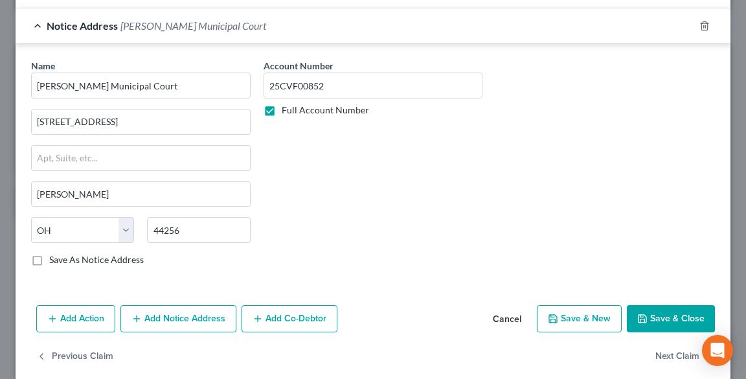
scroll to position [353, 0]
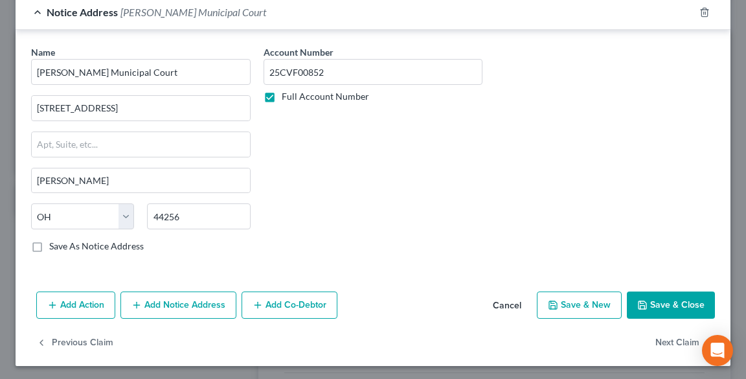
click at [148, 298] on button "Add Notice Address" at bounding box center [178, 305] width 116 height 27
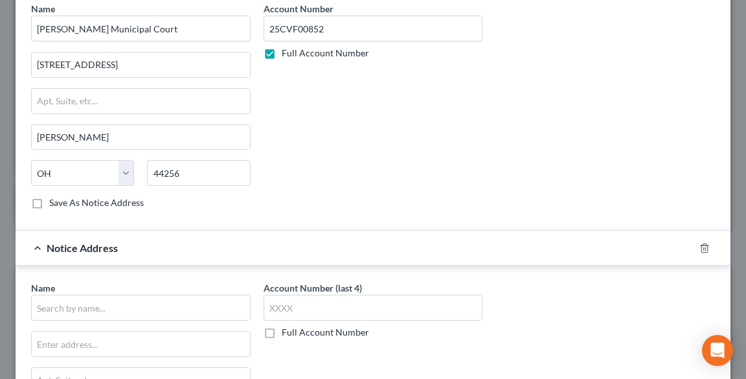
scroll to position [457, 0]
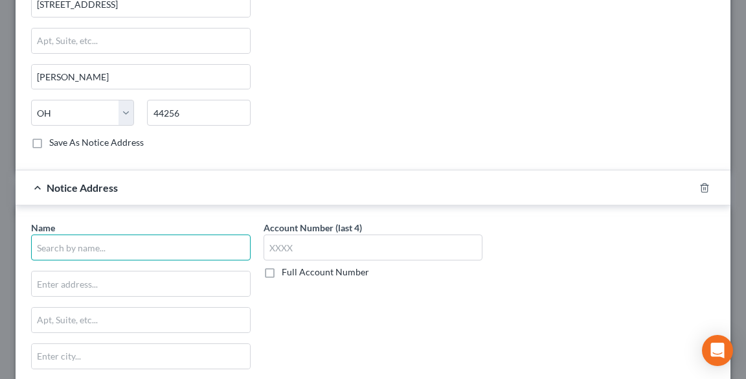
click at [99, 243] on input "text" at bounding box center [141, 248] width 220 height 26
type input "[PERSON_NAME] Esq"
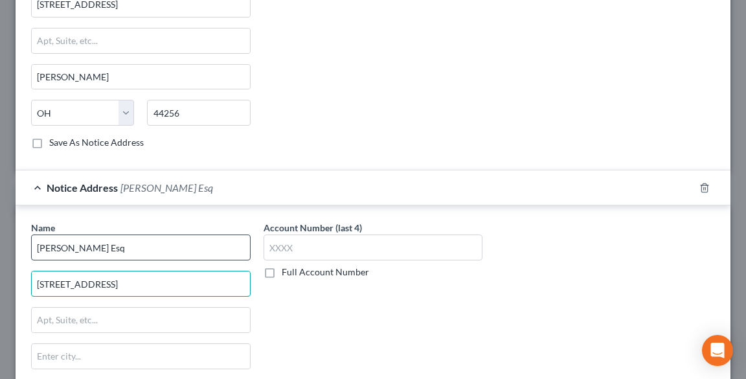
type input "[STREET_ADDRESS]"
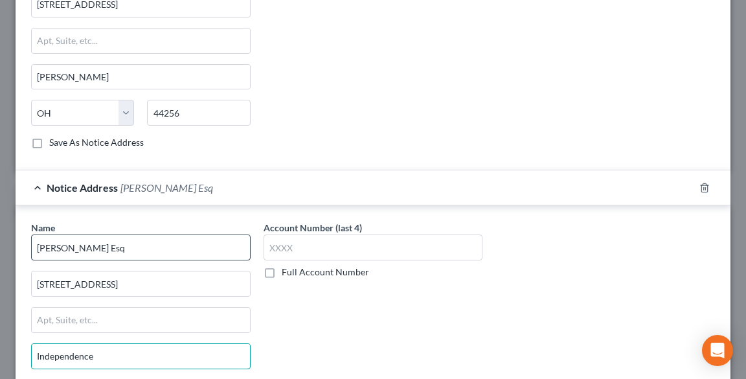
type input "Independence"
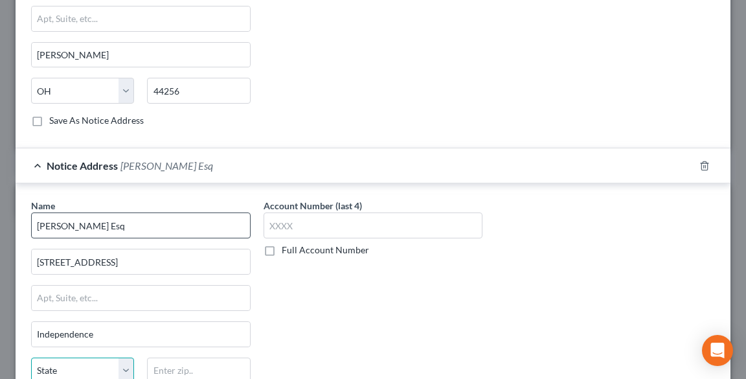
select select "36"
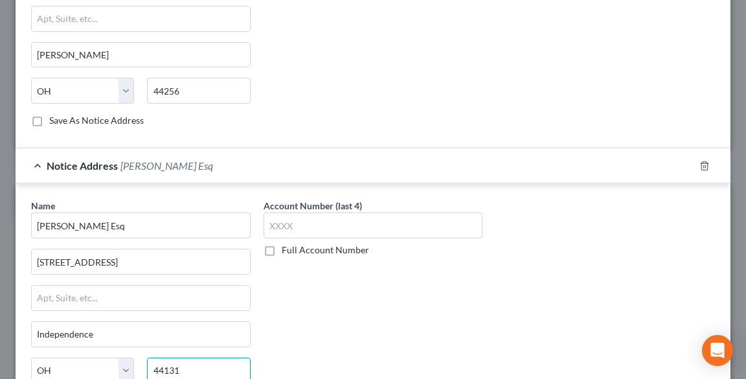
type input "44131"
click at [282, 245] on label "Full Account Number" at bounding box center [325, 250] width 87 height 13
click at [287, 245] on input "Full Account Number" at bounding box center [291, 248] width 8 height 8
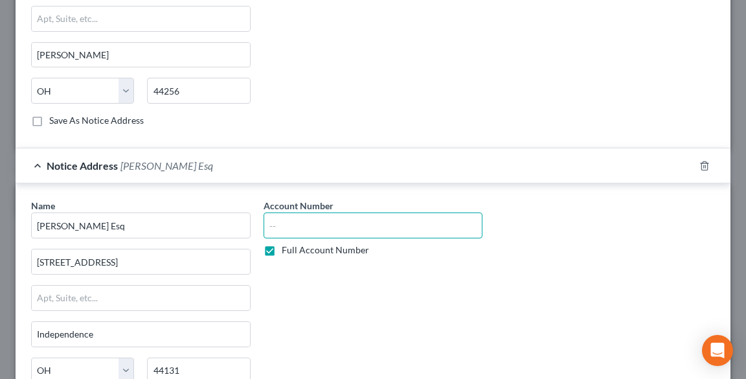
click at [288, 221] on input "text" at bounding box center [374, 225] width 220 height 26
paste input "25CVF00852"
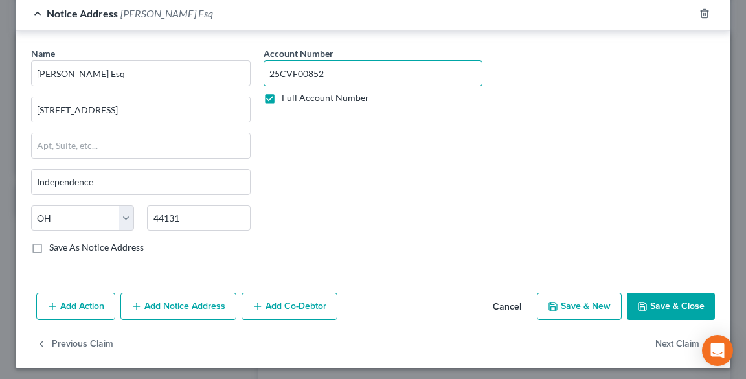
type input "25CVF00852"
click at [656, 303] on button "Save & Close" at bounding box center [671, 306] width 88 height 27
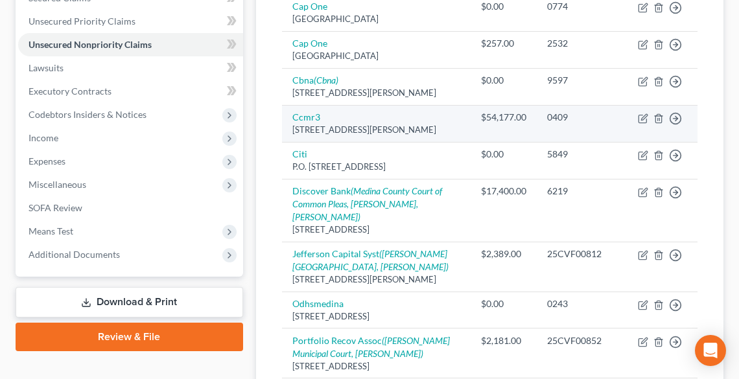
scroll to position [311, 0]
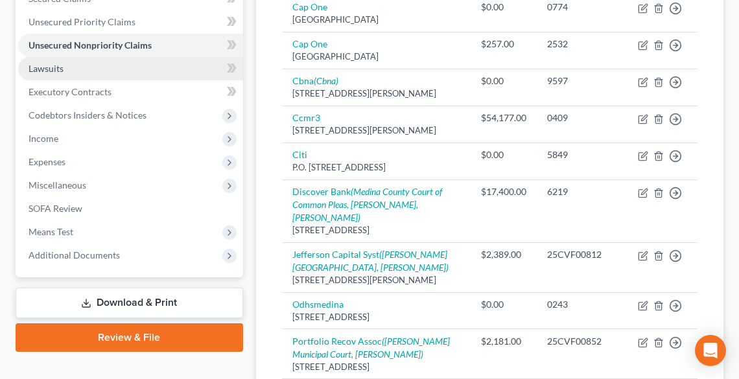
click at [56, 65] on span "Lawsuits" at bounding box center [46, 68] width 35 height 11
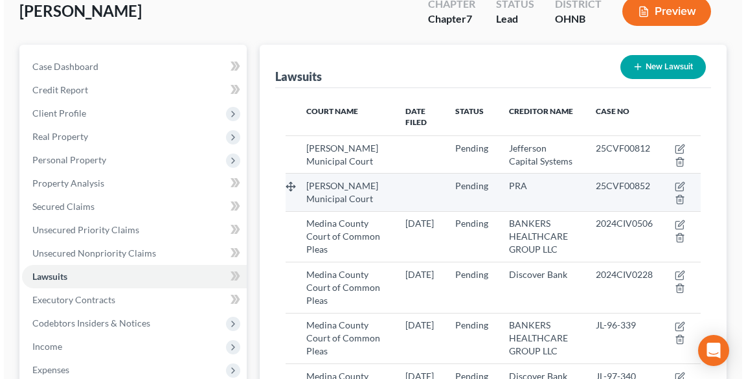
scroll to position [104, 0]
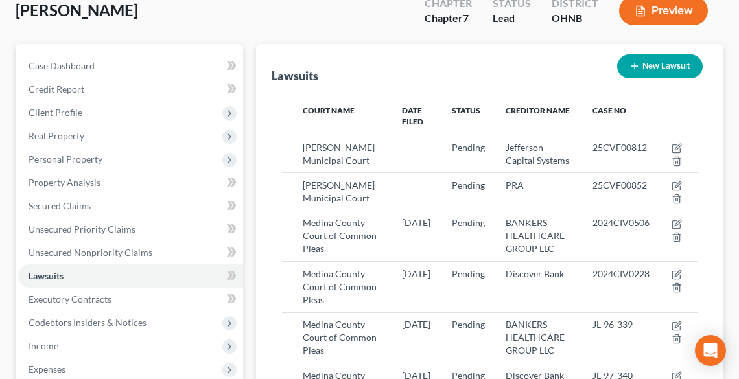
click at [645, 65] on button "New Lawsuit" at bounding box center [660, 66] width 86 height 24
select select "0"
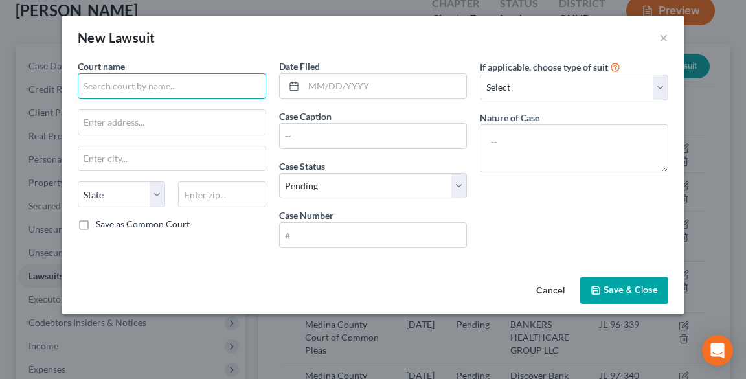
click at [210, 91] on input "text" at bounding box center [172, 86] width 189 height 26
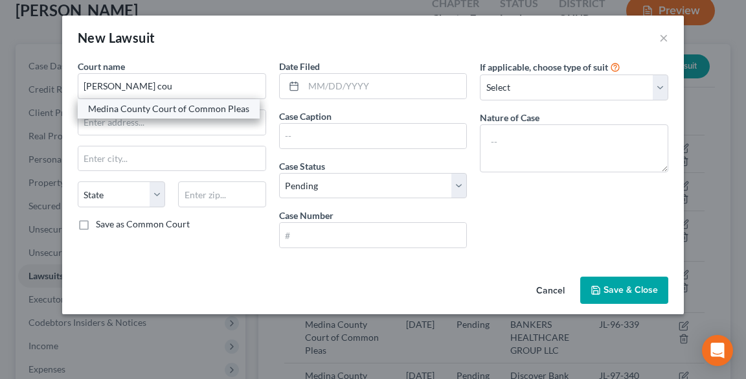
click at [235, 111] on div "Medina County Court of Common Pleas" at bounding box center [168, 108] width 161 height 13
type input "Medina County Court of Common Pleas"
type input "[STREET_ADDRESS][US_STATE]"
type input "[PERSON_NAME]"
select select "36"
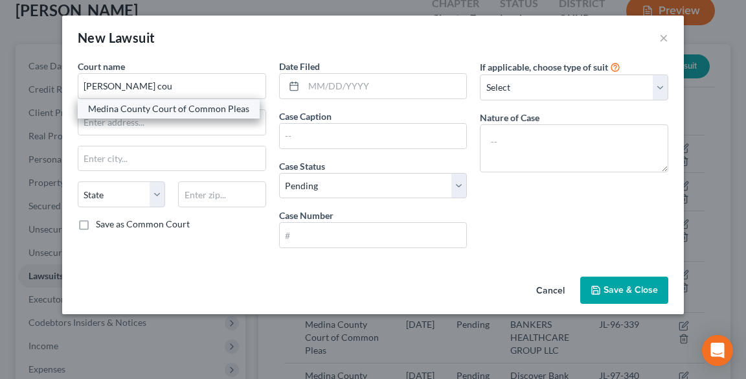
type input "44256"
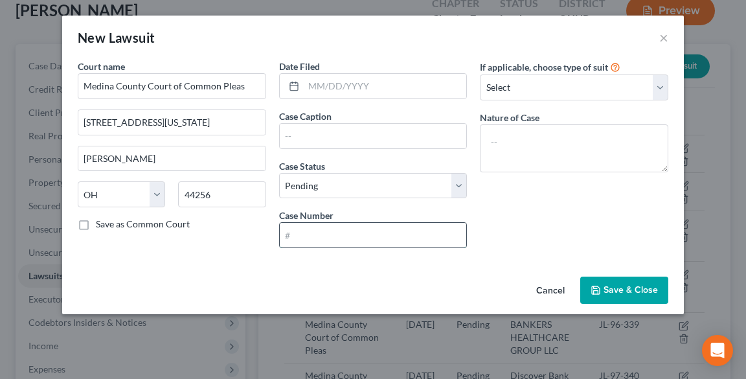
click at [352, 229] on input "text" at bounding box center [373, 235] width 187 height 25
paste input "2025CIV0765"
type input "2025CIV0765"
click at [521, 92] on select "Select Repossession Garnishment Foreclosure Attached, Seized, Or Levied Other" at bounding box center [574, 87] width 189 height 26
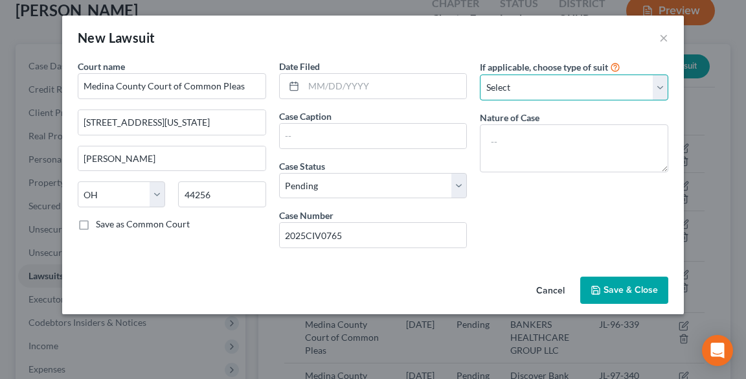
select select "4"
click at [480, 74] on select "Select Repossession Garnishment Foreclosure Attached, Seized, Or Levied Other" at bounding box center [574, 87] width 189 height 26
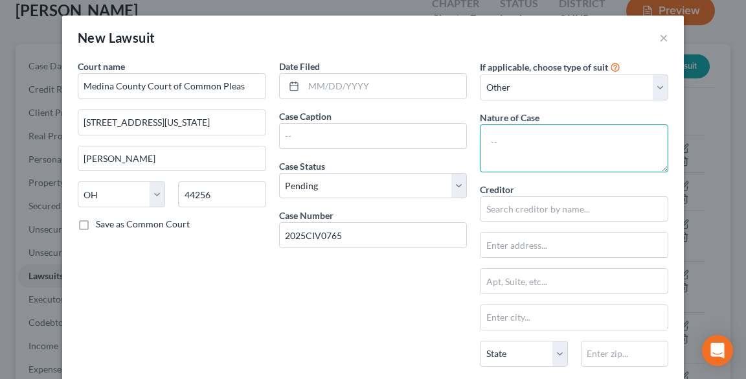
click at [527, 159] on textarea at bounding box center [574, 148] width 189 height 48
type textarea "Collections"
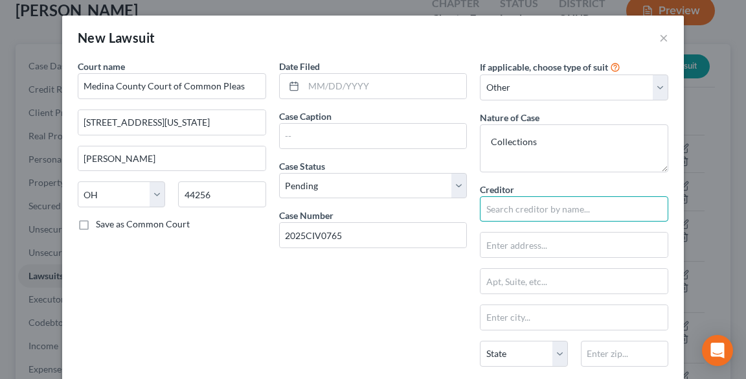
click at [523, 214] on input "text" at bounding box center [574, 209] width 189 height 26
type input "Crown Asset Management"
type input "c/o Levy & Assoc"
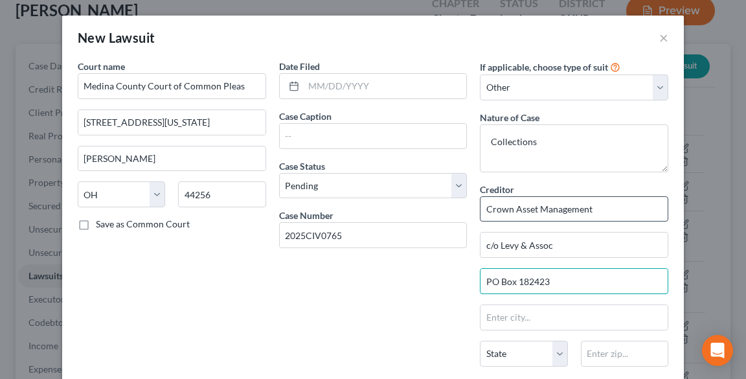
type input "PO Box 182423"
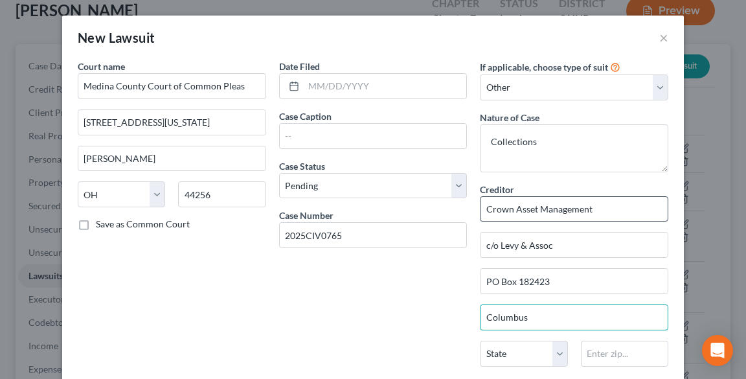
type input "Columbus"
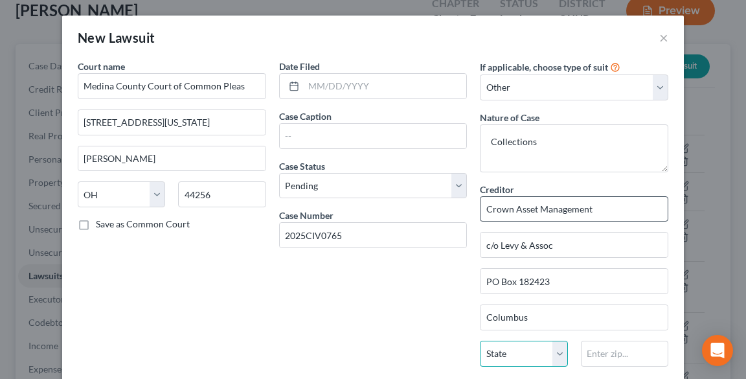
select select "36"
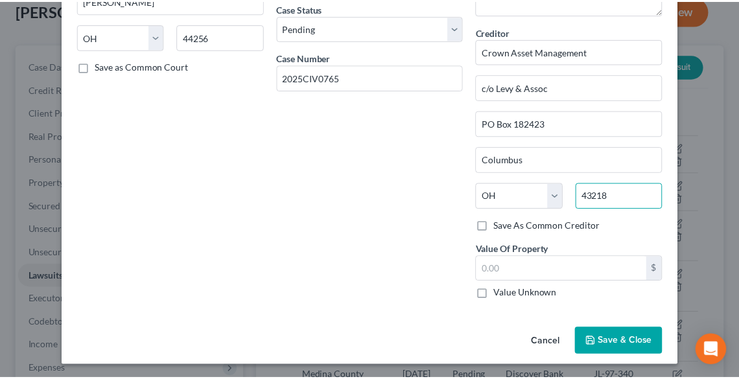
scroll to position [158, 0]
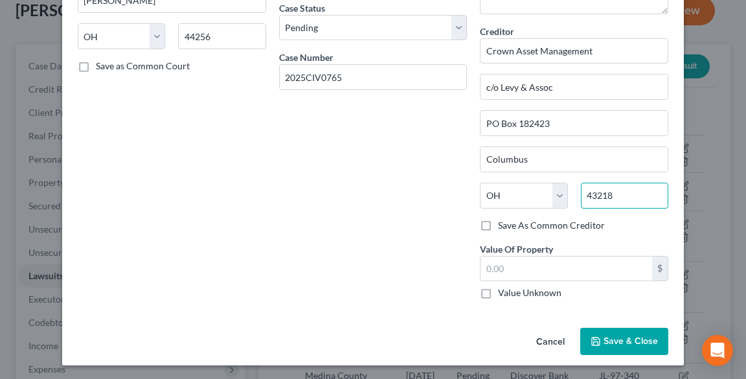
type input "43218"
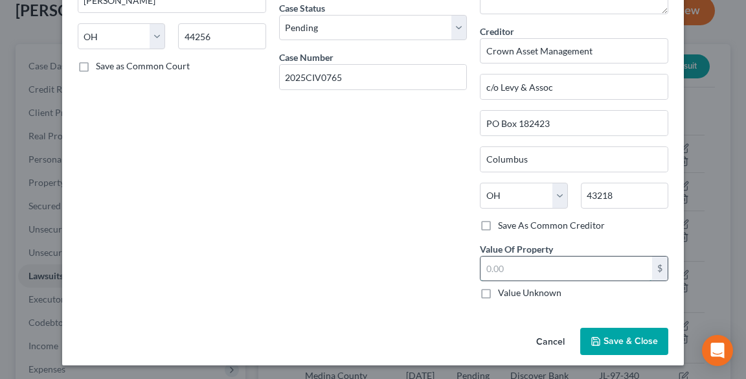
click at [519, 260] on input "text" at bounding box center [567, 269] width 172 height 25
type input "22,439.05"
click at [608, 341] on span "Save & Close" at bounding box center [631, 341] width 54 height 11
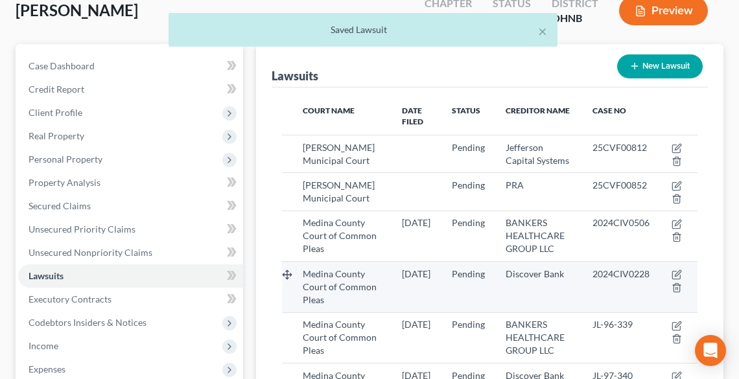
scroll to position [363, 0]
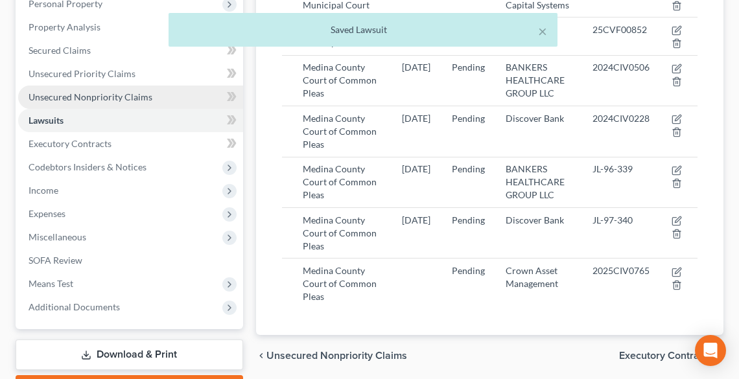
click at [63, 95] on span "Unsecured Nonpriority Claims" at bounding box center [91, 96] width 124 height 11
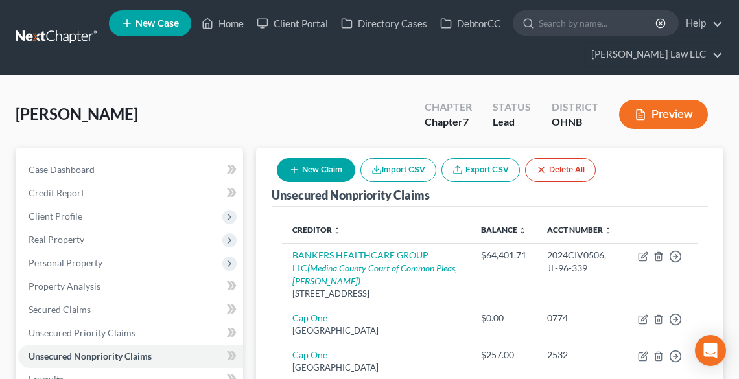
click at [297, 173] on icon "button" at bounding box center [294, 170] width 10 height 10
select select "0"
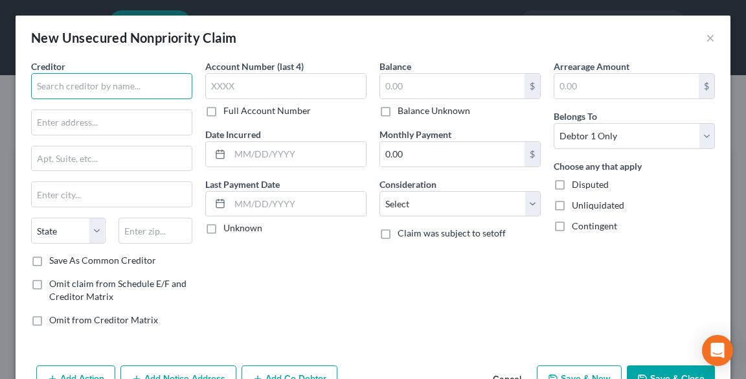
drag, startPoint x: 113, startPoint y: 88, endPoint x: 91, endPoint y: 91, distance: 21.5
click at [111, 88] on input "text" at bounding box center [111, 86] width 161 height 26
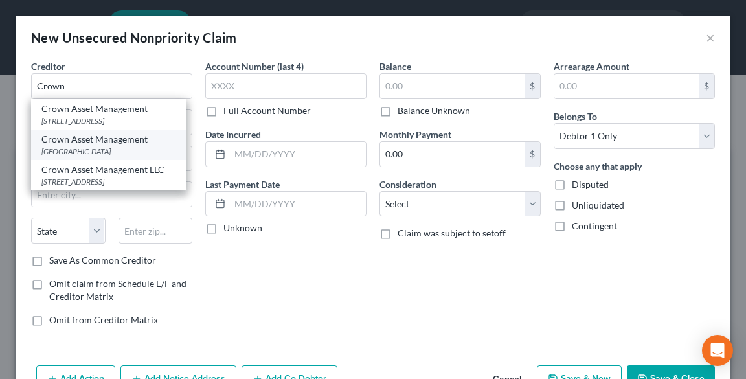
click at [109, 156] on div "[GEOGRAPHIC_DATA]" at bounding box center [108, 151] width 135 height 11
type input "Crown Asset Management"
type input "PO Box 182423"
type input "Columbus"
select select "36"
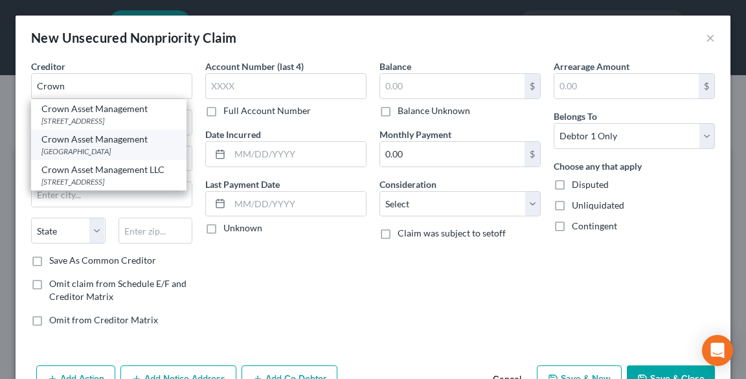
type input "43218"
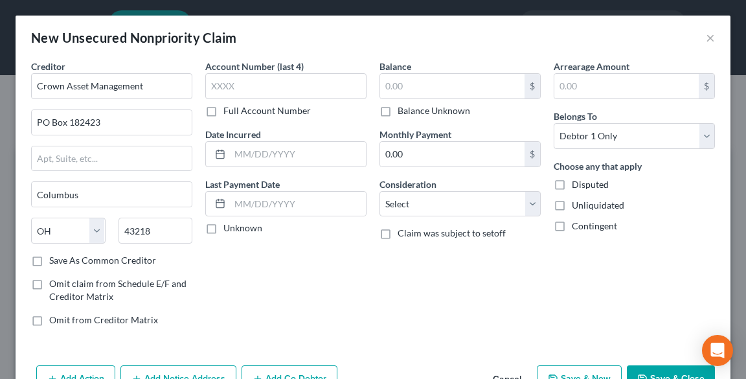
click at [246, 118] on div "Account Number (last 4) Full Account Number Date Incurred Last Payment Date Unk…" at bounding box center [286, 198] width 174 height 277
click at [245, 109] on label "Full Account Number" at bounding box center [266, 110] width 87 height 13
click at [237, 109] on input "Full Account Number" at bounding box center [233, 108] width 8 height 8
click at [247, 89] on input "text" at bounding box center [285, 86] width 161 height 26
paste input "2025CIV0765"
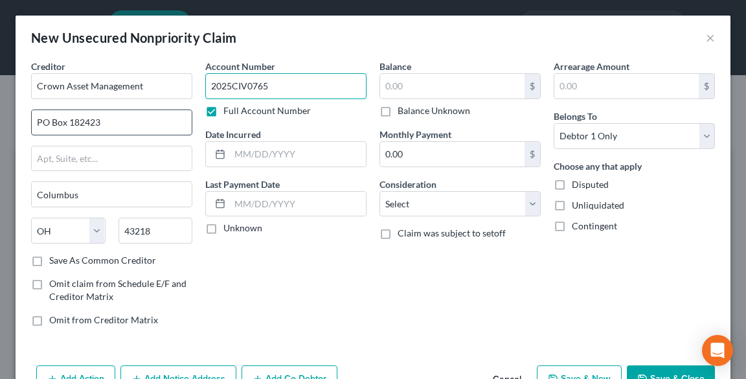
type input "2025CIV0765"
drag, startPoint x: 114, startPoint y: 123, endPoint x: 0, endPoint y: 128, distance: 114.1
click at [0, 128] on div "New Unsecured Nonpriority Claim × Creditor * Crown Asset Management PO Box 1824…" at bounding box center [373, 189] width 746 height 379
type input "c/o Levy & Assoc"
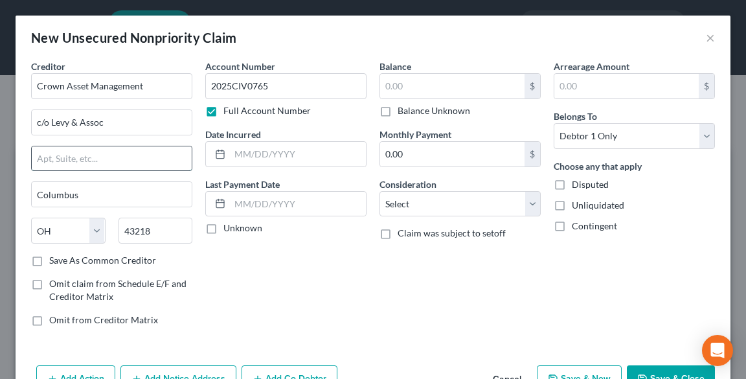
click at [86, 160] on input "text" at bounding box center [112, 158] width 160 height 25
type input "PO Box 182423"
click at [594, 76] on input "text" at bounding box center [627, 86] width 144 height 25
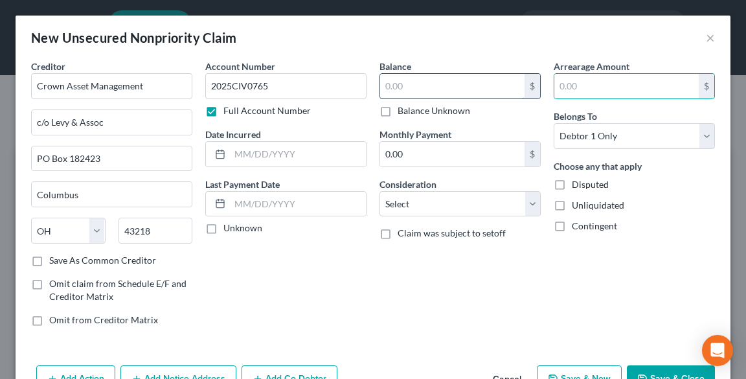
click at [432, 91] on input "text" at bounding box center [452, 86] width 144 height 25
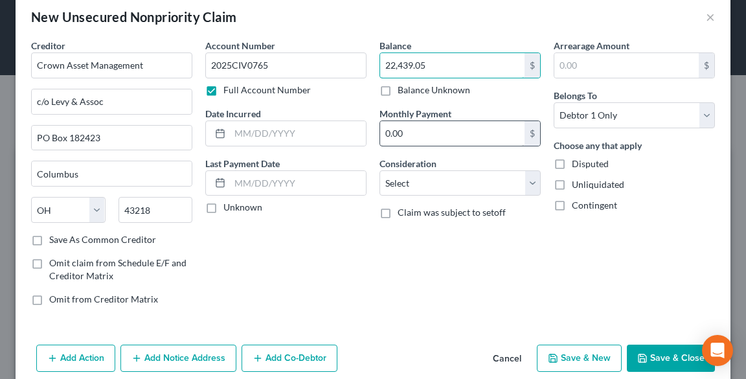
scroll to position [38, 0]
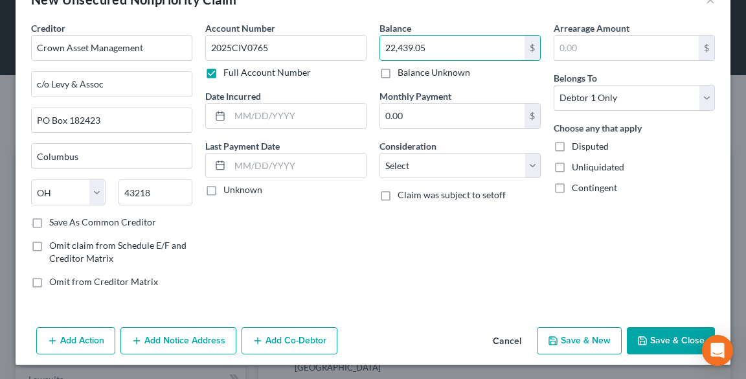
type input "22,439.05"
click at [172, 341] on button "Add Notice Address" at bounding box center [178, 340] width 116 height 27
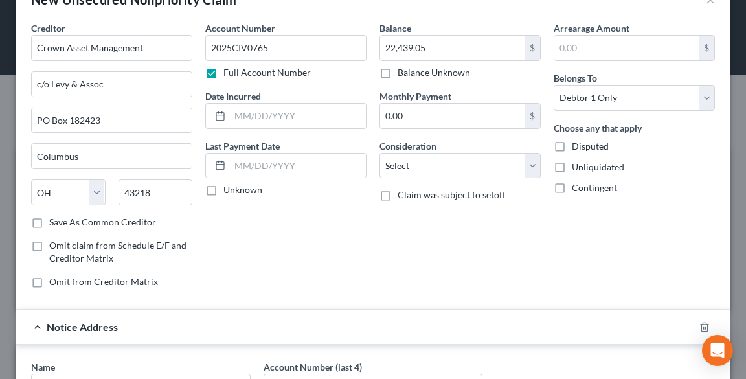
scroll to position [194, 0]
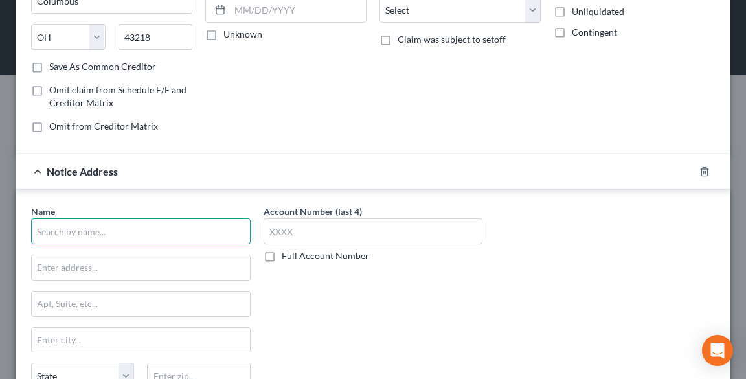
click at [88, 233] on input "text" at bounding box center [141, 231] width 220 height 26
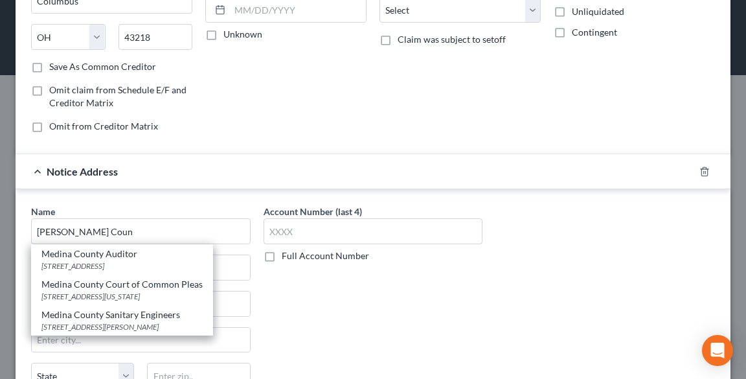
drag, startPoint x: 141, startPoint y: 286, endPoint x: 168, endPoint y: 285, distance: 27.2
click at [143, 286] on div "Medina County Court of Common Pleas" at bounding box center [121, 284] width 161 height 13
type input "Medina County Court of Common Pleas"
type input "[STREET_ADDRESS][US_STATE]"
type input "[PERSON_NAME]"
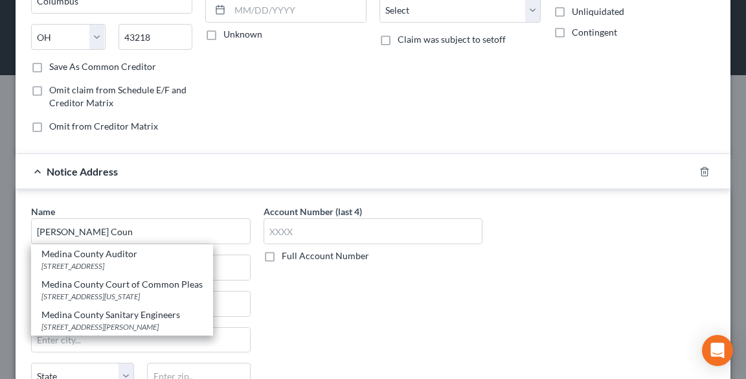
select select "36"
type input "44256"
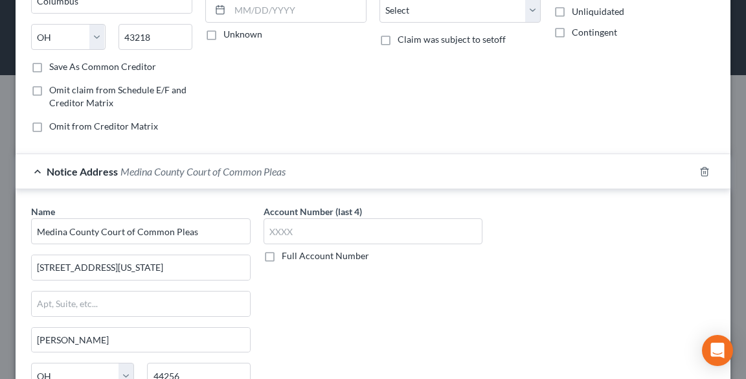
click at [282, 260] on label "Full Account Number" at bounding box center [325, 255] width 87 height 13
click at [287, 258] on input "Full Account Number" at bounding box center [291, 253] width 8 height 8
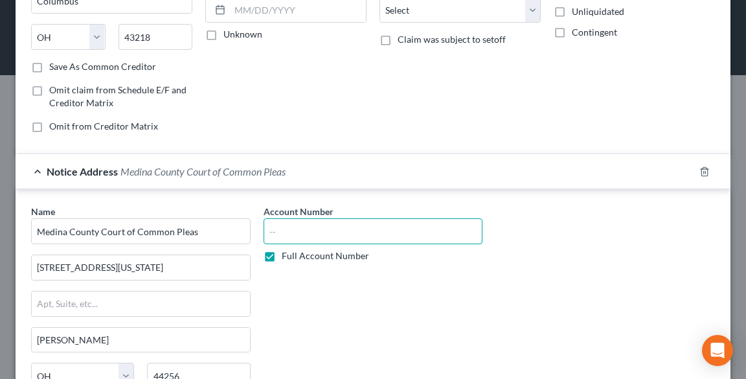
click at [295, 235] on input "text" at bounding box center [374, 231] width 220 height 26
paste input "2025CIV0765"
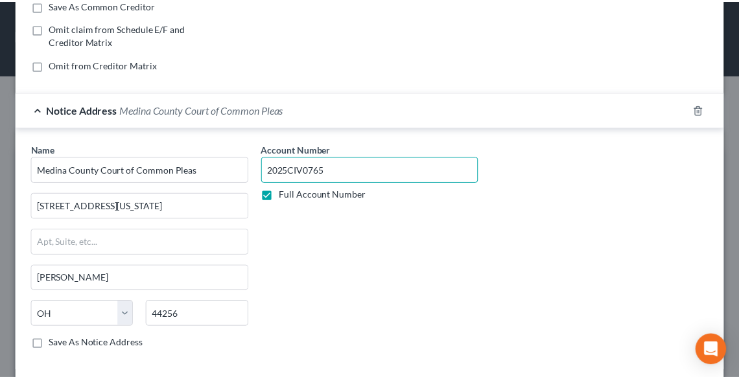
scroll to position [316, 0]
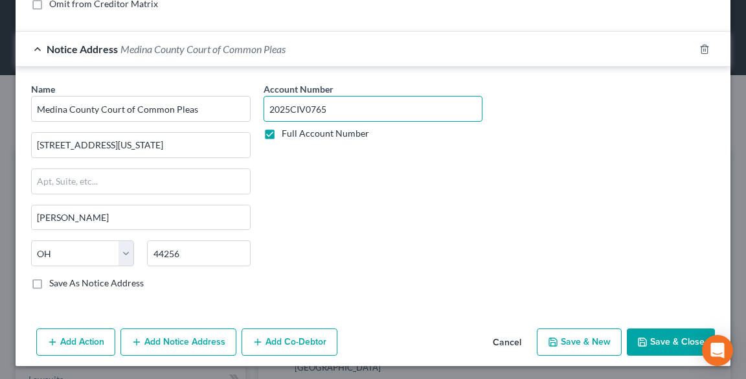
type input "2025CIV0765"
click at [671, 339] on button "Save & Close" at bounding box center [671, 341] width 88 height 27
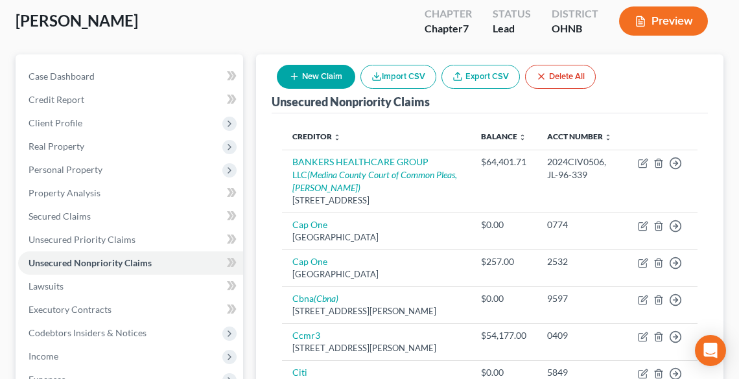
scroll to position [207, 0]
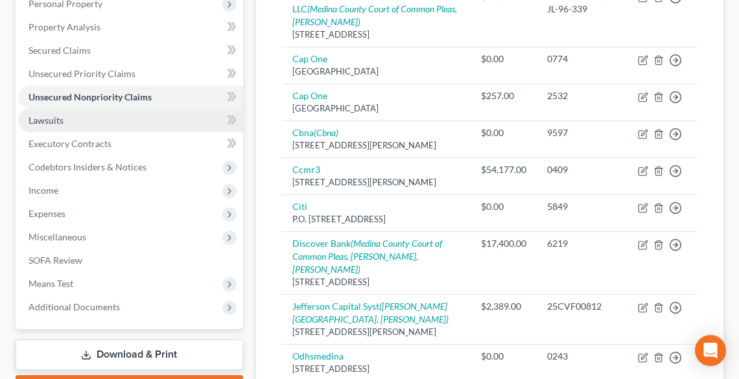
click at [54, 119] on span "Lawsuits" at bounding box center [46, 120] width 35 height 11
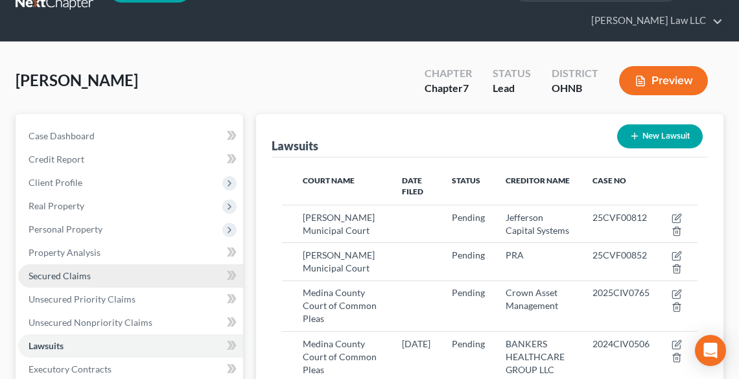
scroll to position [52, 0]
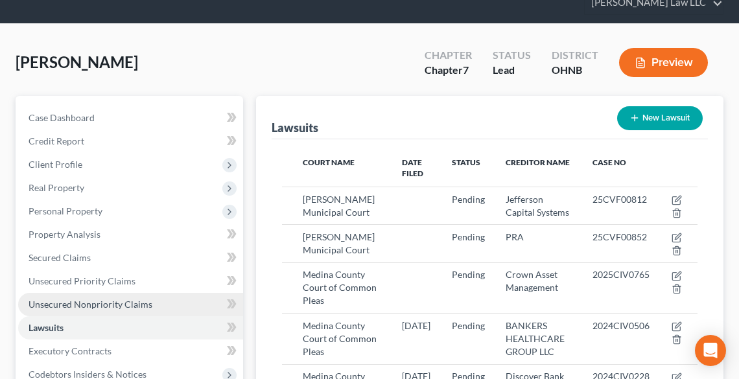
click at [65, 297] on link "Unsecured Nonpriority Claims" at bounding box center [130, 304] width 225 height 23
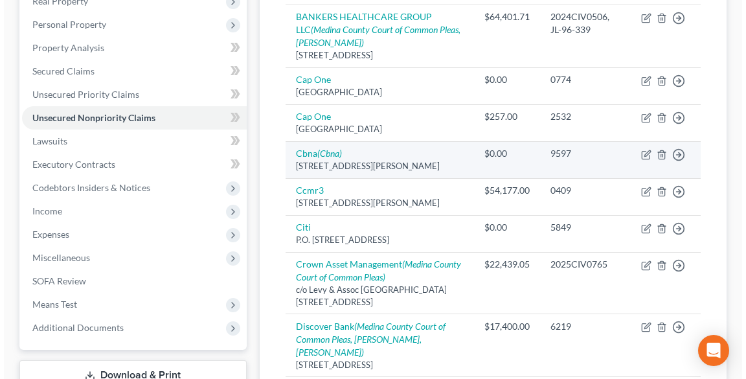
scroll to position [363, 0]
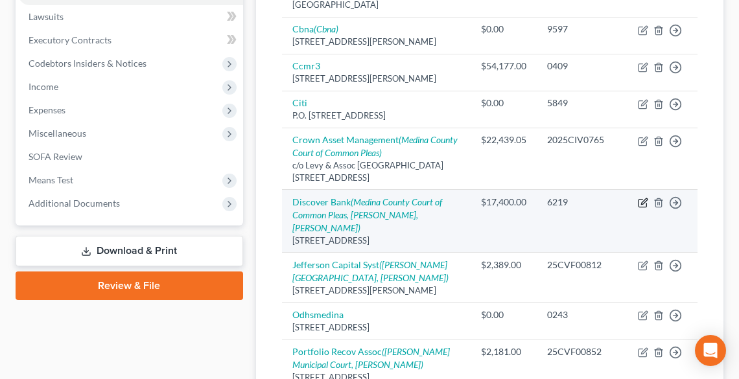
click at [643, 205] on icon "button" at bounding box center [644, 202] width 6 height 6
select select "7"
select select "2"
select select "0"
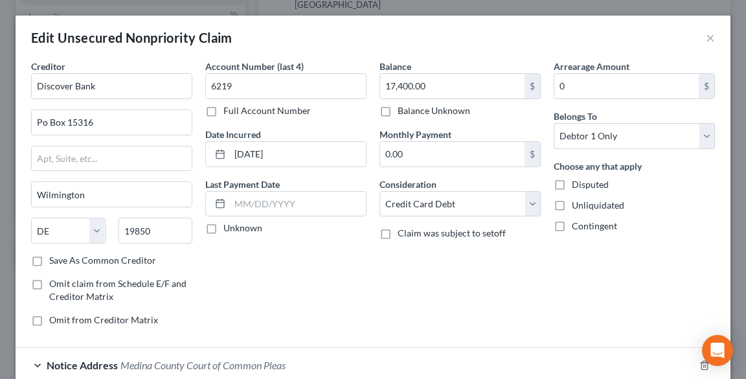
click at [236, 113] on label "Full Account Number" at bounding box center [266, 110] width 87 height 13
click at [236, 113] on input "Full Account Number" at bounding box center [233, 108] width 8 height 8
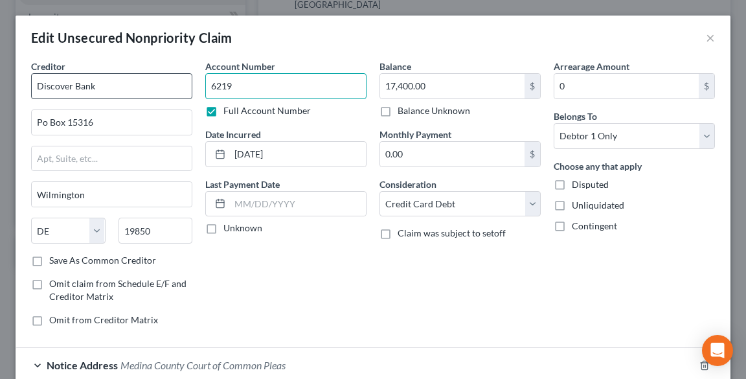
drag, startPoint x: 204, startPoint y: 89, endPoint x: 185, endPoint y: 93, distance: 19.8
click at [185, 93] on div "Creditor * Discover Bank Po Box [GEOGRAPHIC_DATA] [US_STATE] AK AR AZ CA CO CT …" at bounding box center [373, 198] width 697 height 277
paste input "JL-97-340"
click at [274, 87] on input "JL-97-340/" at bounding box center [285, 86] width 161 height 26
paste input "2024CIV0228"
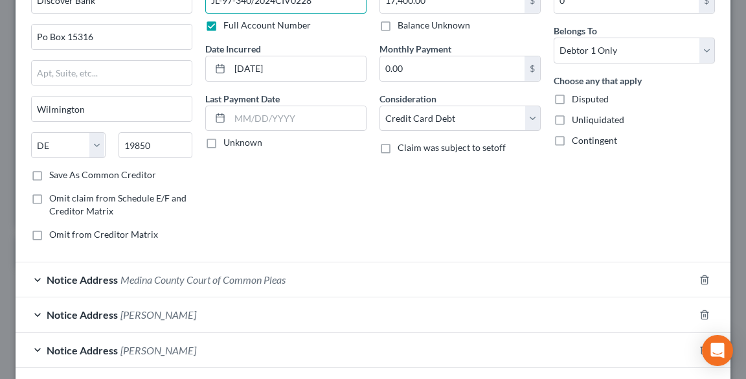
scroll to position [104, 0]
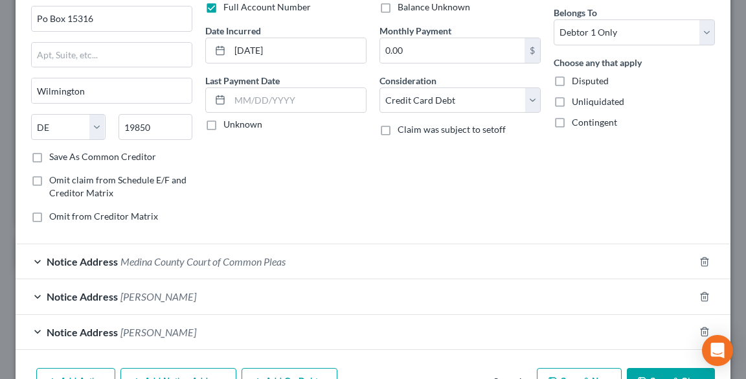
type input "JL-97-340/2024CIV0228"
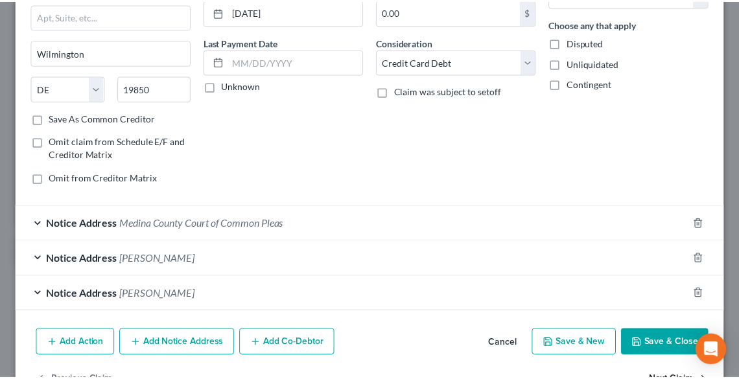
scroll to position [181, 0]
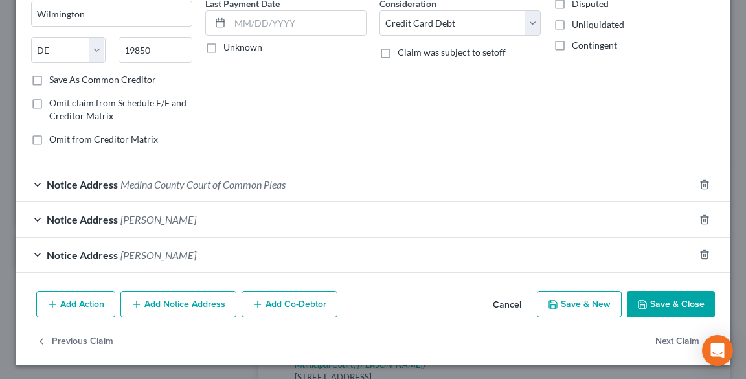
click at [648, 306] on button "Save & Close" at bounding box center [671, 304] width 88 height 27
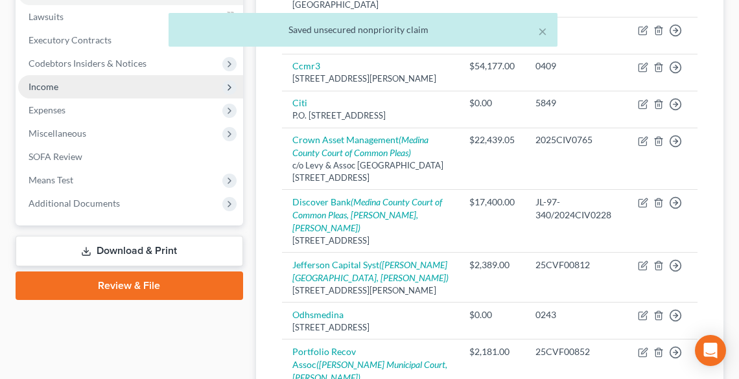
click at [41, 89] on span "Income" at bounding box center [44, 86] width 30 height 11
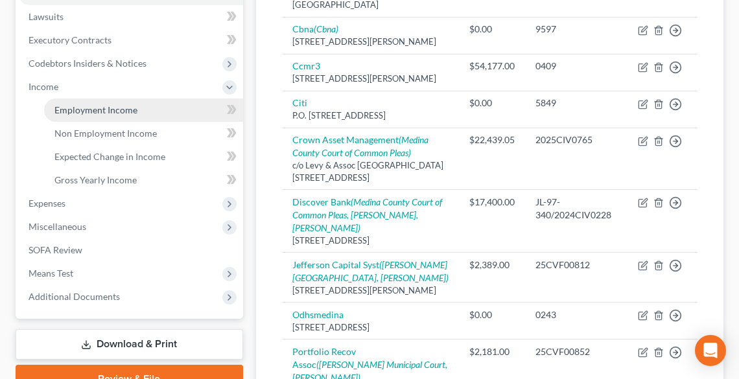
click at [72, 109] on span "Employment Income" at bounding box center [95, 109] width 83 height 11
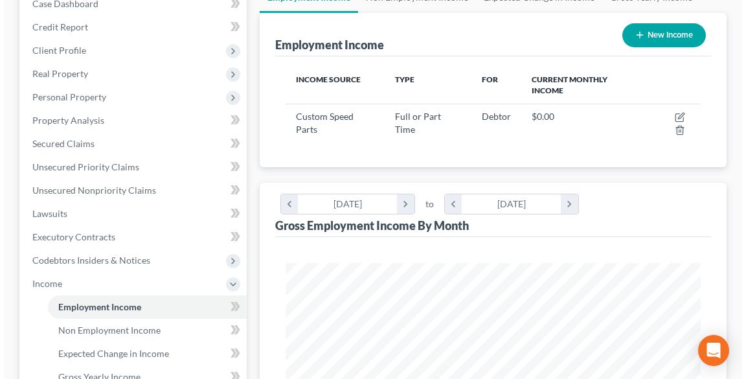
scroll to position [155, 0]
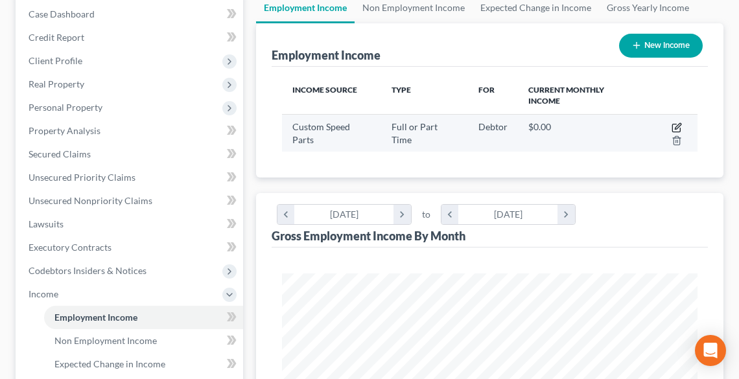
click at [674, 126] on icon "button" at bounding box center [676, 127] width 10 height 10
select select "0"
select select "36"
select select "3"
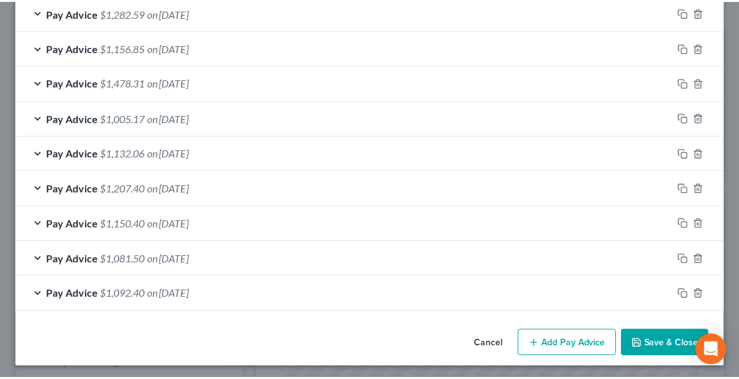
scroll to position [1041, 0]
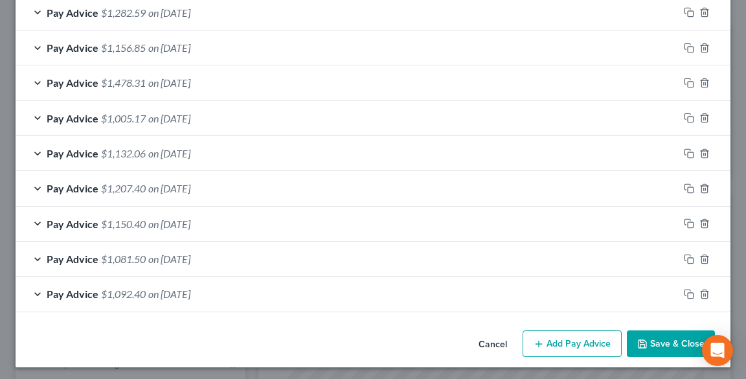
click at [670, 346] on button "Save & Close" at bounding box center [671, 343] width 88 height 27
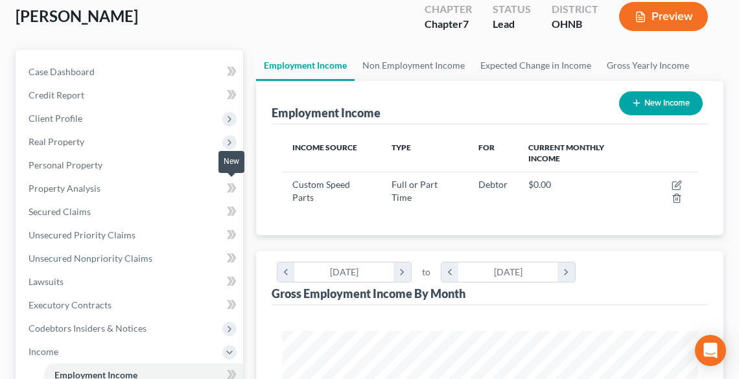
scroll to position [0, 0]
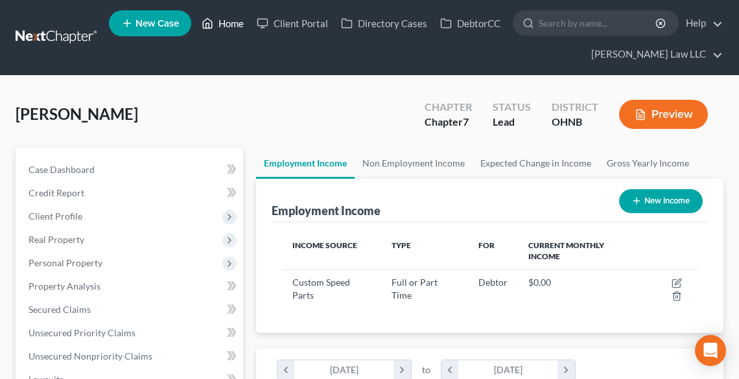
click at [234, 19] on link "Home" at bounding box center [222, 23] width 55 height 23
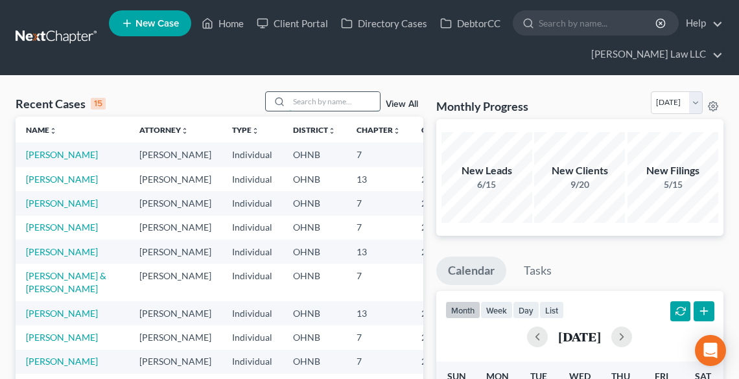
click at [324, 101] on input "search" at bounding box center [334, 101] width 91 height 19
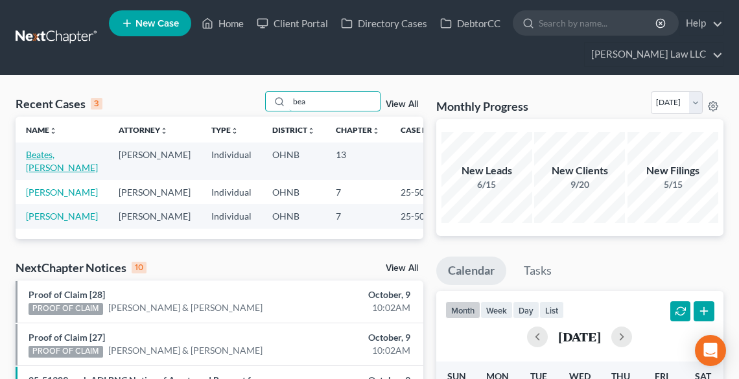
type input "bea"
click at [67, 152] on link "Beates, [PERSON_NAME]" at bounding box center [62, 161] width 72 height 24
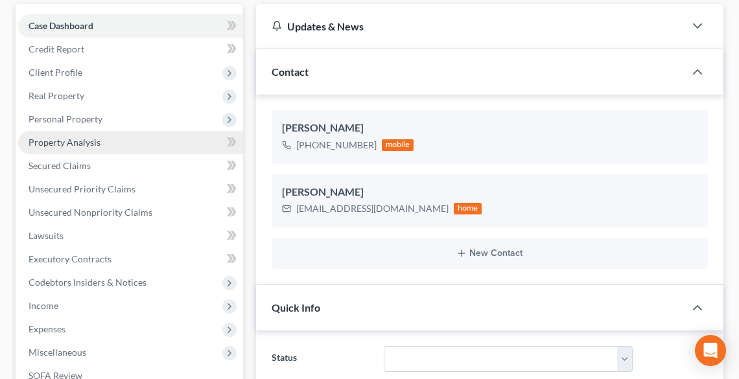
scroll to position [207, 0]
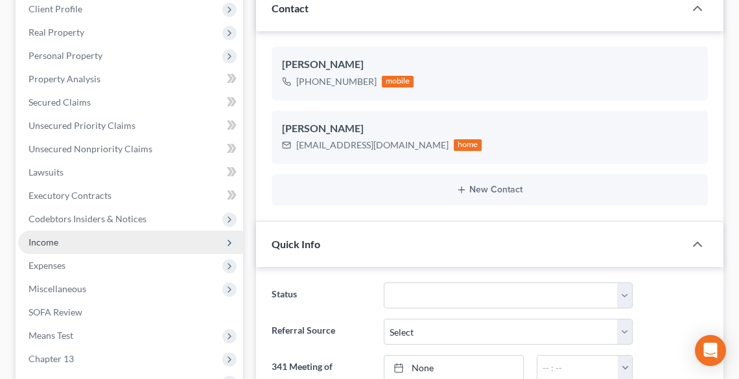
click at [70, 247] on span "Income" at bounding box center [130, 242] width 225 height 23
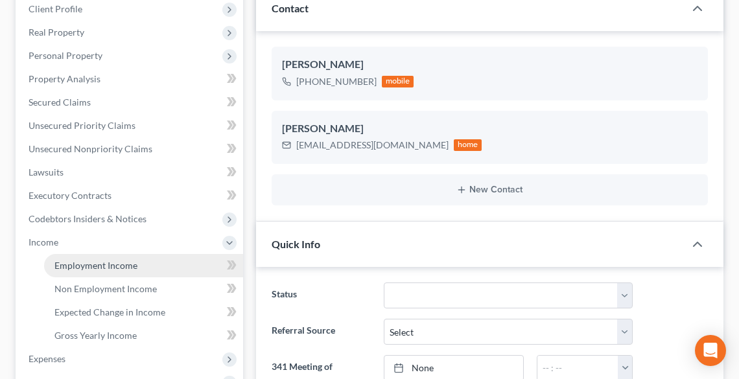
click at [91, 263] on span "Employment Income" at bounding box center [95, 265] width 83 height 11
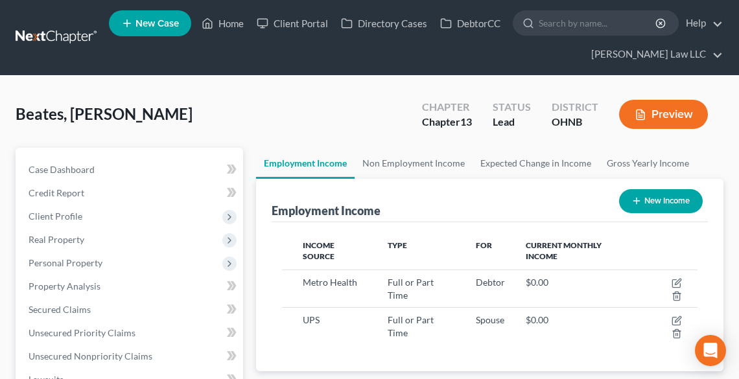
scroll to position [207, 441]
click at [402, 163] on link "Non Employment Income" at bounding box center [413, 163] width 118 height 31
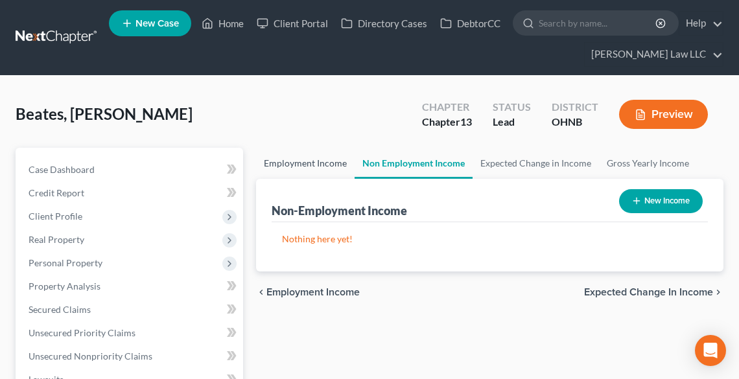
click at [318, 158] on link "Employment Income" at bounding box center [305, 163] width 98 height 31
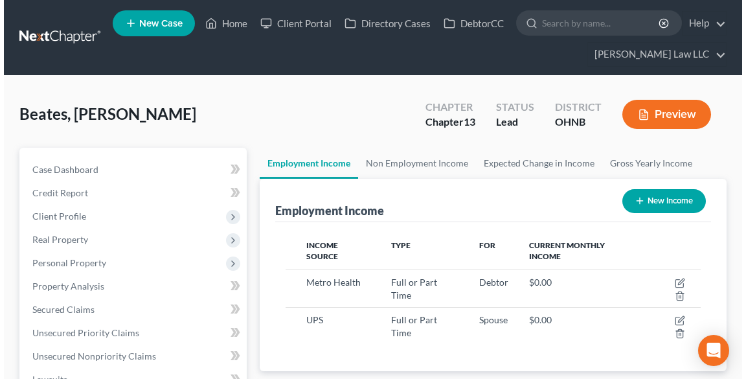
scroll to position [207, 441]
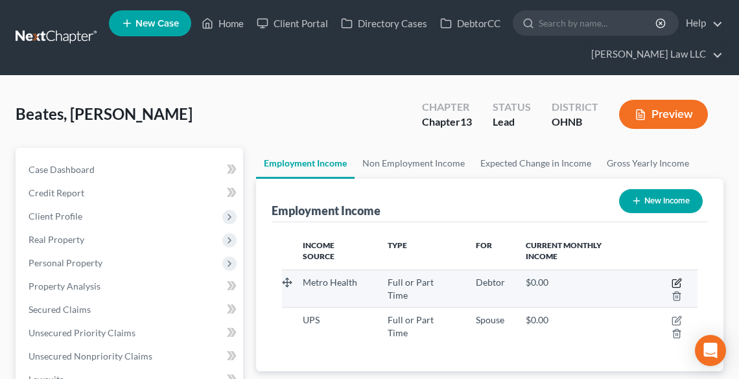
click at [672, 280] on icon "button" at bounding box center [676, 284] width 8 height 8
select select "0"
select select "36"
select select "2"
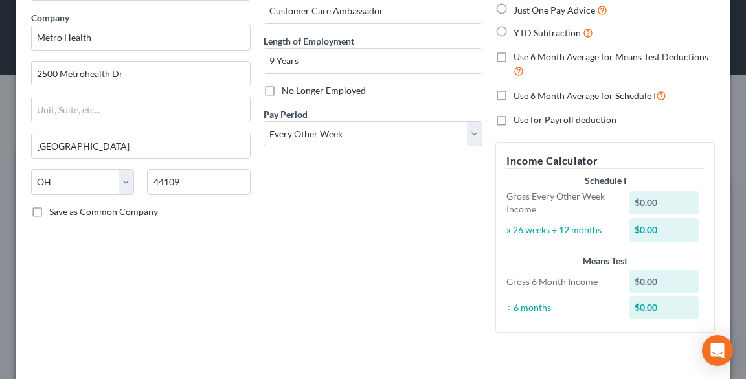
scroll to position [0, 0]
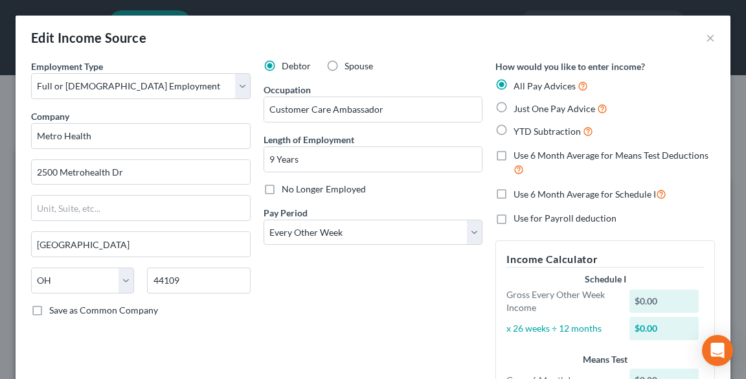
click at [514, 108] on label "Just One Pay Advice" at bounding box center [561, 108] width 94 height 15
click at [519, 108] on input "Just One Pay Advice" at bounding box center [523, 105] width 8 height 8
radio input "true"
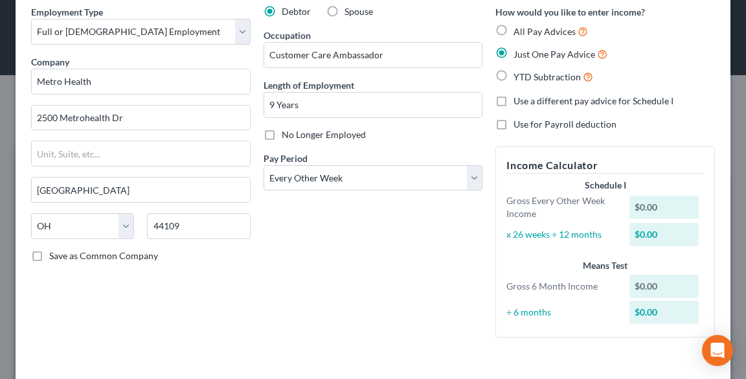
scroll to position [115, 0]
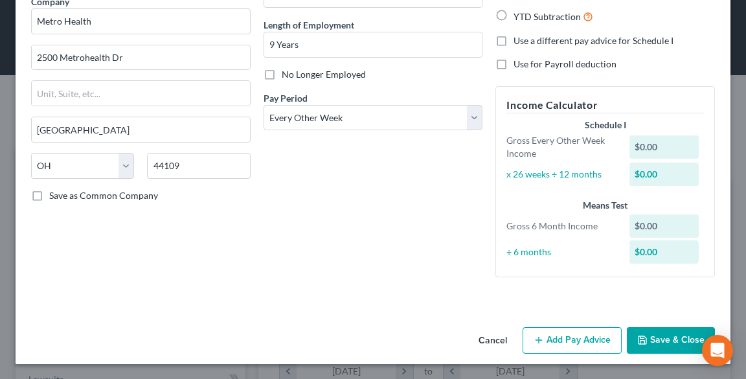
click at [586, 341] on button "Add Pay Advice" at bounding box center [572, 340] width 99 height 27
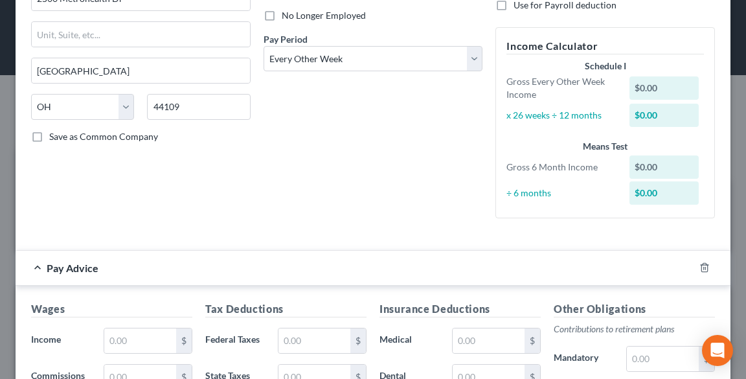
scroll to position [374, 0]
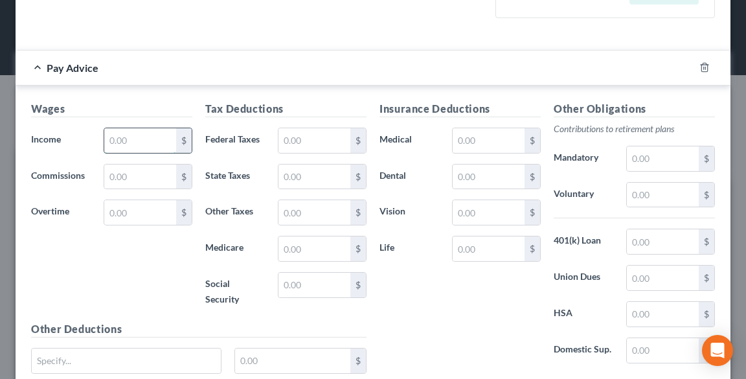
click at [119, 139] on input "text" at bounding box center [140, 140] width 72 height 25
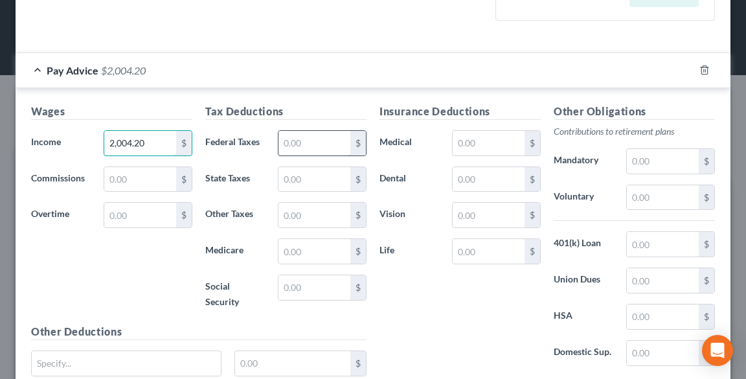
type input "2,004.20"
click at [298, 133] on input "text" at bounding box center [315, 143] width 72 height 25
type input "131.89"
click at [284, 173] on input "text" at bounding box center [315, 179] width 72 height 25
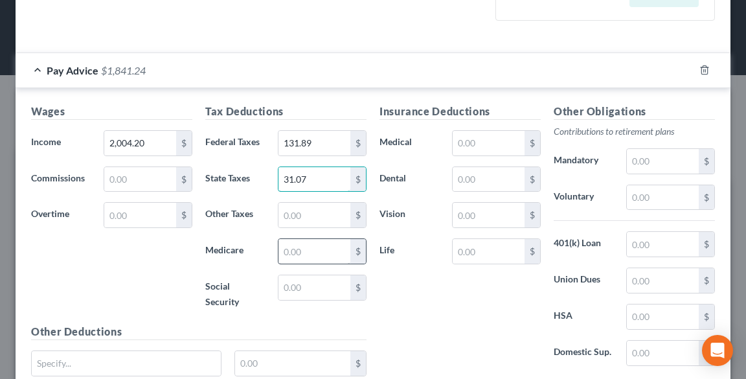
type input "31.07"
click at [319, 251] on input "text" at bounding box center [315, 251] width 72 height 25
type input "23.52"
click at [311, 211] on input "text" at bounding box center [315, 215] width 72 height 25
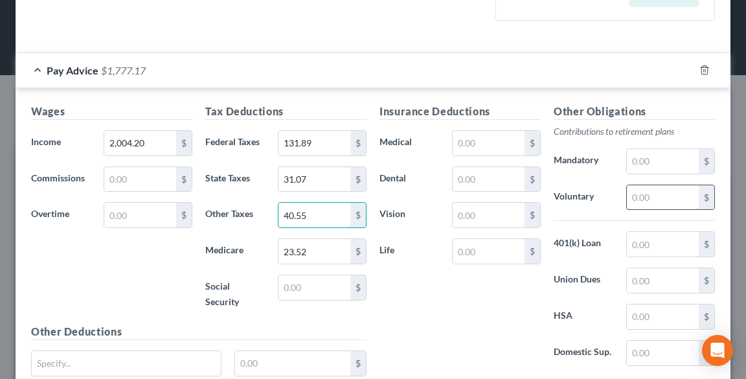
type input "40.55"
click at [635, 190] on input "text" at bounding box center [663, 197] width 72 height 25
type input "200.42"
click at [472, 143] on input "text" at bounding box center [489, 143] width 72 height 25
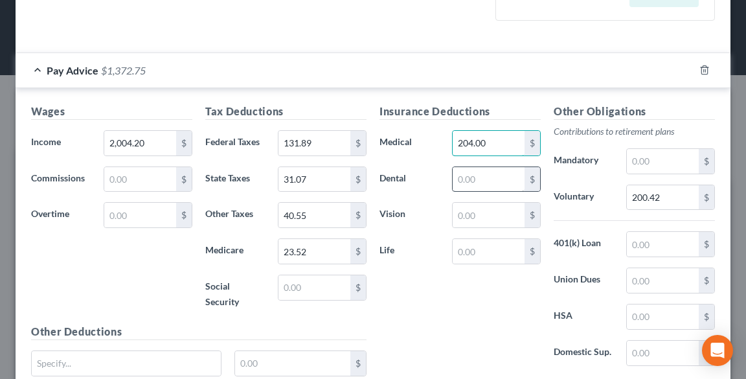
type input "204.00"
click at [475, 180] on input "text" at bounding box center [489, 179] width 72 height 25
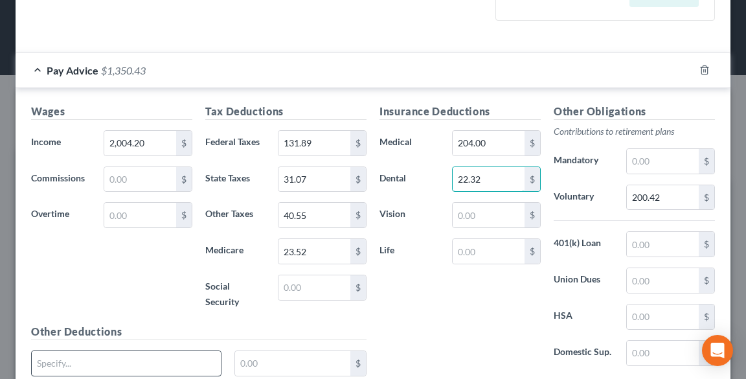
type input "22.32"
click at [111, 368] on input "text" at bounding box center [126, 363] width 189 height 25
type input "Cafe Market"
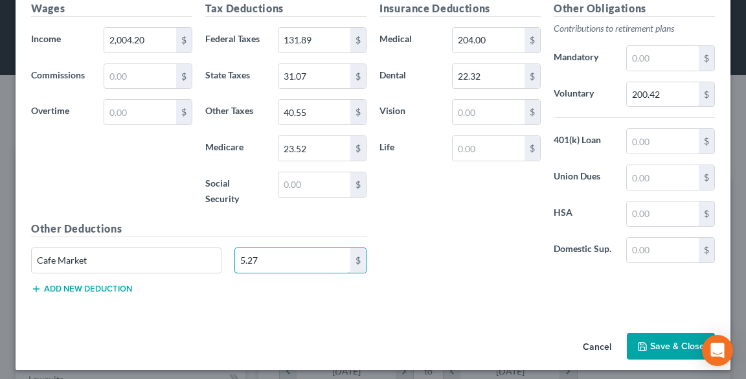
scroll to position [477, 0]
type input "5.27"
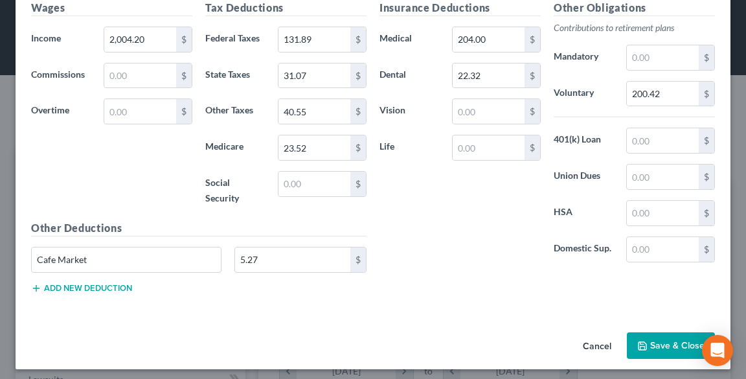
click at [55, 287] on button "Add new deduction" at bounding box center [81, 288] width 101 height 10
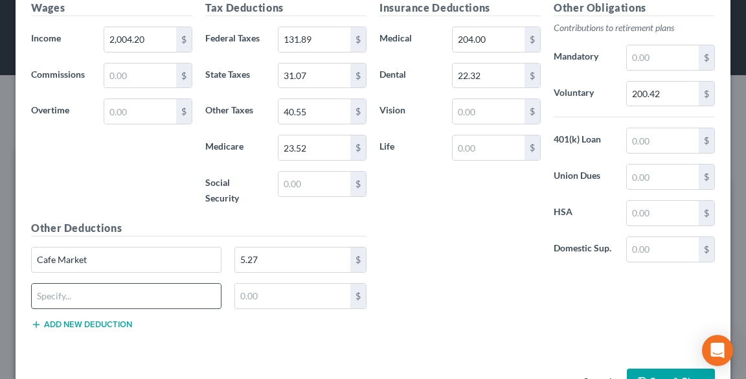
drag, startPoint x: 66, startPoint y: 298, endPoint x: 37, endPoint y: 292, distance: 29.7
click at [66, 298] on input "text" at bounding box center [126, 296] width 189 height 25
type input "DL4-A"
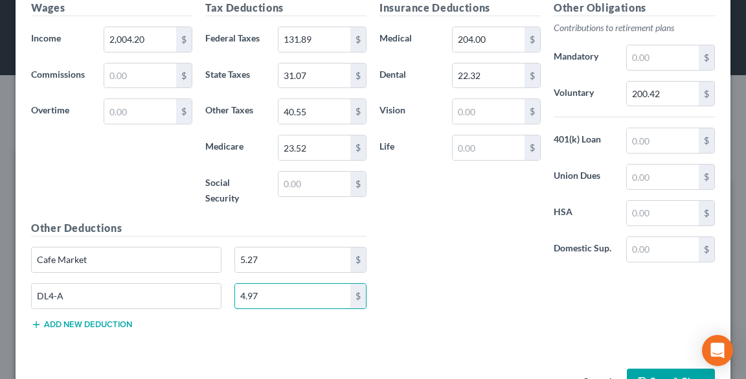
type input "4.97"
click at [73, 323] on button "Add new deduction" at bounding box center [81, 324] width 101 height 10
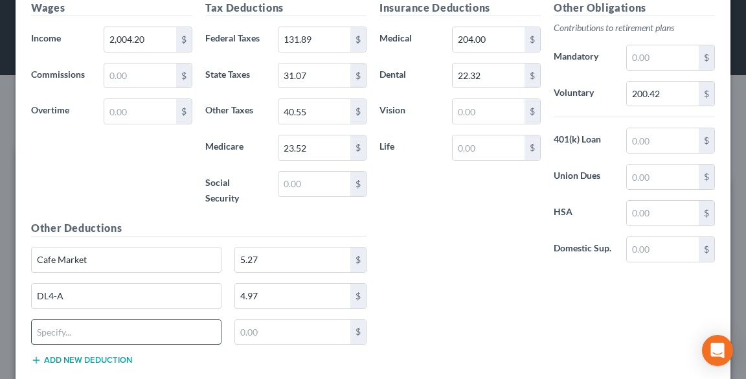
click at [86, 330] on input "text" at bounding box center [126, 332] width 189 height 25
type input "Pharm Ded"
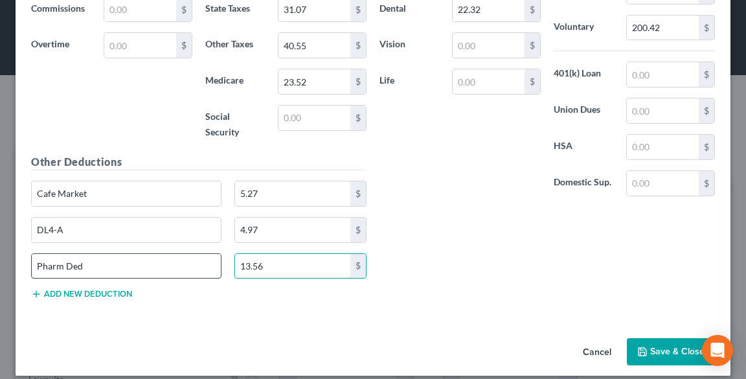
scroll to position [553, 0]
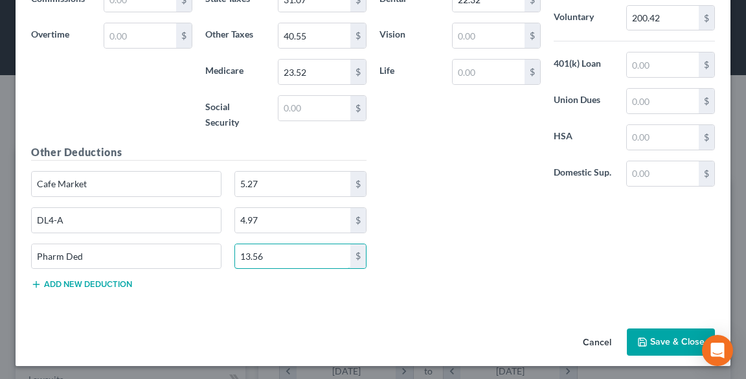
type input "13.56"
click at [65, 284] on button "Add new deduction" at bounding box center [81, 284] width 101 height 10
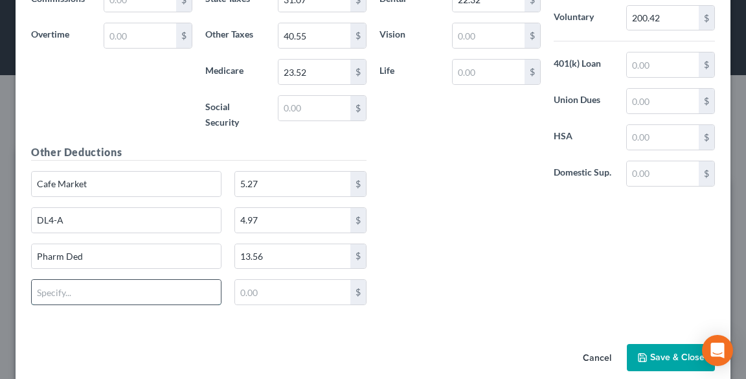
click at [67, 284] on input "text" at bounding box center [126, 292] width 189 height 25
type input "STD-29"
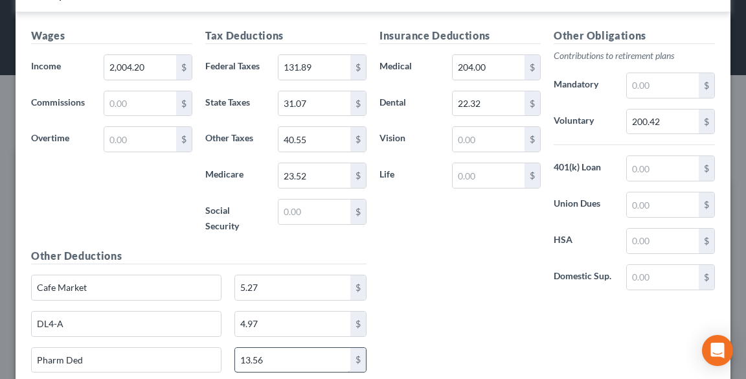
scroll to position [346, 0]
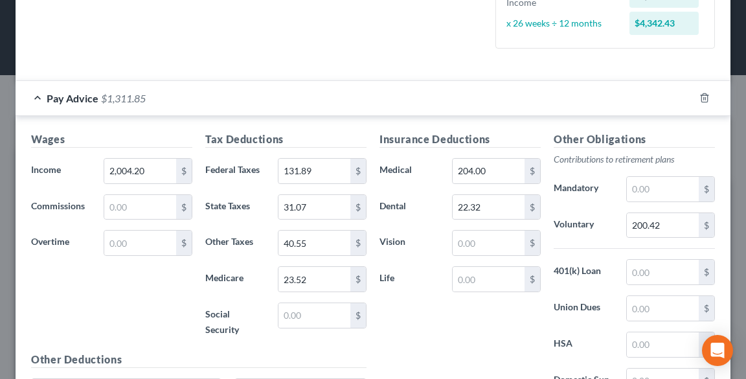
type input "14.78"
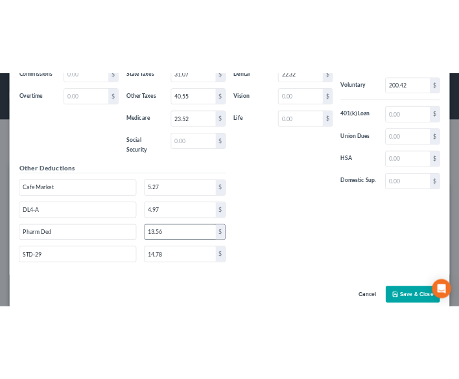
scroll to position [553, 0]
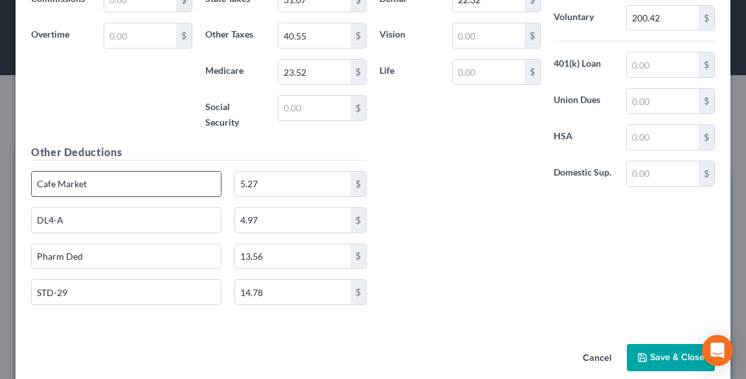
click at [106, 178] on input "Cafe Market" at bounding box center [126, 184] width 189 height 25
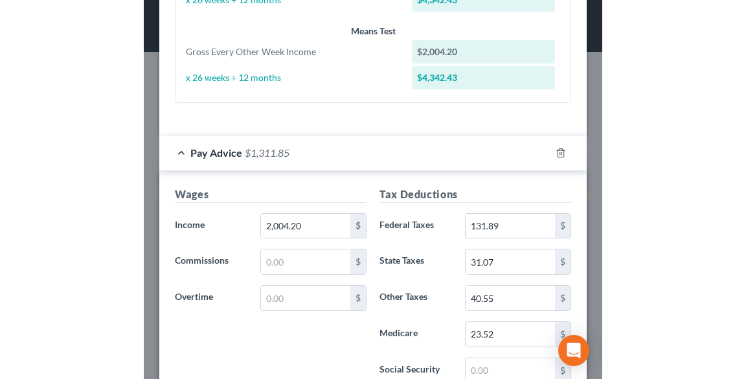
scroll to position [210, 446]
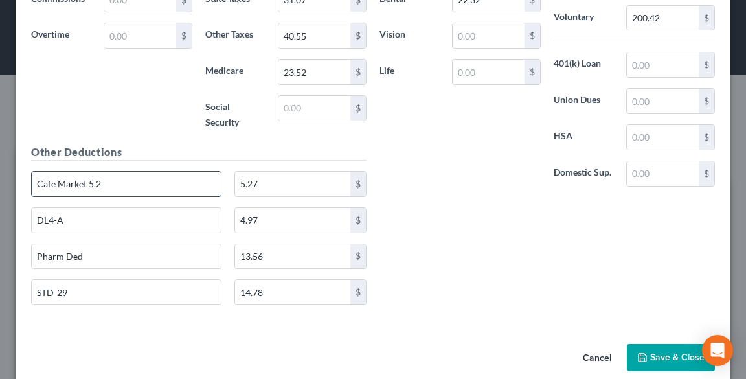
click at [109, 184] on input "Cafe Market 5.2" at bounding box center [126, 184] width 189 height 25
type input "Cafe Market [5.27] DEPCAR [125.00]"
click at [242, 181] on input "5.27" at bounding box center [292, 184] width 115 height 25
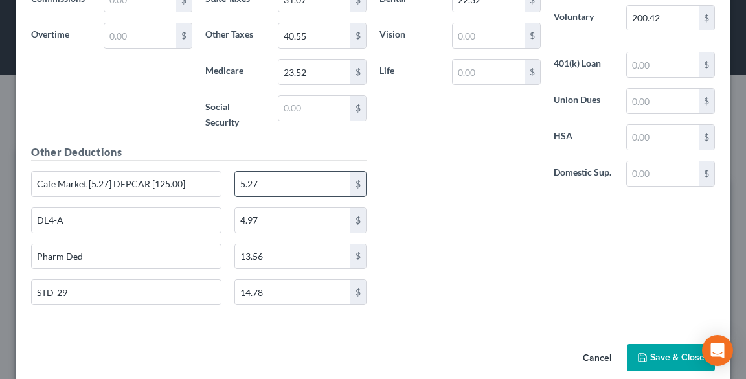
click at [237, 183] on input "5.27" at bounding box center [292, 184] width 115 height 25
type input "130.27"
click at [170, 217] on input "DL4-A" at bounding box center [126, 220] width 189 height 25
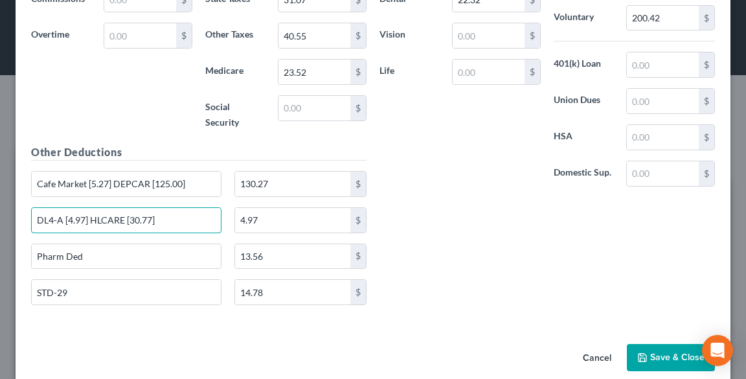
type input "DL4-A [4.97] HLCARE [30.77]"
click at [264, 220] on input "4.97" at bounding box center [292, 220] width 115 height 25
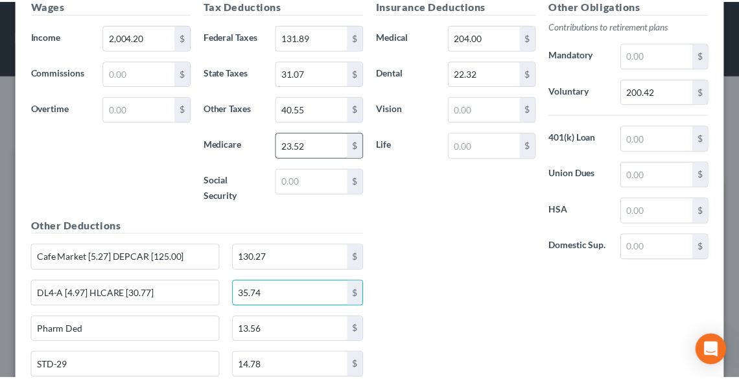
scroll to position [568, 0]
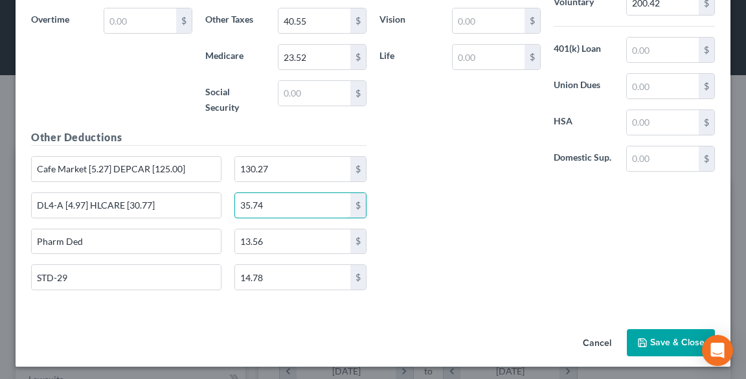
type input "35.74"
click at [666, 338] on button "Save & Close" at bounding box center [671, 342] width 88 height 27
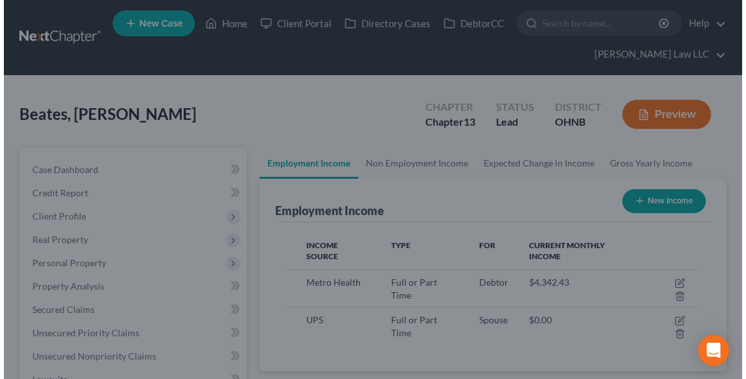
scroll to position [647607, 647372]
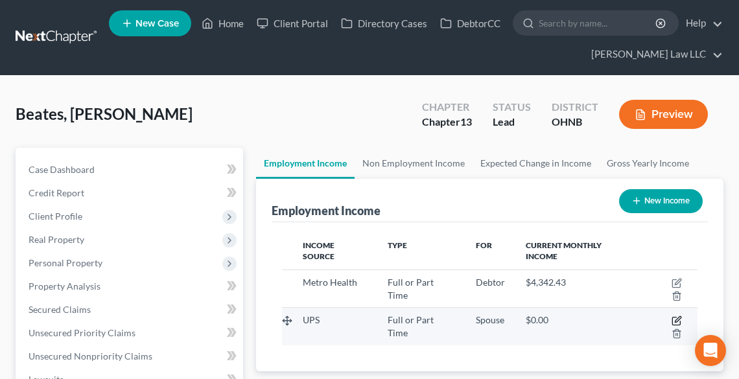
click at [671, 315] on icon "button" at bounding box center [676, 320] width 10 height 10
select select "0"
select select "10"
select select "3"
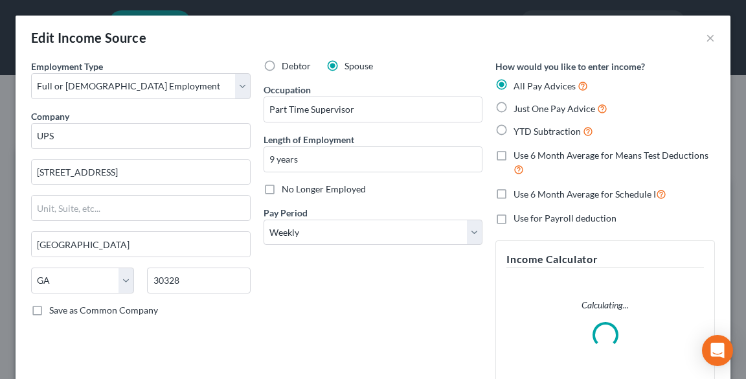
scroll to position [210, 446]
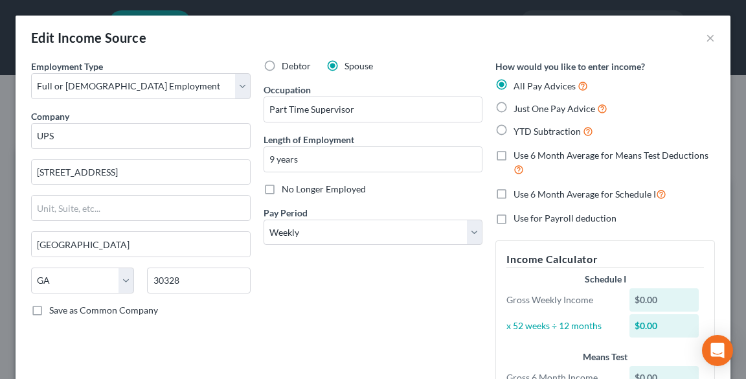
click at [520, 106] on span "Just One Pay Advice" at bounding box center [555, 108] width 82 height 11
click at [520, 106] on input "Just One Pay Advice" at bounding box center [523, 105] width 8 height 8
radio input "true"
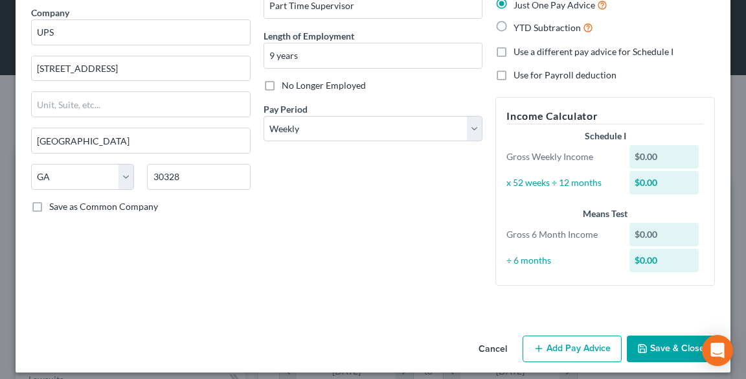
scroll to position [112, 0]
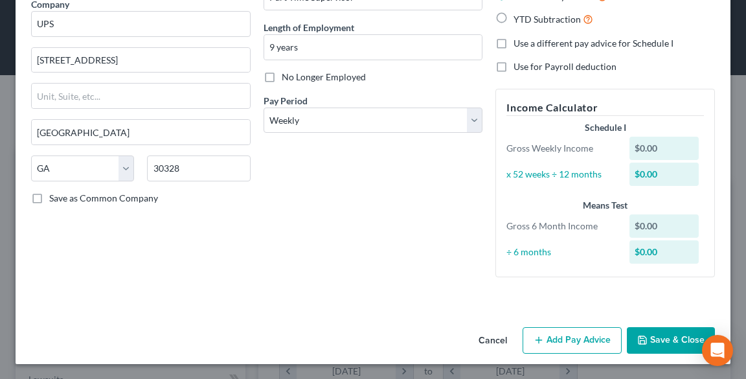
click at [571, 336] on button "Add Pay Advice" at bounding box center [572, 340] width 99 height 27
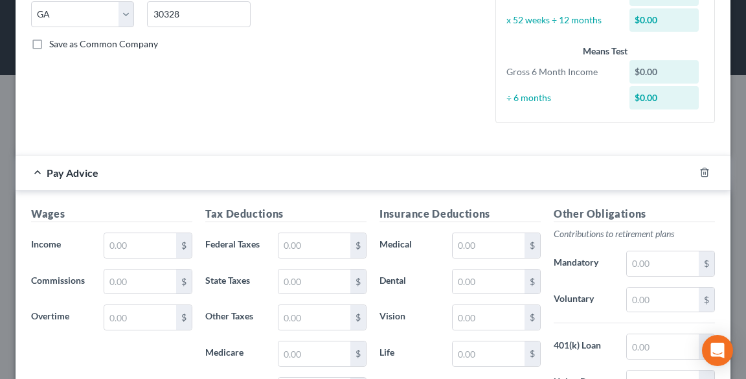
scroll to position [268, 0]
click at [124, 238] on input "text" at bounding box center [140, 244] width 72 height 25
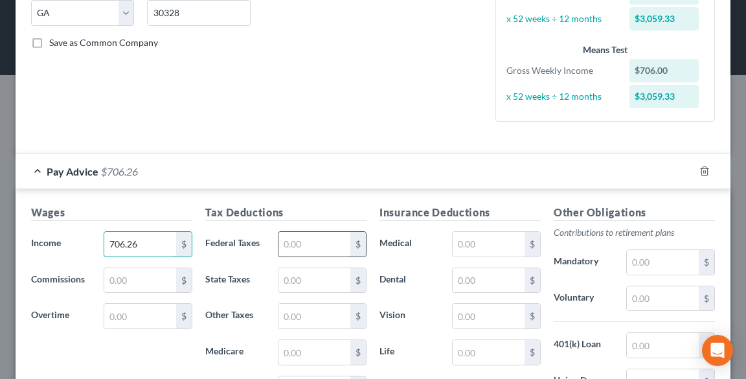
type input "706.26"
click at [285, 244] on input "text" at bounding box center [315, 244] width 72 height 25
type input "43.79"
drag, startPoint x: 301, startPoint y: 345, endPoint x: 249, endPoint y: 332, distance: 53.3
click at [301, 345] on input "text" at bounding box center [315, 352] width 72 height 25
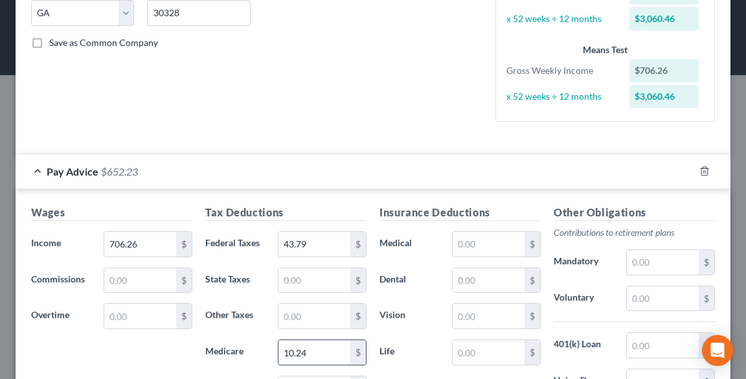
scroll to position [371, 0]
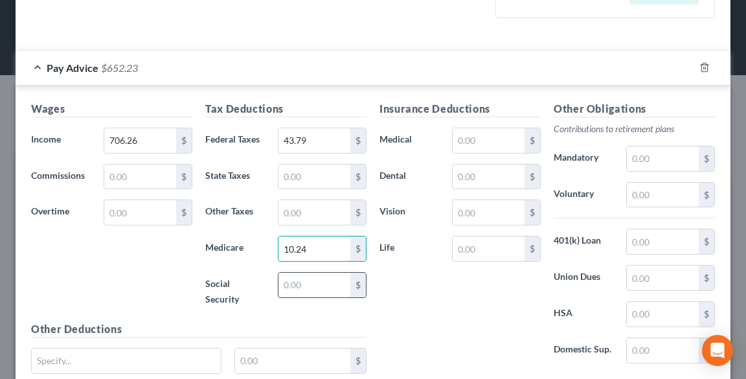
type input "10.24"
click at [303, 281] on input "text" at bounding box center [315, 285] width 72 height 25
type input "43.79"
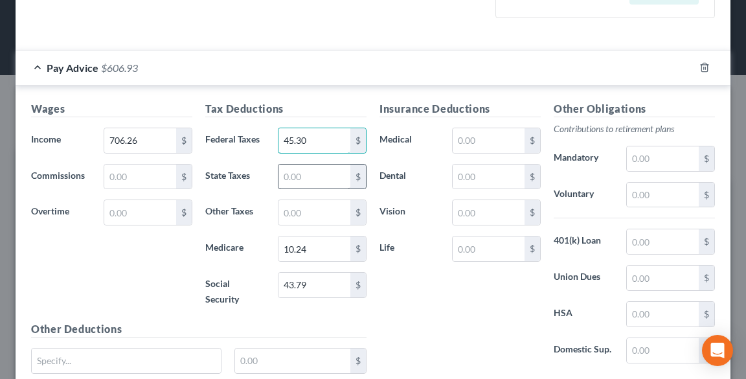
type input "45.30"
click at [327, 172] on input "text" at bounding box center [315, 177] width 72 height 25
type input "12.50"
click at [308, 210] on input "text" at bounding box center [315, 212] width 72 height 25
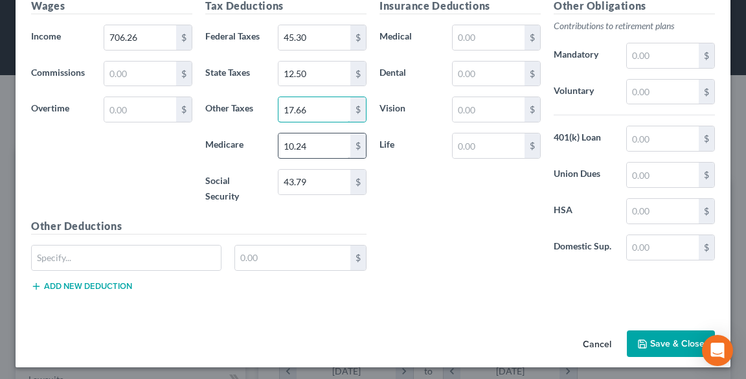
scroll to position [475, 0]
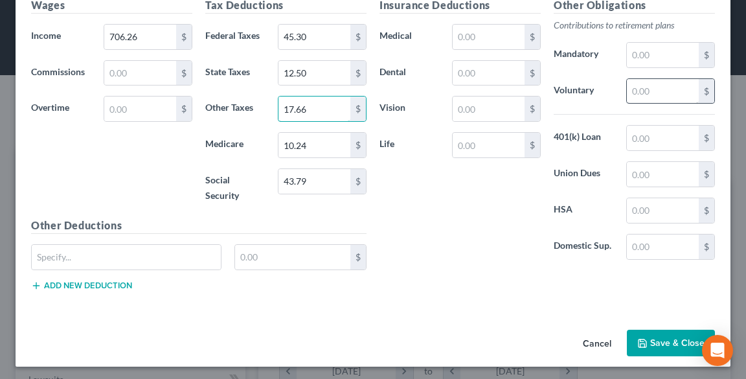
type input "17.66"
click at [648, 93] on input "text" at bounding box center [663, 91] width 72 height 25
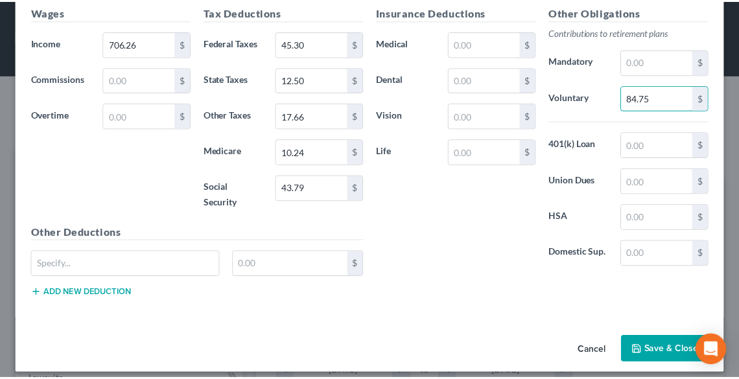
scroll to position [476, 0]
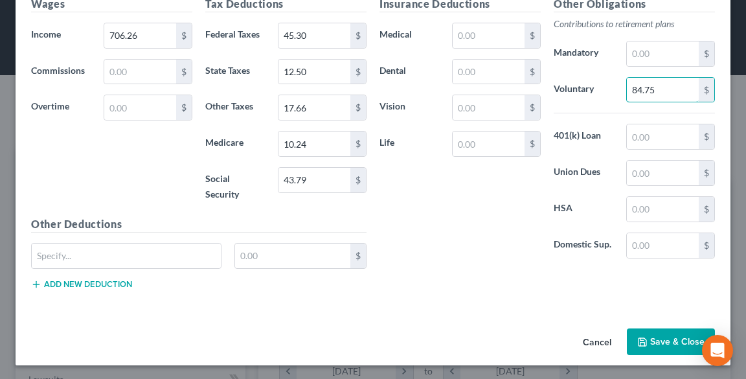
type input "84.75"
click at [662, 343] on button "Save & Close" at bounding box center [671, 341] width 88 height 27
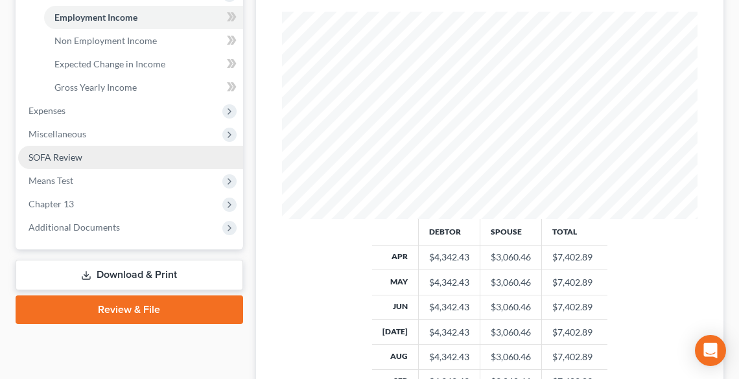
scroll to position [454, 0]
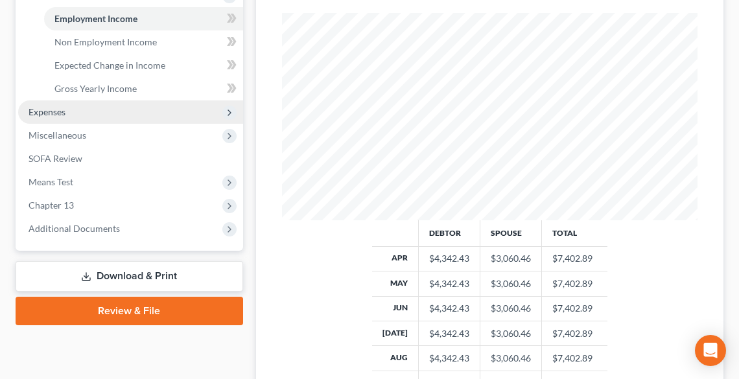
click at [69, 108] on span "Expenses" at bounding box center [130, 111] width 225 height 23
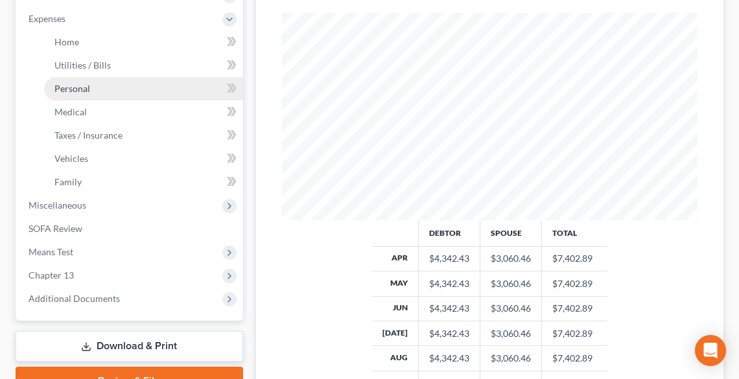
click at [75, 83] on span "Personal" at bounding box center [72, 88] width 36 height 11
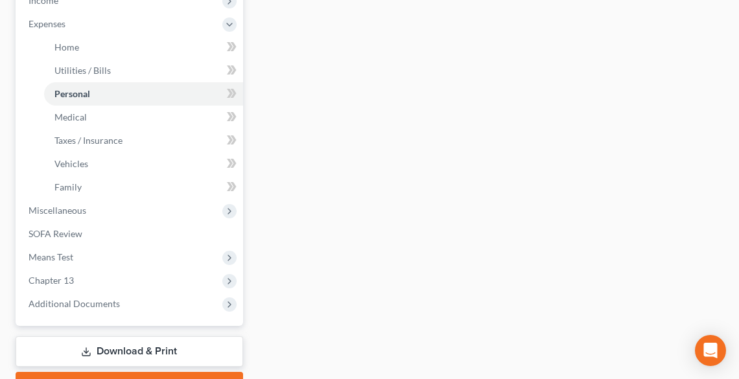
type input "900.00"
type input "10.00"
type input "0.00"
type input "20.00"
type input "30.00"
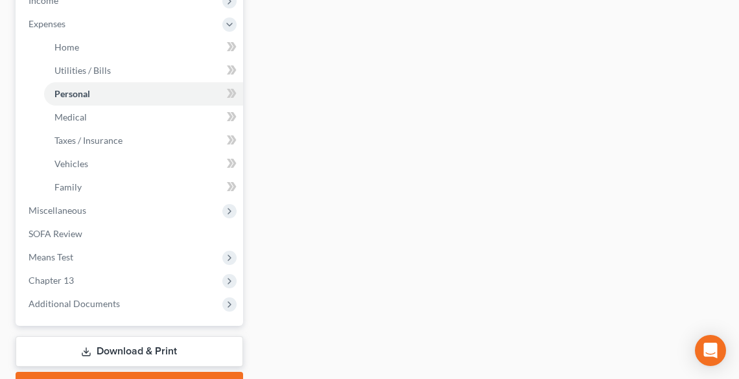
type input "200.00"
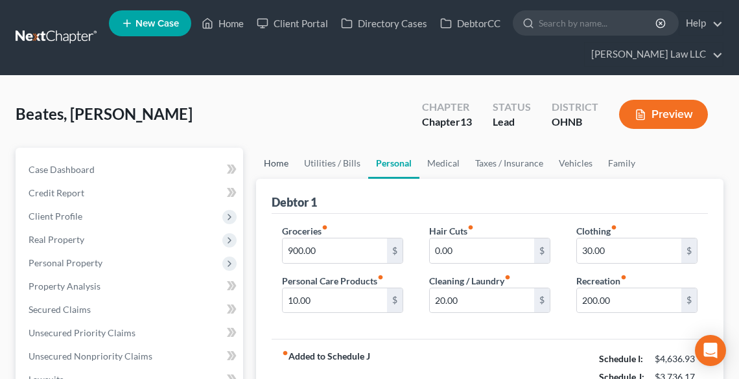
click at [264, 163] on link "Home" at bounding box center [276, 163] width 40 height 31
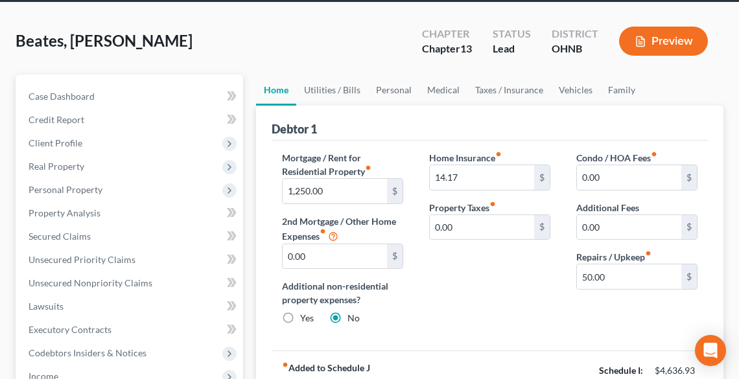
scroll to position [104, 0]
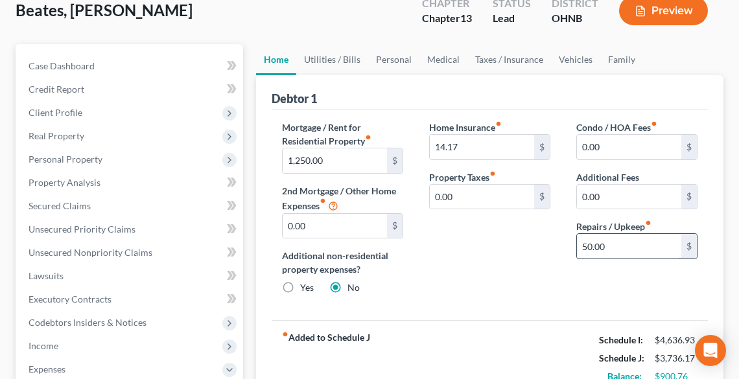
click at [629, 242] on input "50.00" at bounding box center [629, 246] width 104 height 25
type input "165.00"
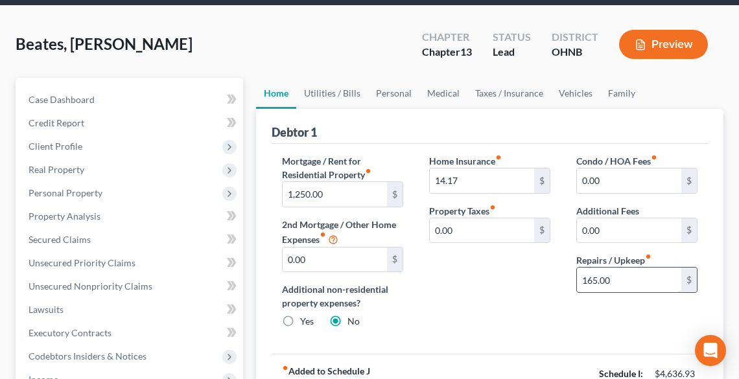
scroll to position [18, 0]
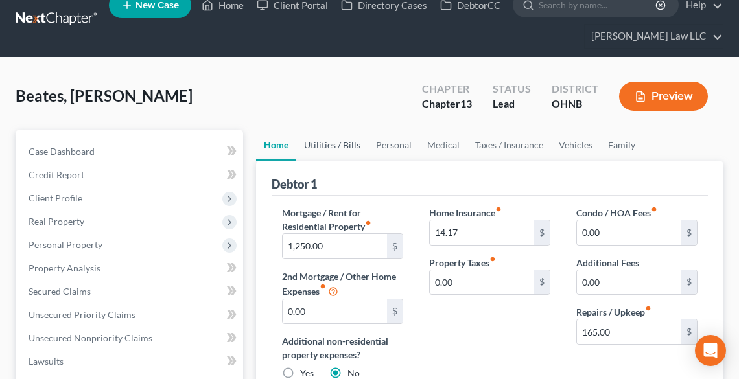
click at [339, 137] on link "Utilities / Bills" at bounding box center [332, 145] width 72 height 31
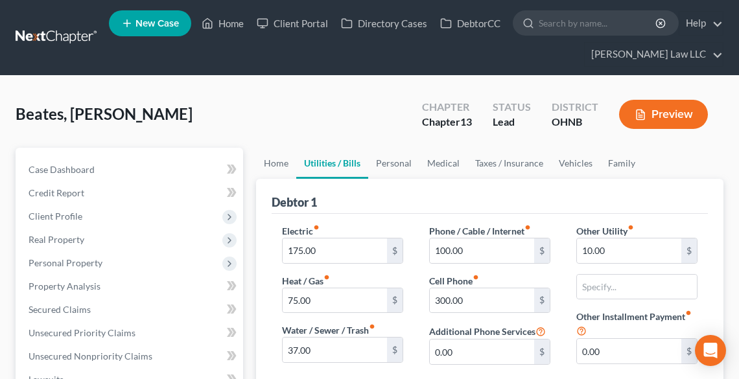
scroll to position [52, 0]
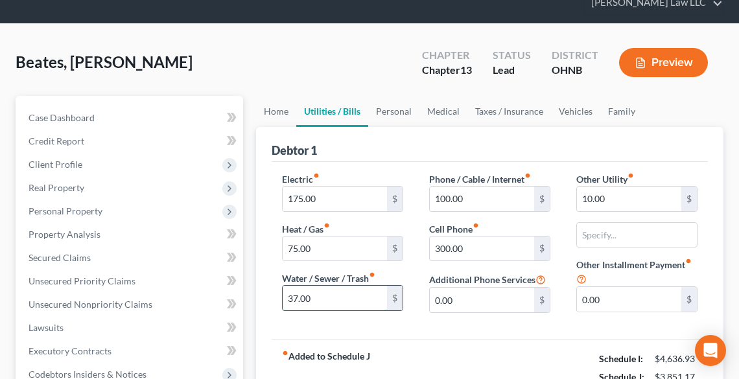
click at [321, 299] on input "37.00" at bounding box center [334, 298] width 104 height 25
type input "85.00"
type input "400.00"
click at [470, 196] on input "400.00" at bounding box center [482, 199] width 104 height 25
type input "410.00"
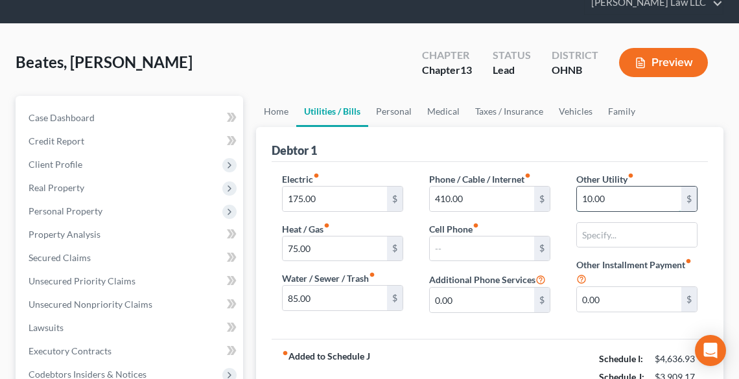
click at [616, 190] on input "10.00" at bounding box center [629, 199] width 104 height 25
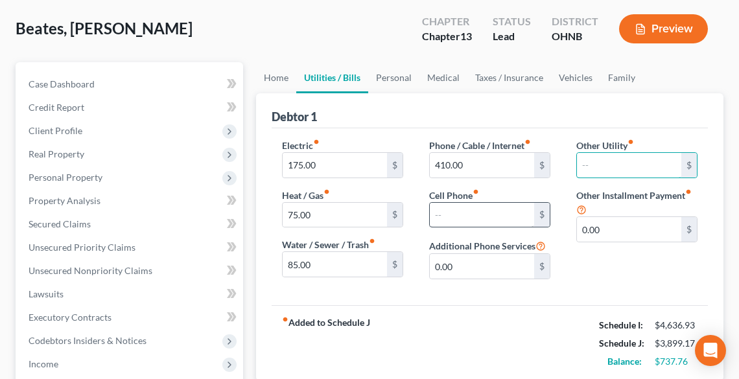
scroll to position [104, 0]
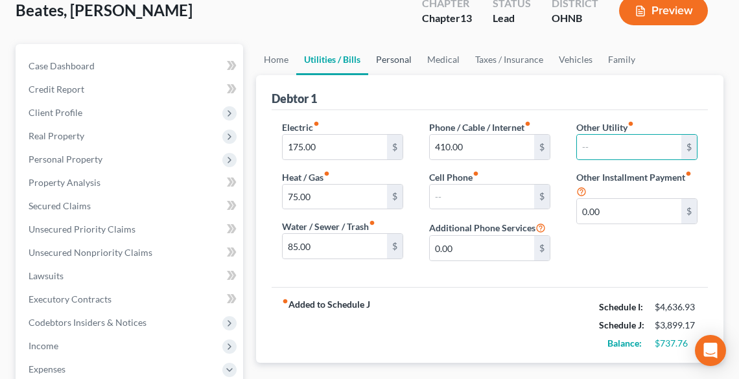
click at [386, 63] on link "Personal" at bounding box center [393, 59] width 51 height 31
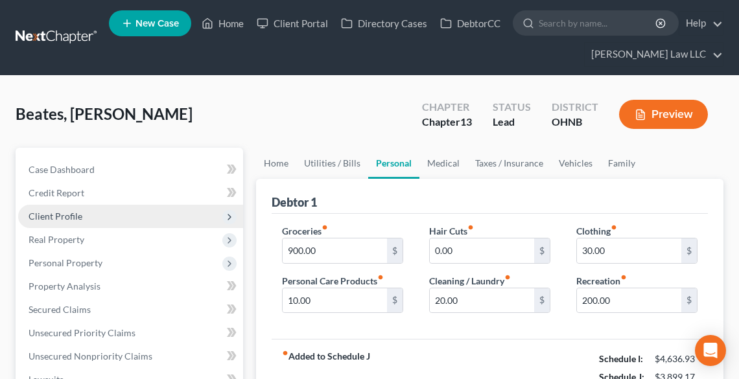
click at [62, 219] on span "Client Profile" at bounding box center [56, 216] width 54 height 11
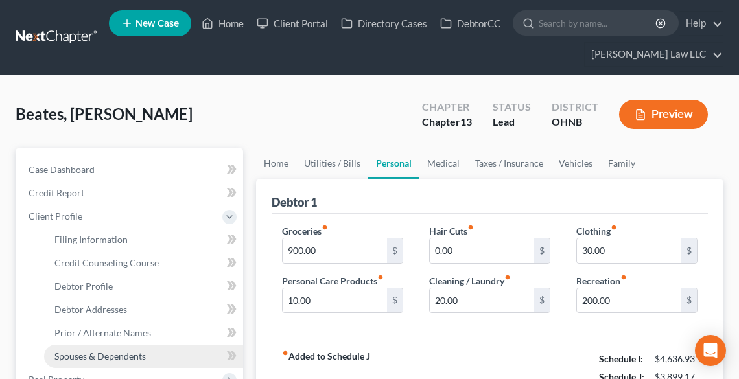
click at [93, 353] on span "Spouses & Dependents" at bounding box center [99, 355] width 91 height 11
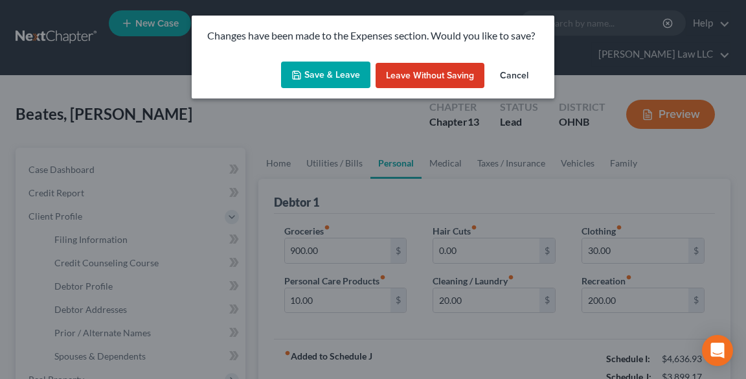
click at [314, 62] on button "Save & Leave" at bounding box center [325, 75] width 89 height 27
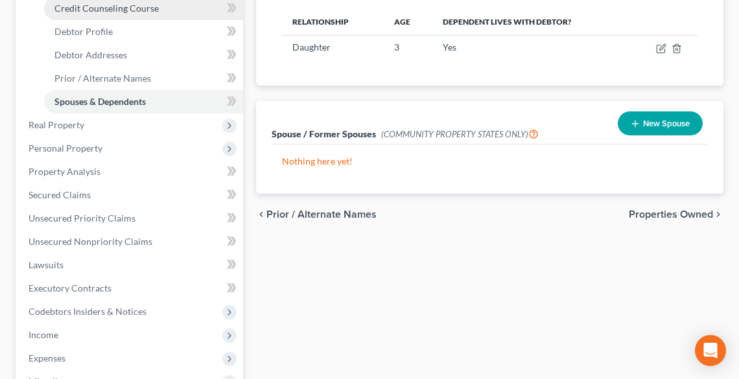
scroll to position [259, 0]
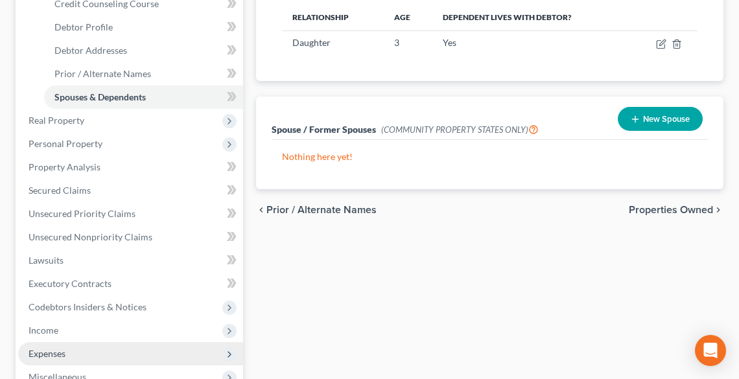
click at [73, 349] on span "Expenses" at bounding box center [130, 353] width 225 height 23
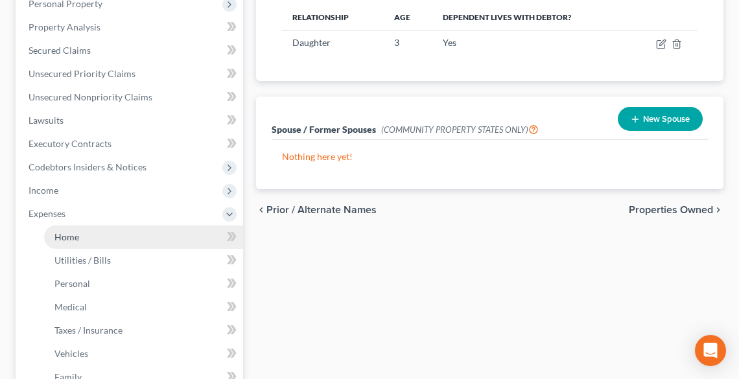
click at [69, 235] on span "Home" at bounding box center [66, 236] width 25 height 11
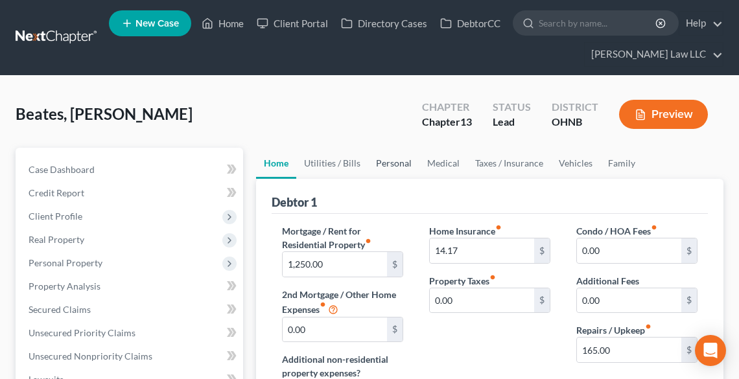
click at [380, 161] on link "Personal" at bounding box center [393, 163] width 51 height 31
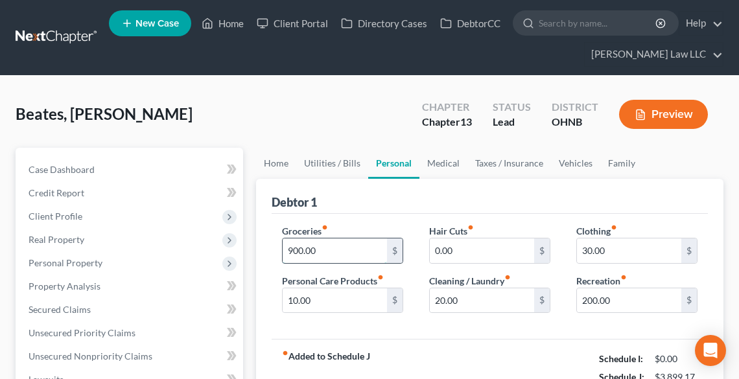
click at [354, 253] on input "900.00" at bounding box center [334, 250] width 104 height 25
type input "950.00"
click at [441, 166] on link "Medical" at bounding box center [443, 163] width 48 height 31
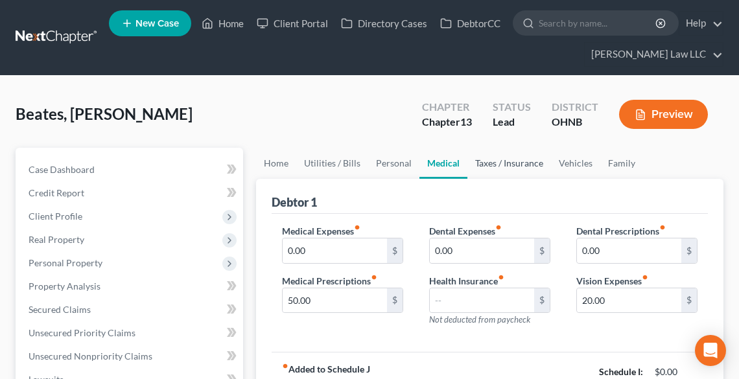
click at [490, 165] on link "Taxes / Insurance" at bounding box center [509, 163] width 84 height 31
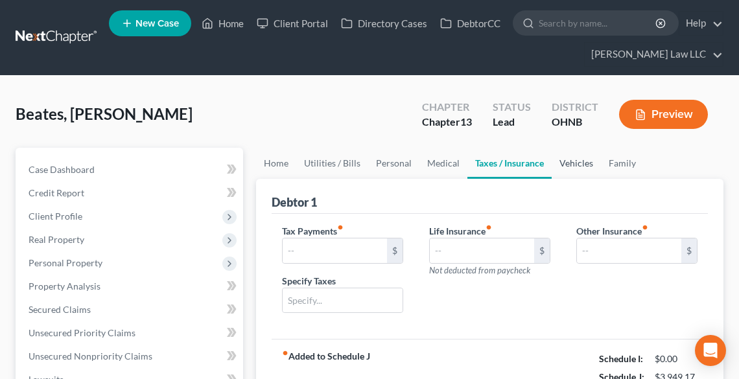
click at [580, 163] on link "Vehicles" at bounding box center [575, 163] width 49 height 31
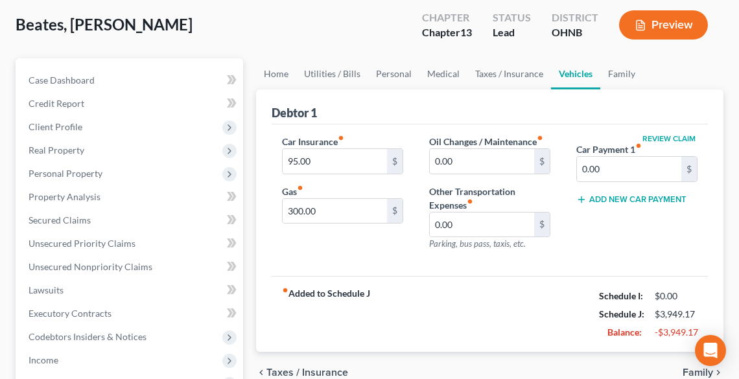
scroll to position [104, 0]
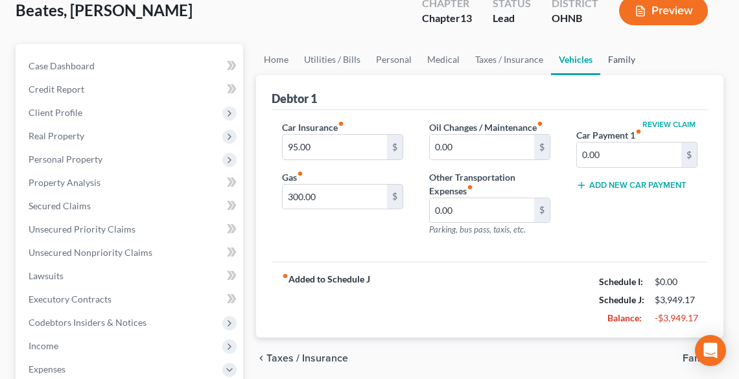
click at [612, 56] on link "Family" at bounding box center [621, 59] width 43 height 31
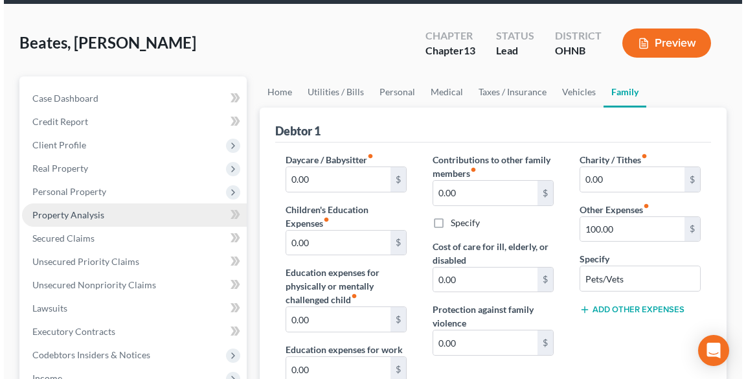
scroll to position [155, 0]
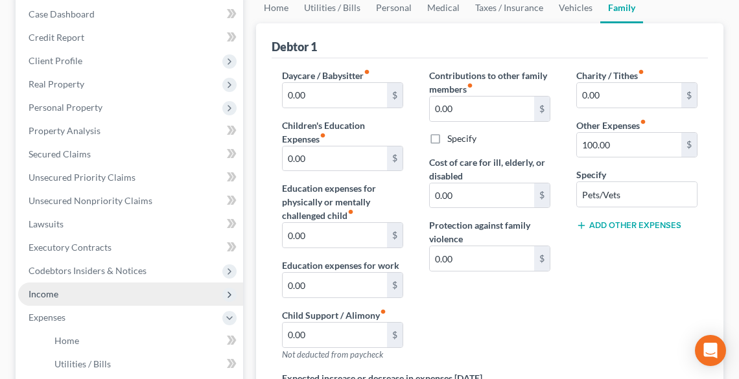
click at [62, 293] on span "Income" at bounding box center [130, 293] width 225 height 23
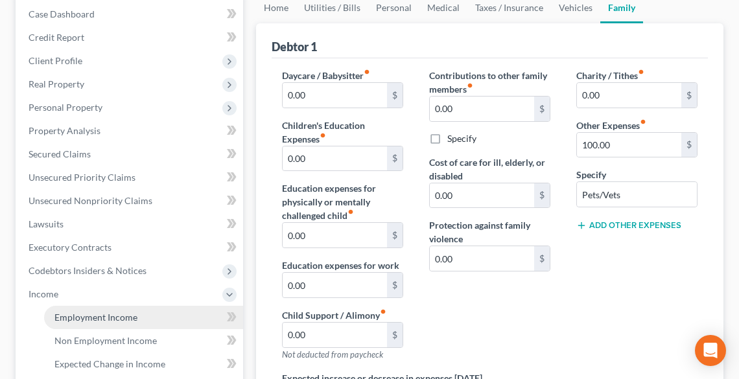
click at [74, 317] on span "Employment Income" at bounding box center [95, 317] width 83 height 11
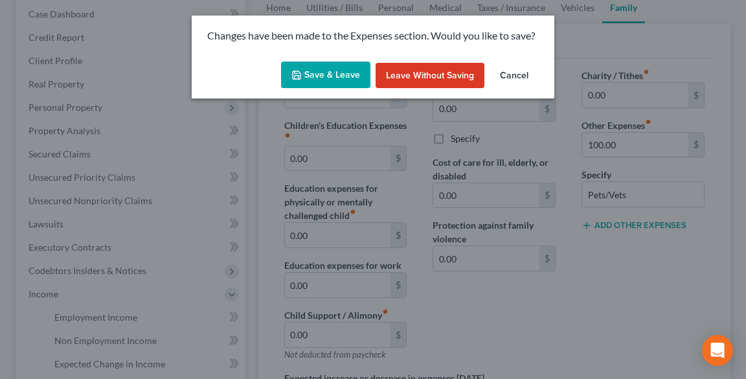
click at [319, 78] on button "Save & Leave" at bounding box center [325, 75] width 89 height 27
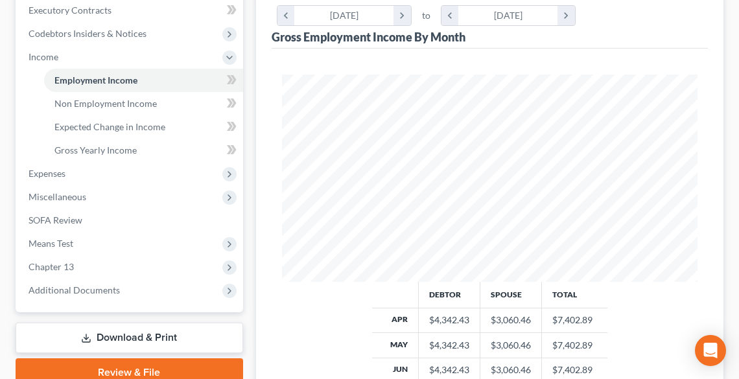
scroll to position [466, 0]
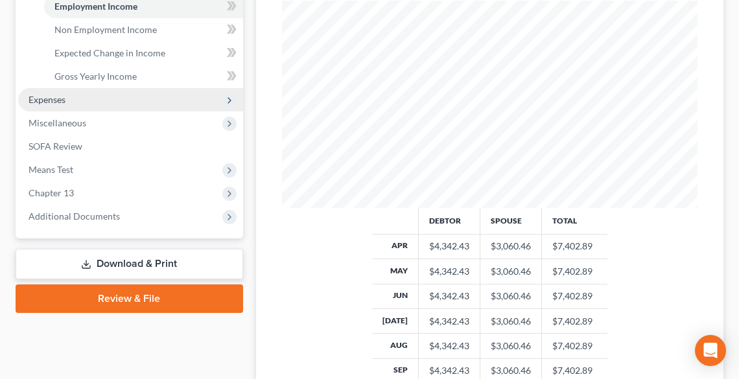
click at [57, 104] on span "Expenses" at bounding box center [47, 99] width 37 height 11
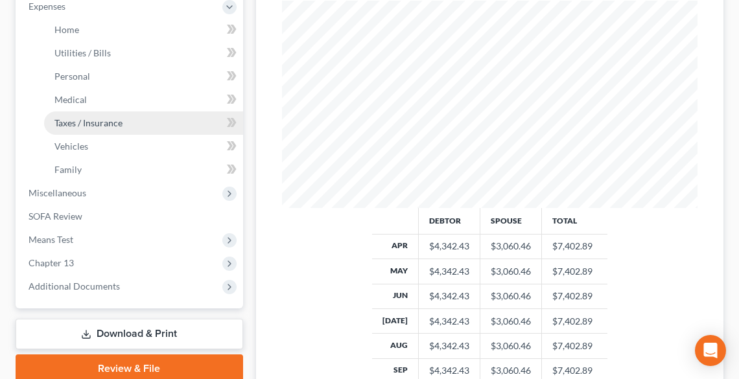
click at [75, 129] on link "Taxes / Insurance" at bounding box center [143, 122] width 199 height 23
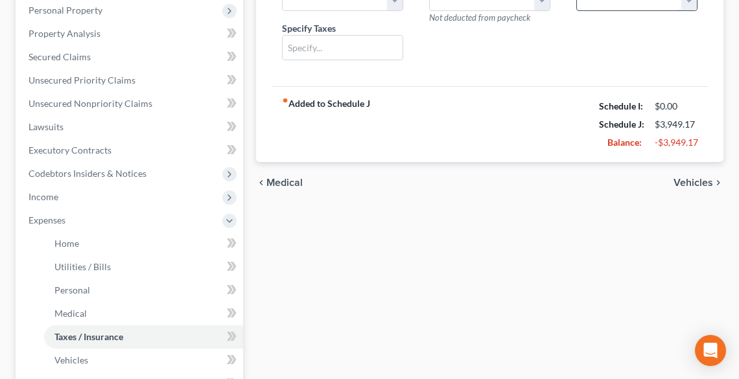
scroll to position [259, 0]
